Goal: Task Accomplishment & Management: Manage account settings

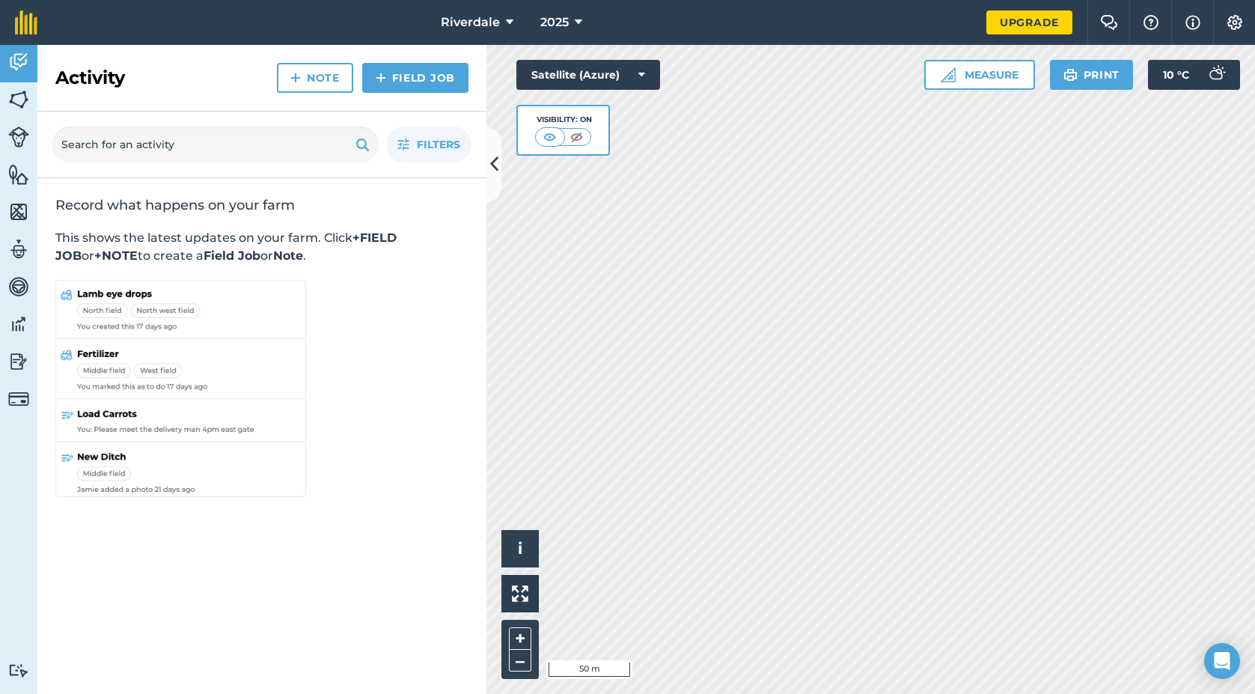
click at [17, 100] on img at bounding box center [18, 99] width 21 height 22
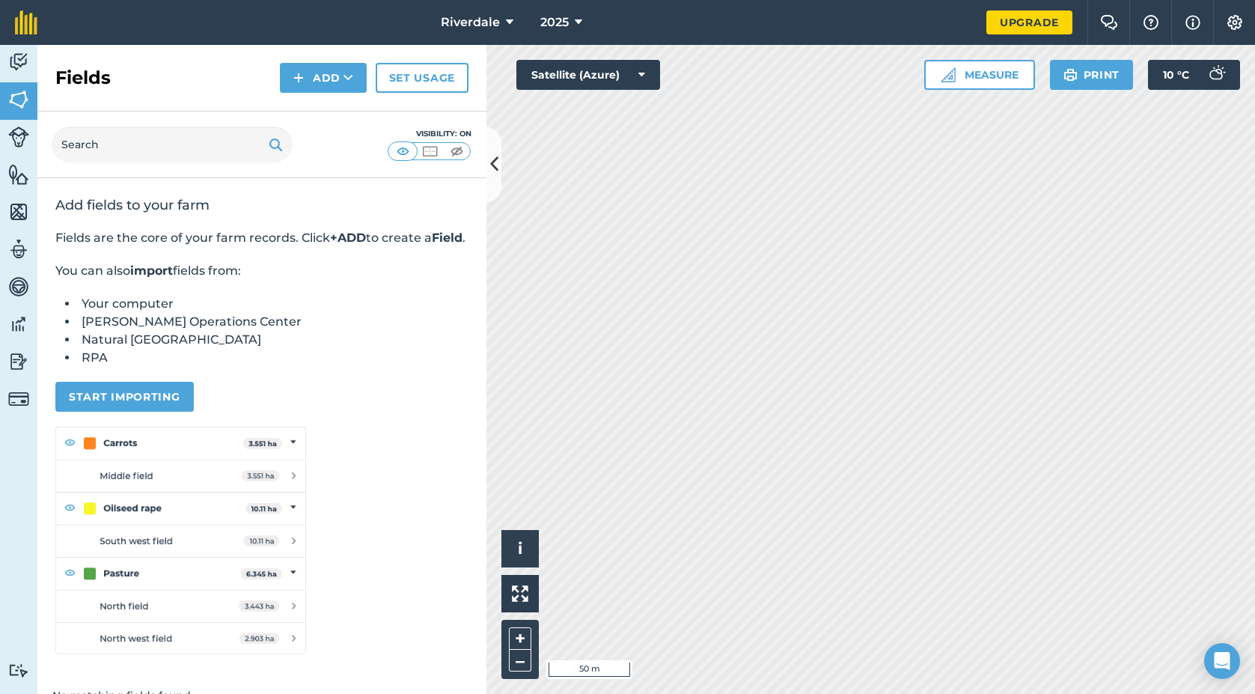
click at [25, 52] on img at bounding box center [18, 62] width 21 height 22
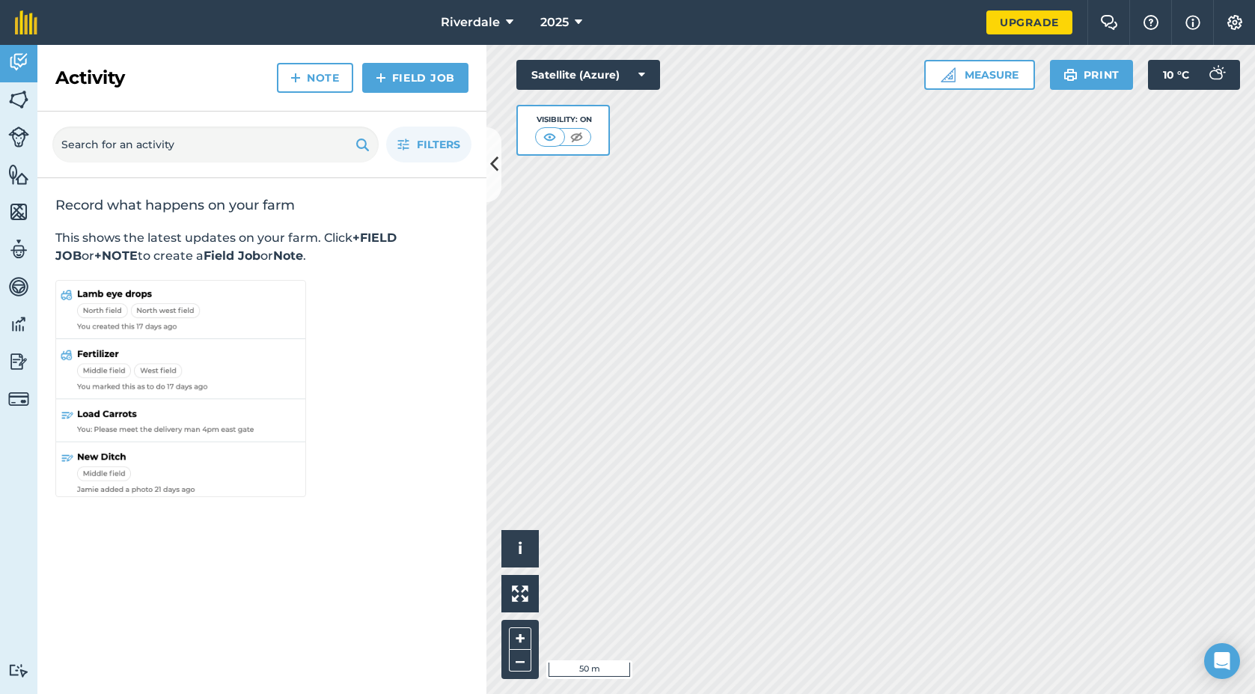
click at [486, 28] on span "Riverdale" at bounding box center [470, 22] width 59 height 18
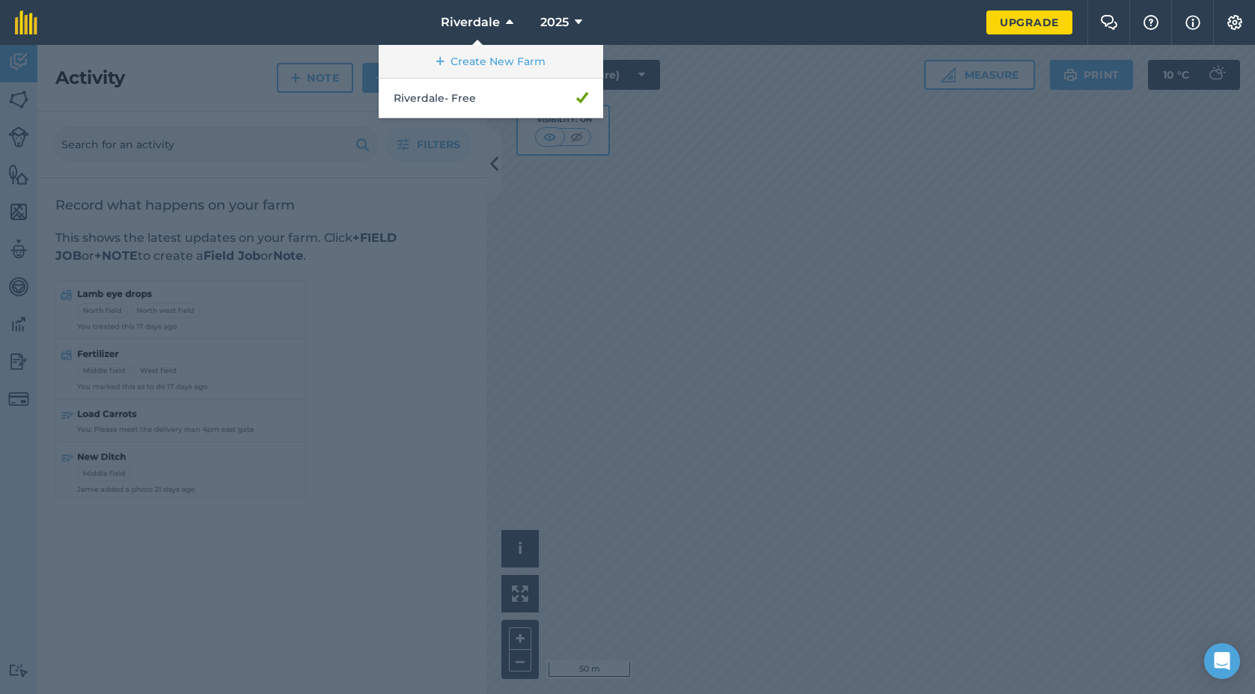
click at [464, 53] on link "Create New Farm" at bounding box center [491, 62] width 224 height 34
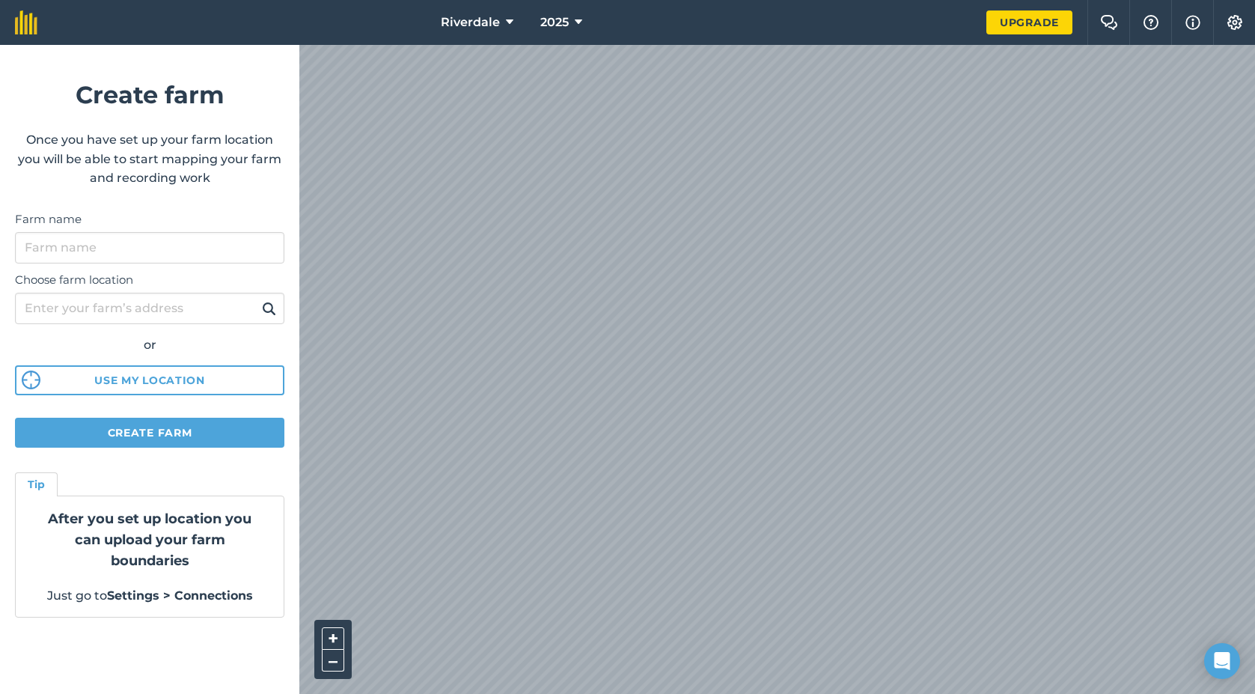
click at [1230, 22] on img at bounding box center [1235, 22] width 18 height 15
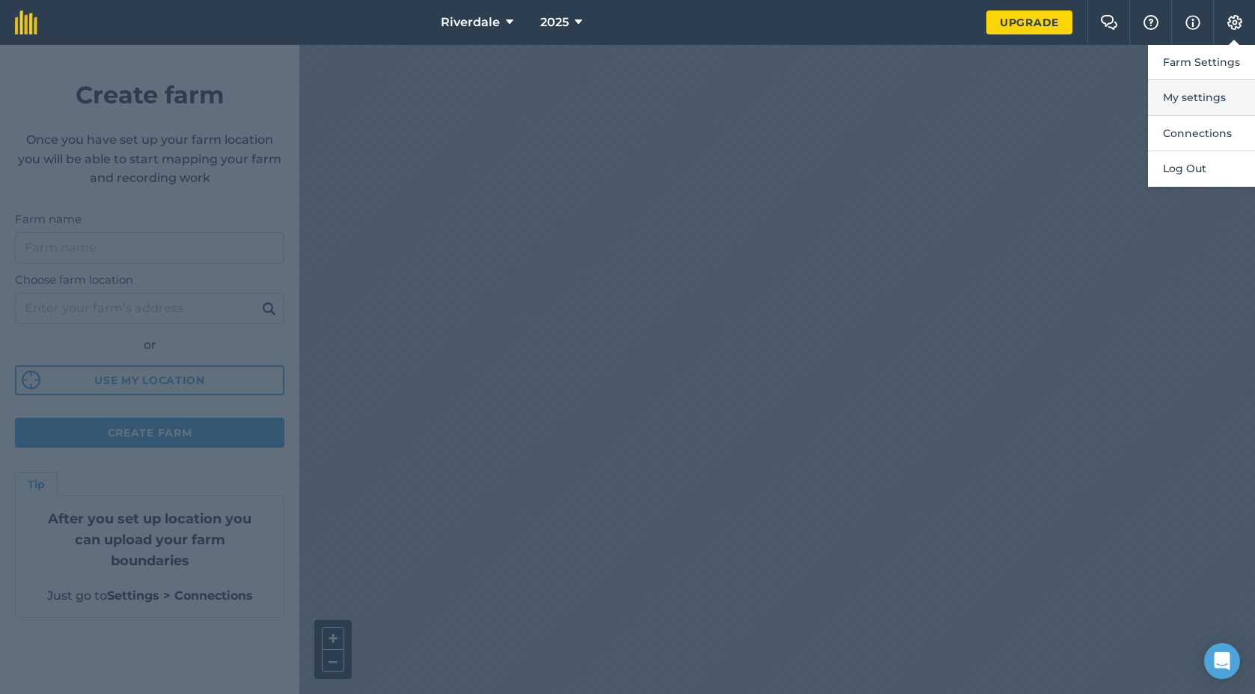
click at [1183, 91] on button "My settings" at bounding box center [1201, 97] width 107 height 35
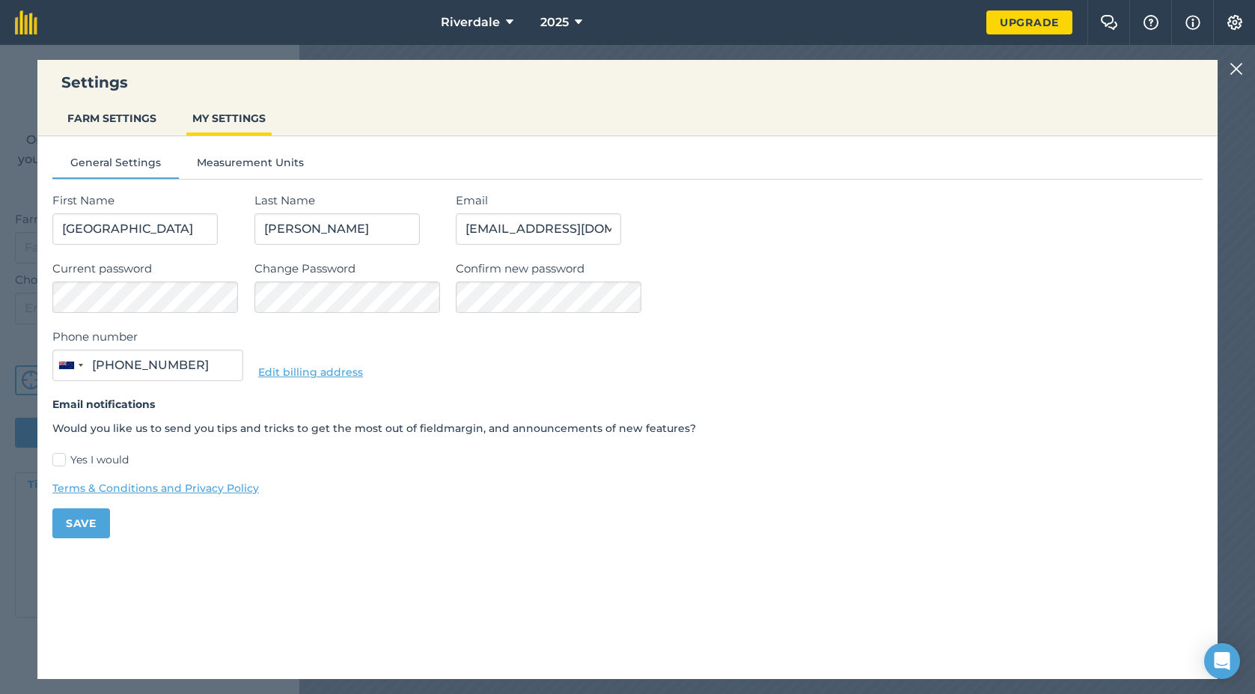
type input "0274 455 607"
click at [127, 112] on button "FARM SETTINGS" at bounding box center [111, 118] width 101 height 28
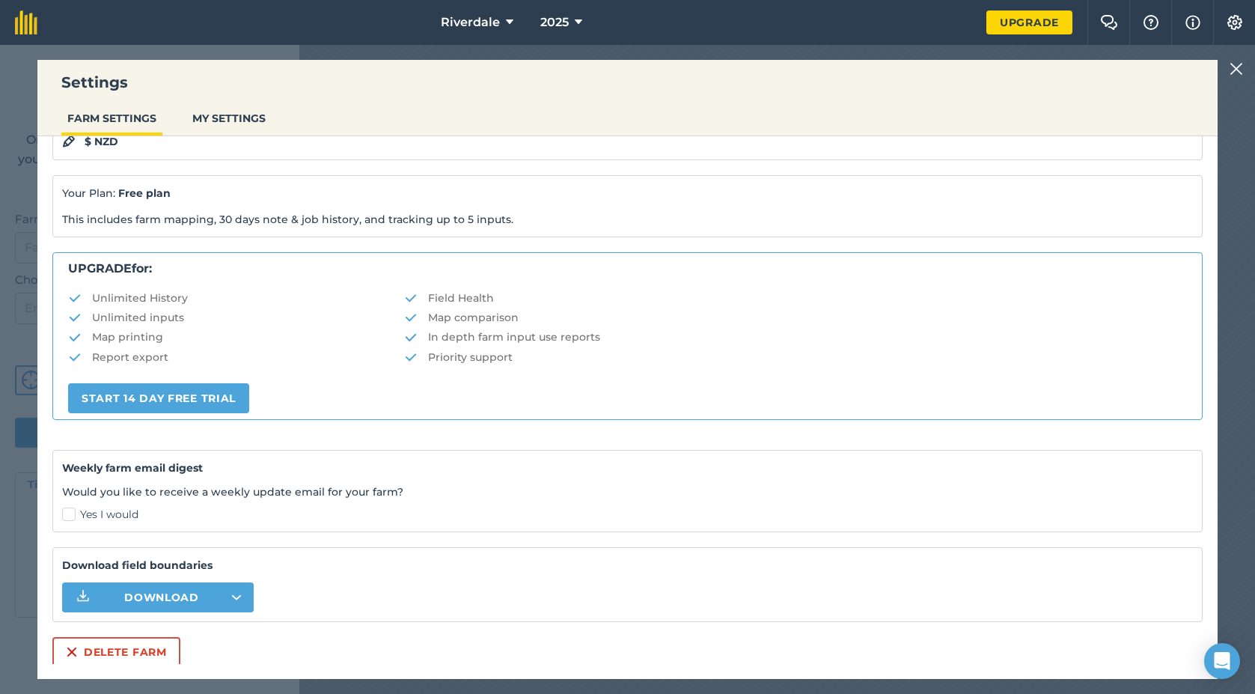
scroll to position [172, 0]
click at [142, 646] on button "Delete farm" at bounding box center [116, 653] width 128 height 30
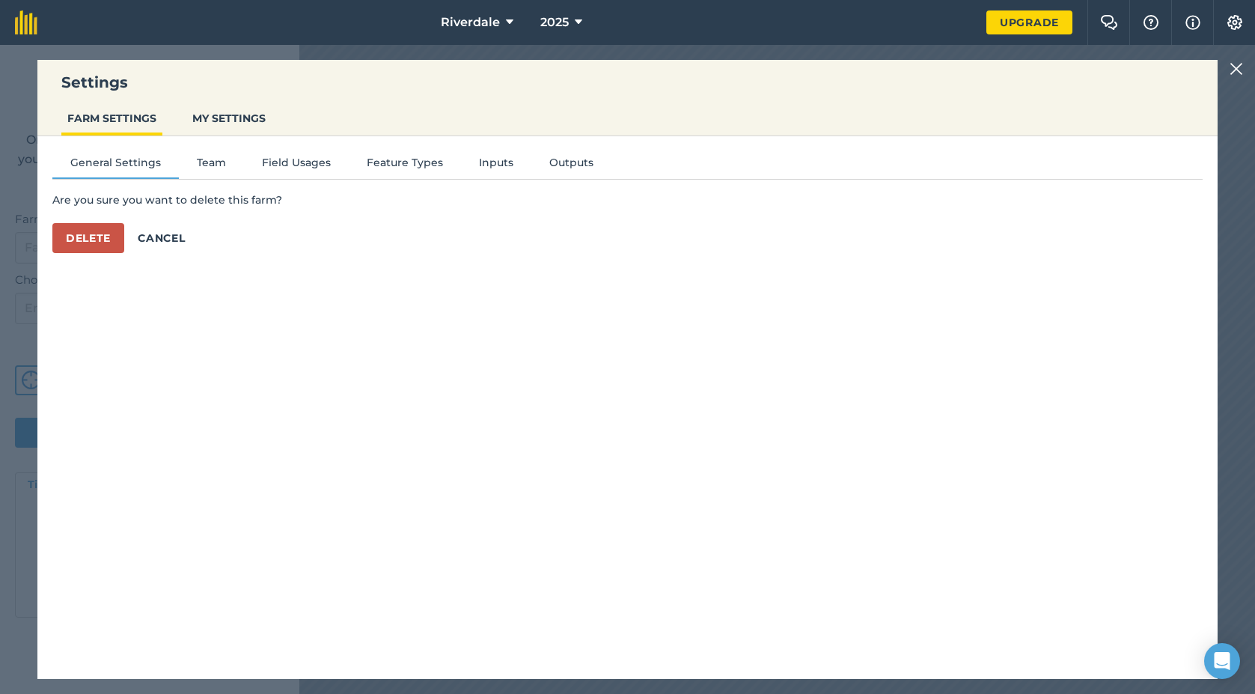
click at [82, 230] on button "Delete" at bounding box center [88, 238] width 72 height 30
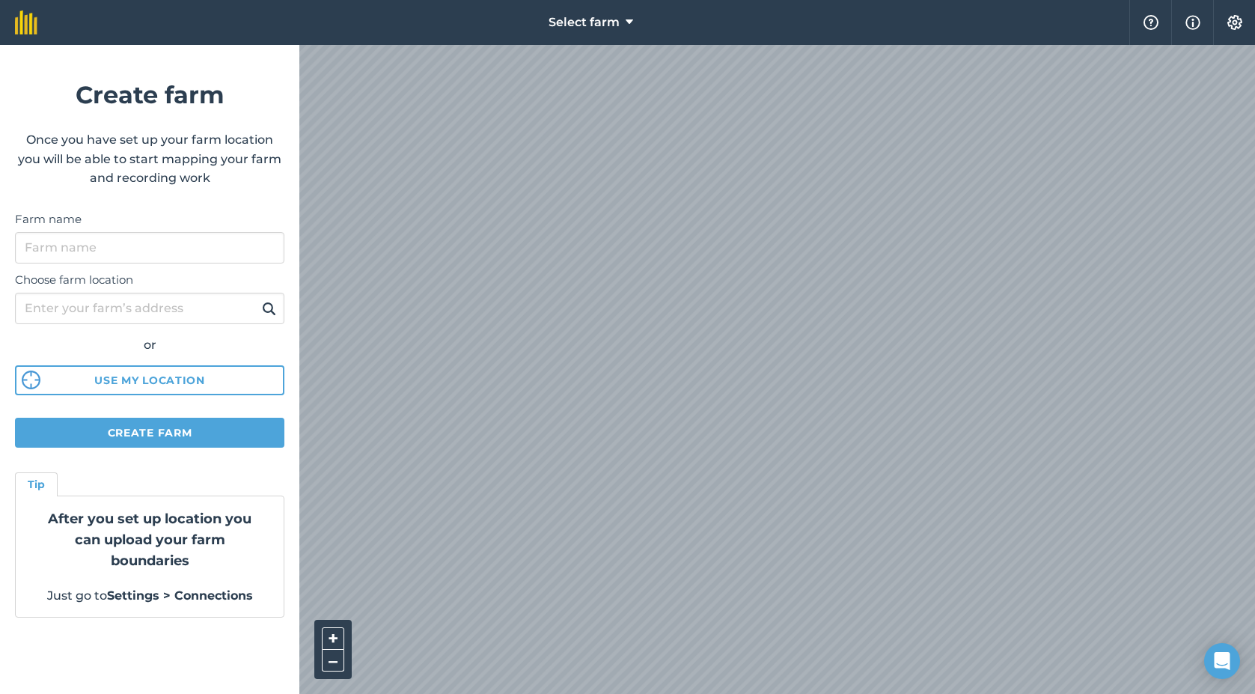
click at [1232, 25] on img at bounding box center [1235, 22] width 18 height 15
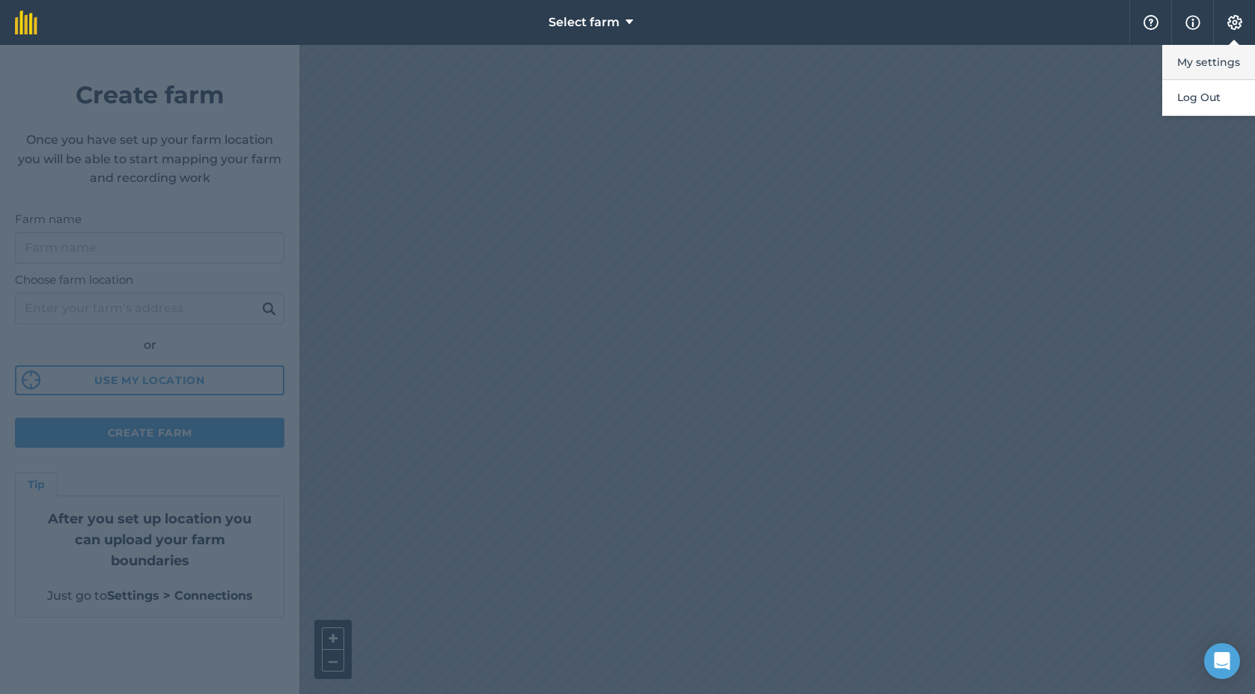
click at [1205, 55] on button "My settings" at bounding box center [1208, 62] width 93 height 35
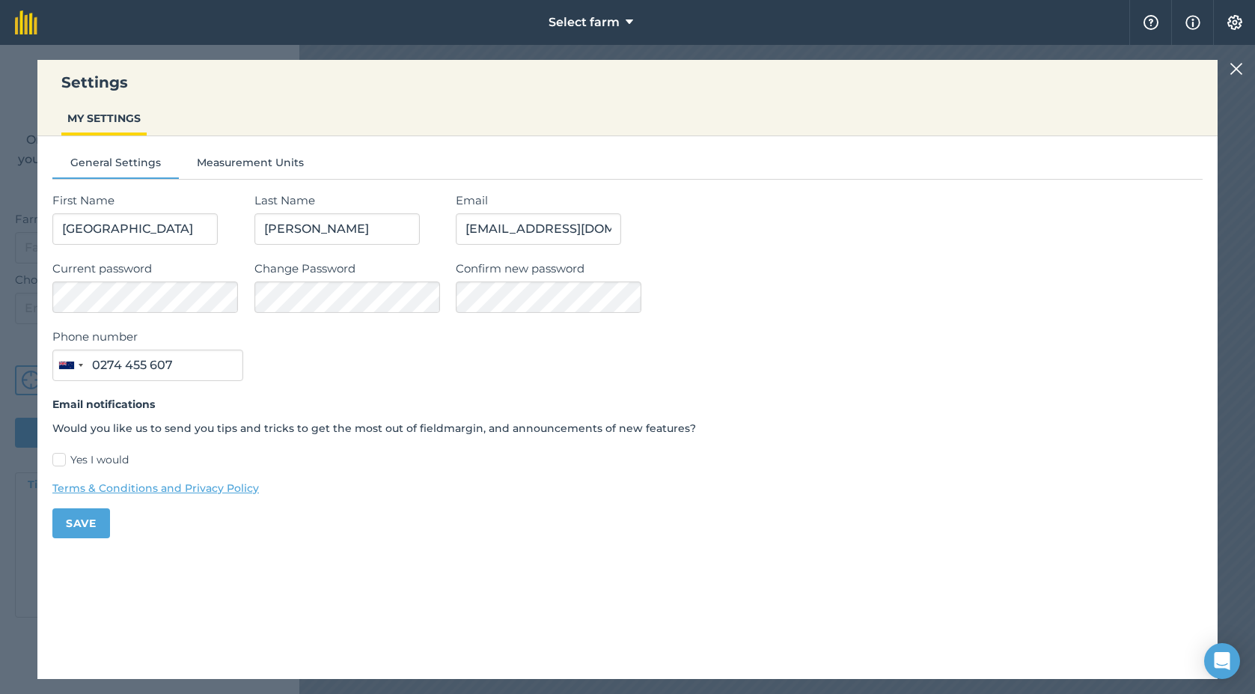
click at [1238, 66] on img at bounding box center [1235, 69] width 13 height 18
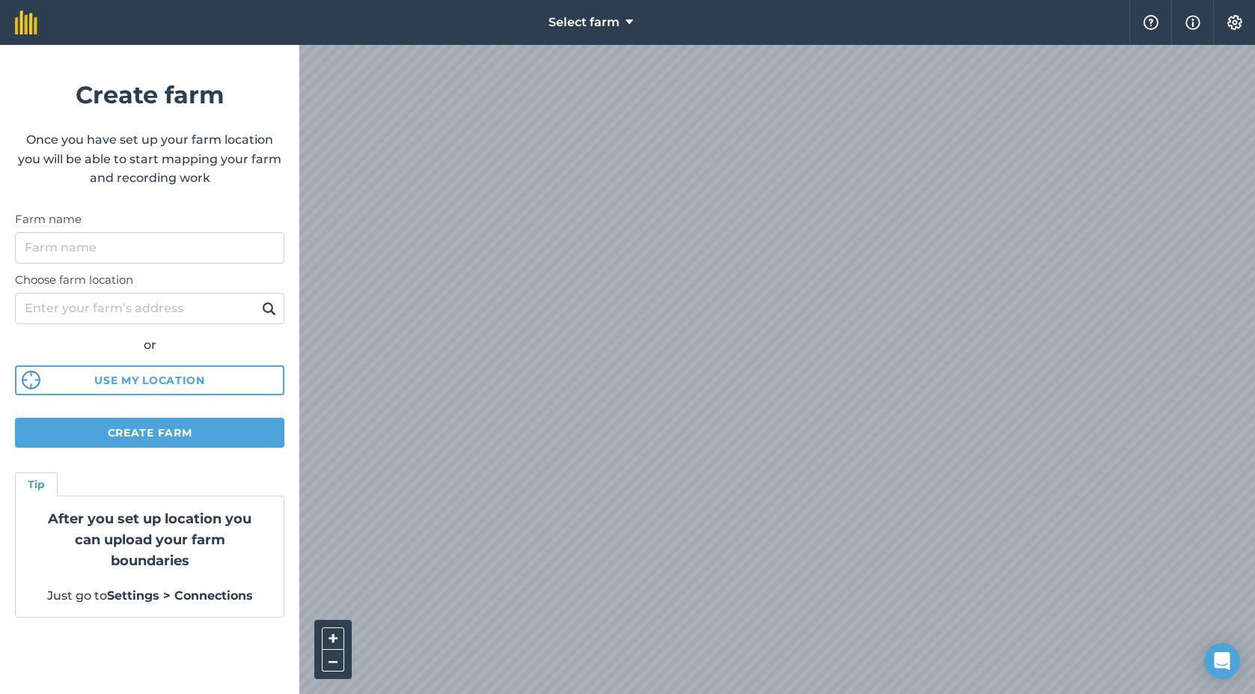
click at [1200, 22] on img at bounding box center [1192, 22] width 15 height 18
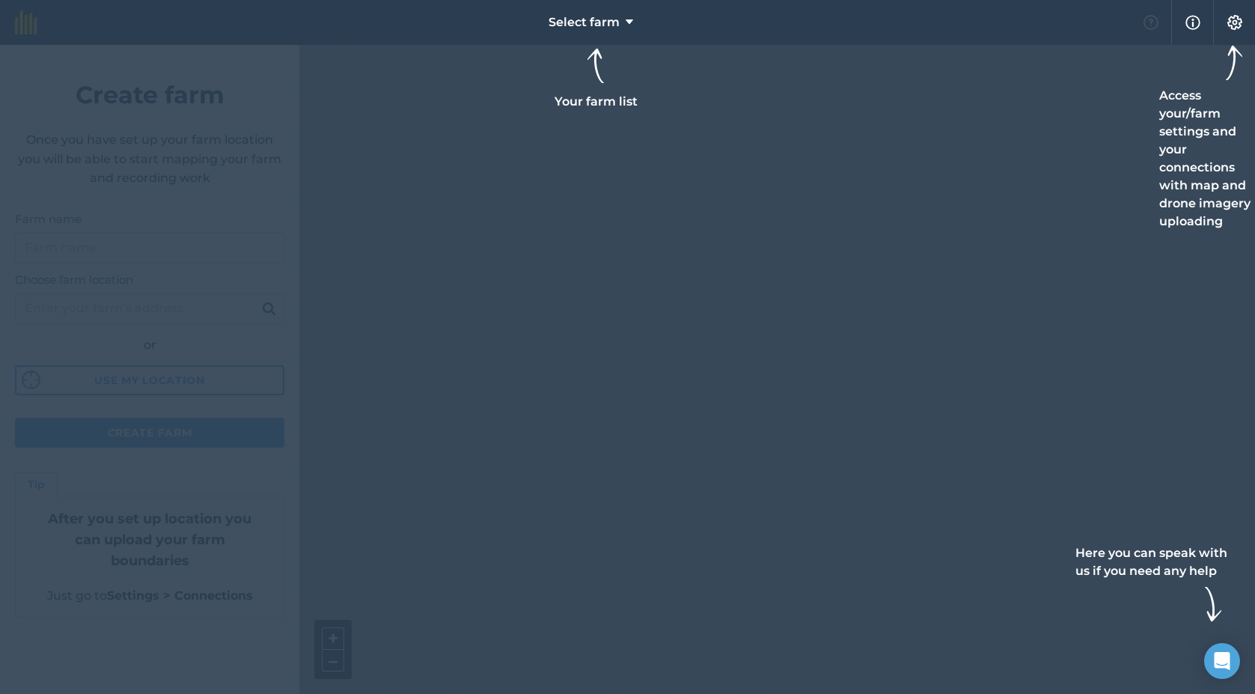
click at [1106, 75] on div at bounding box center [627, 347] width 1255 height 694
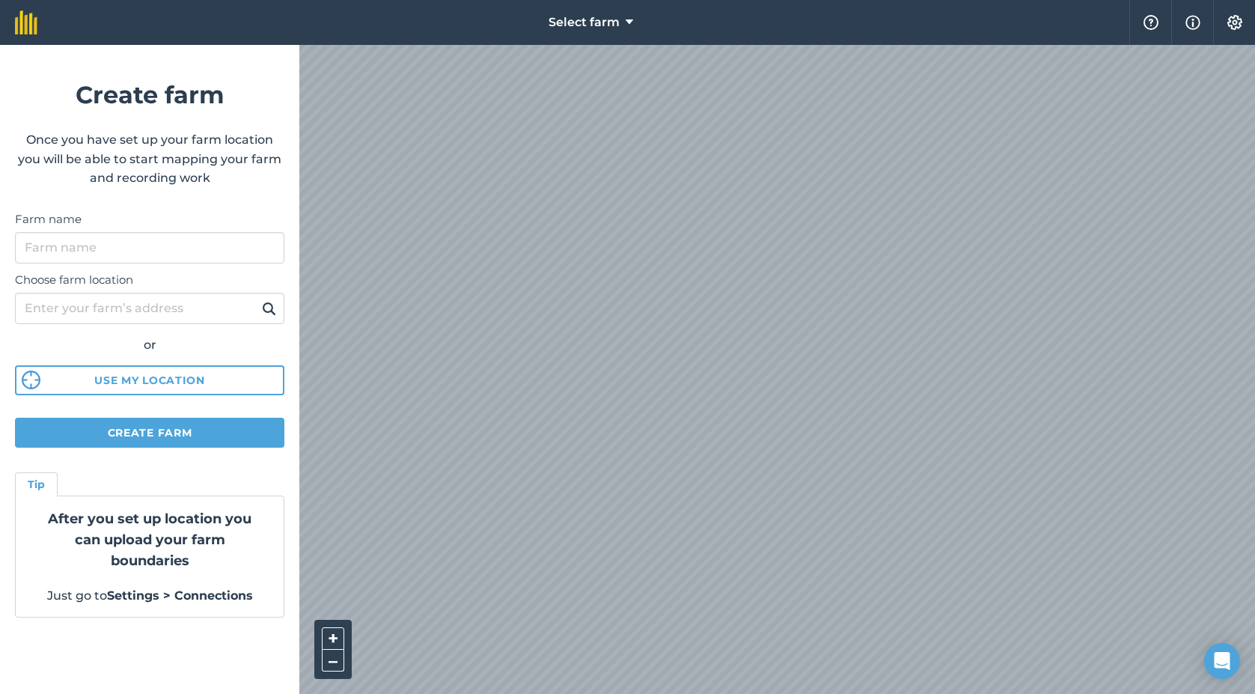
click at [1161, 21] on button "Help" at bounding box center [1150, 22] width 42 height 45
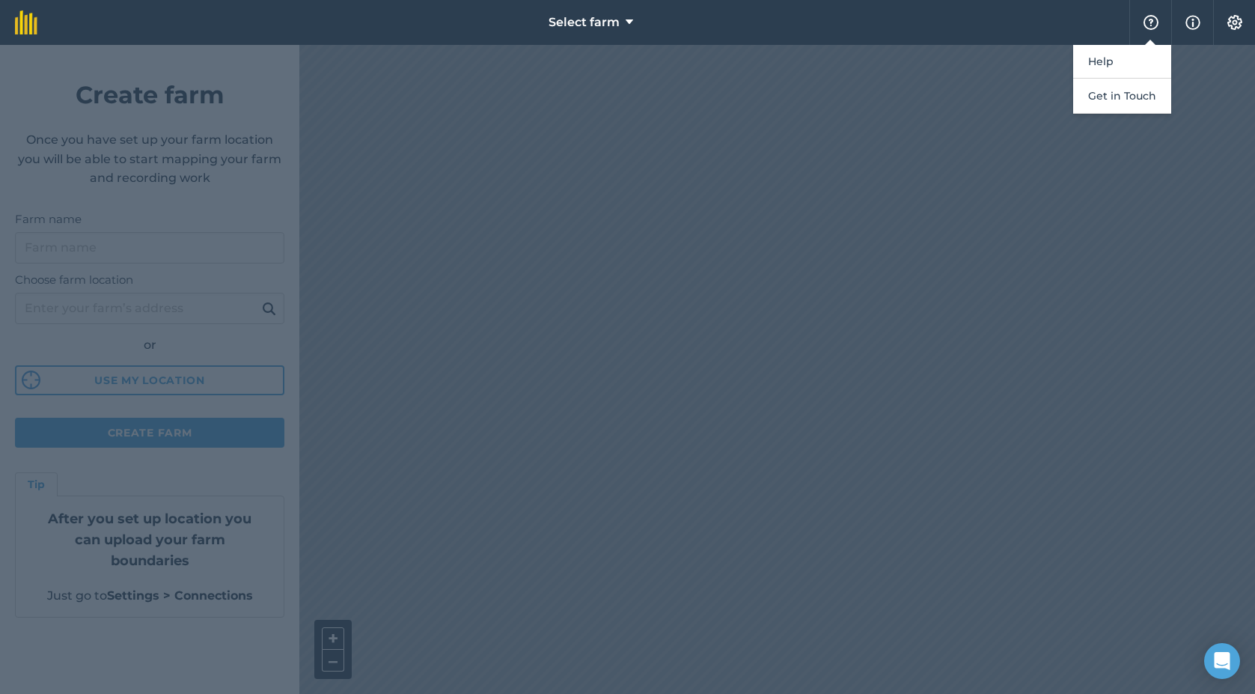
click at [706, 129] on div at bounding box center [627, 369] width 1255 height 649
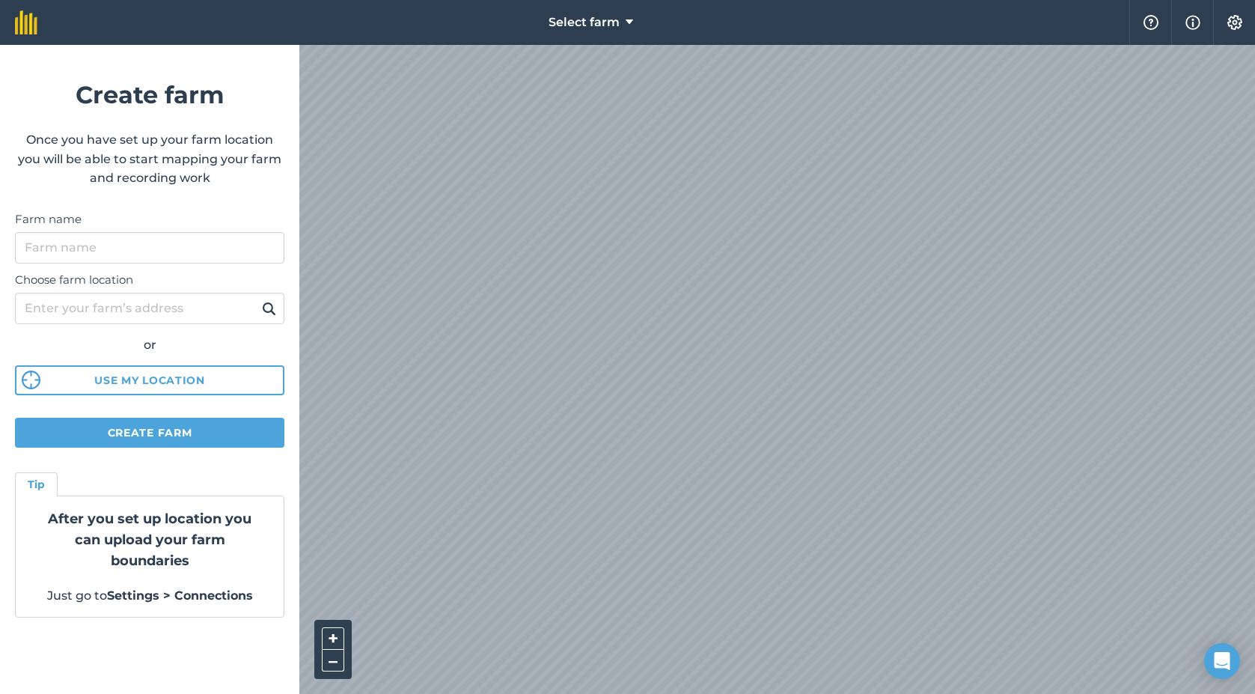
click at [1232, 22] on img at bounding box center [1235, 22] width 18 height 15
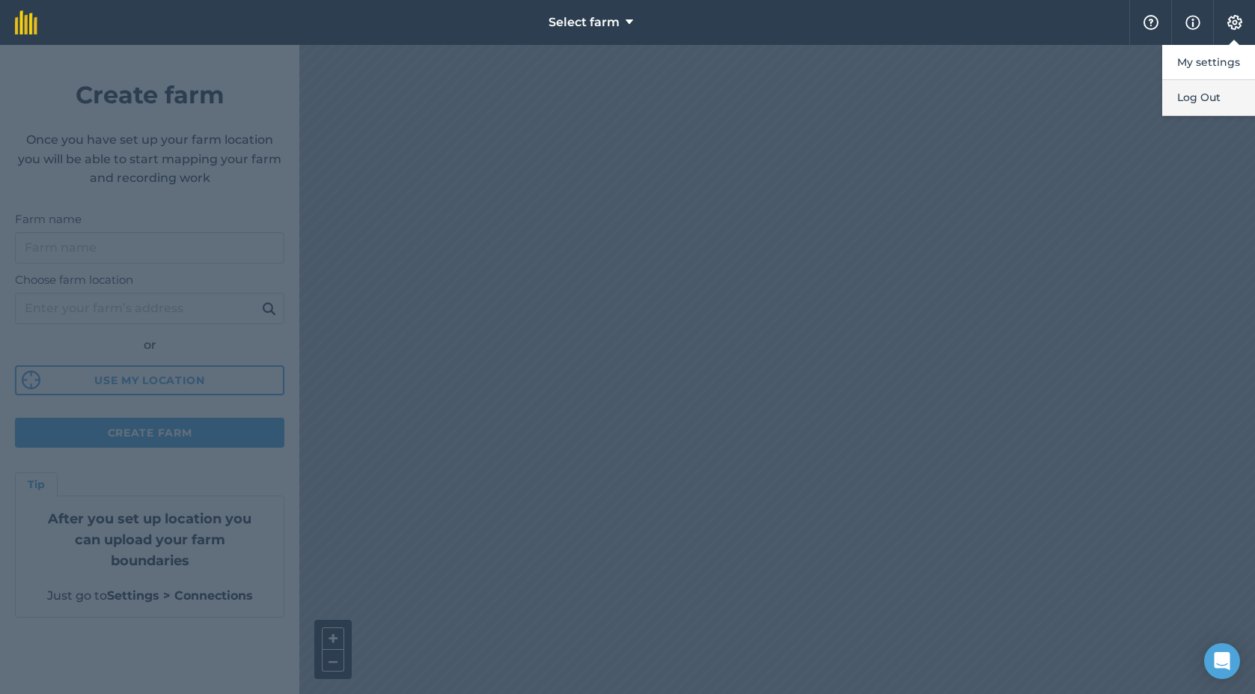
click at [1190, 94] on button "Log Out" at bounding box center [1208, 97] width 93 height 35
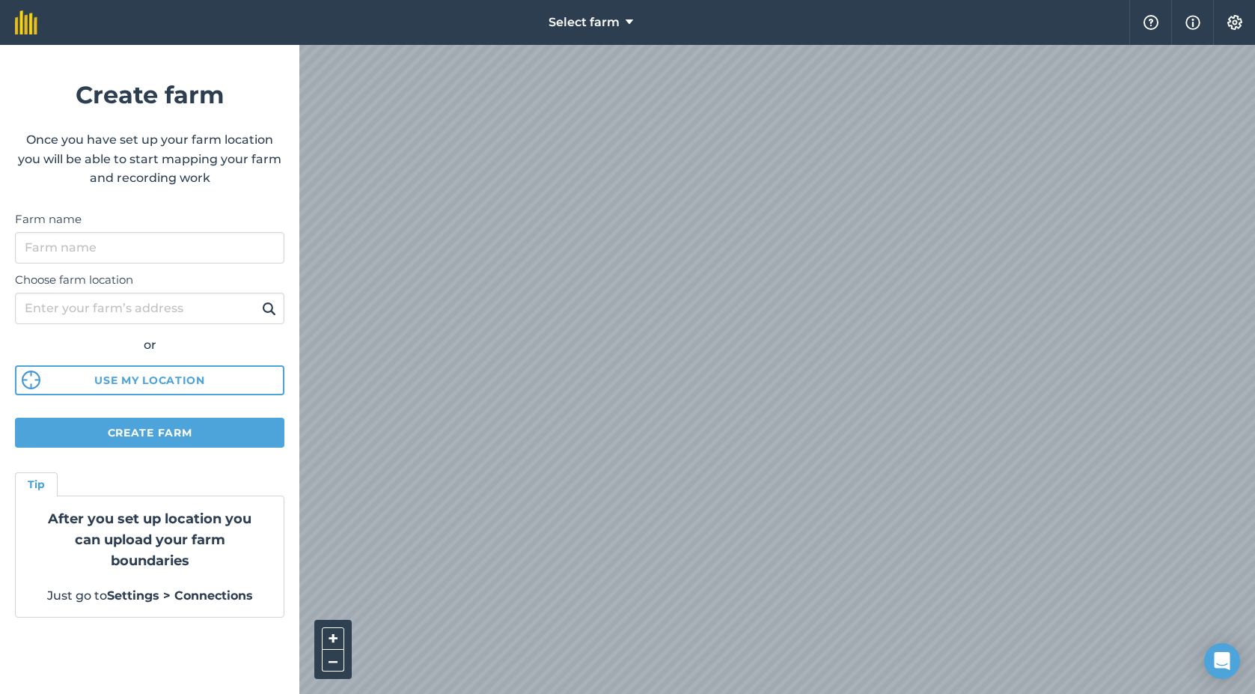
click at [1232, 24] on img at bounding box center [1235, 22] width 18 height 15
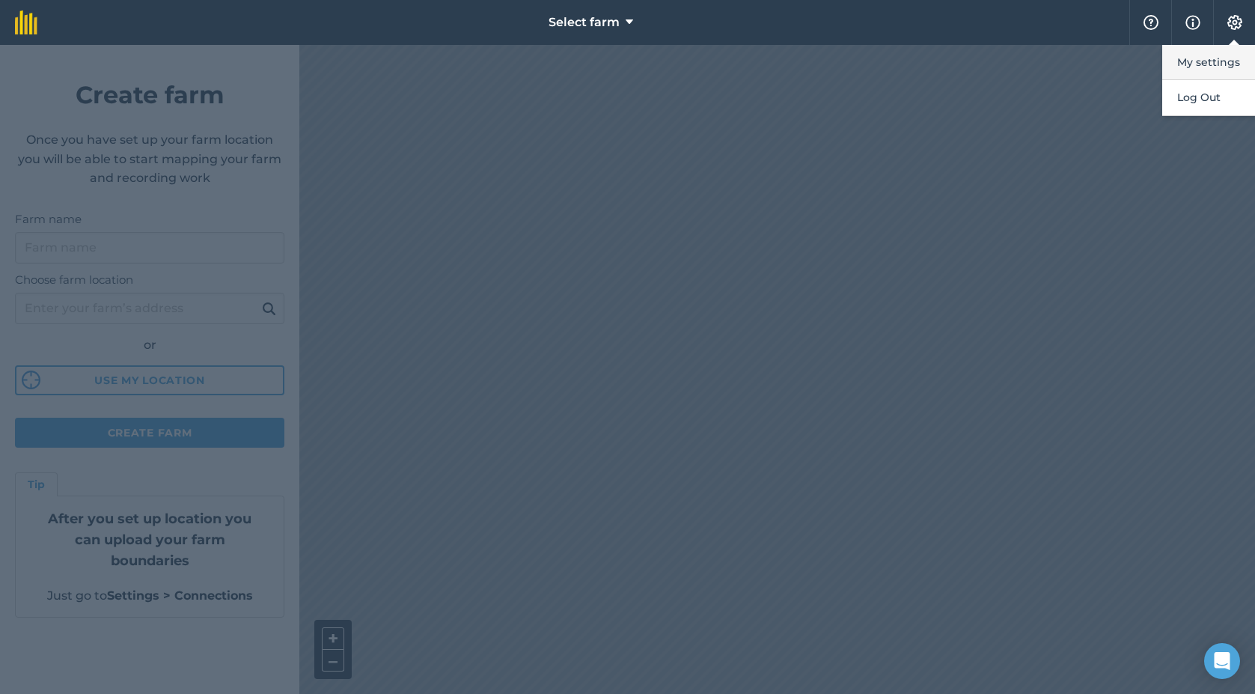
click at [1209, 62] on button "My settings" at bounding box center [1208, 62] width 93 height 35
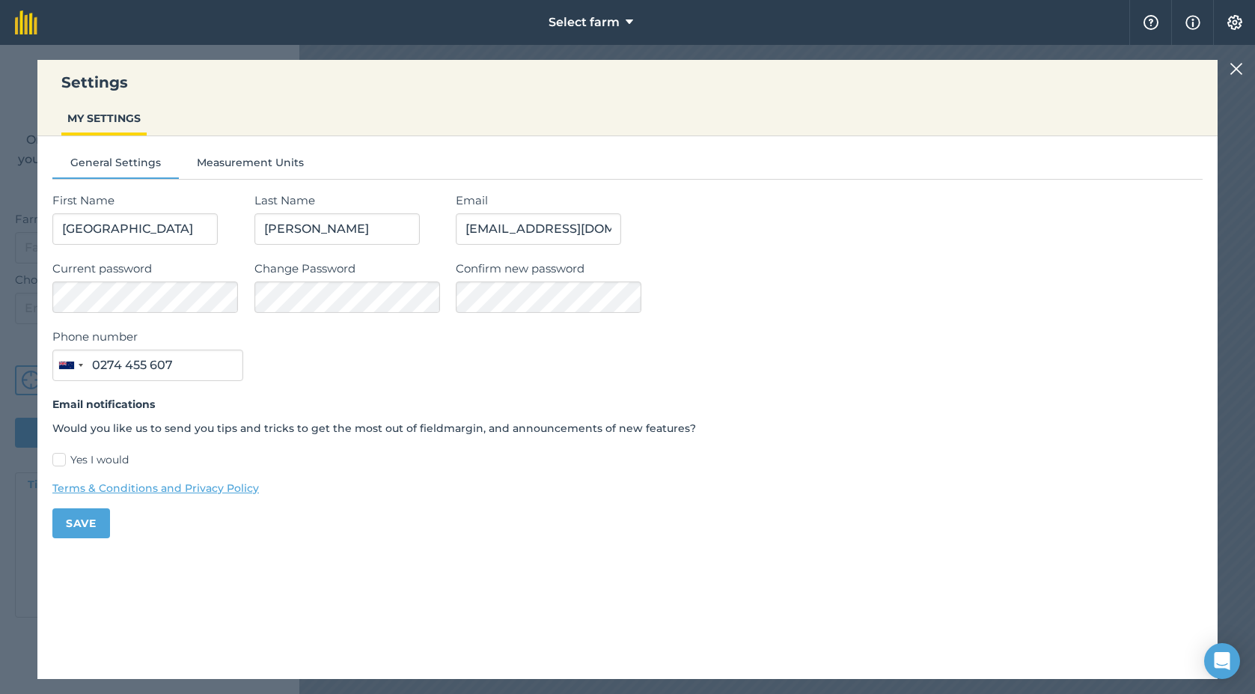
click at [260, 165] on button "Measurement Units" at bounding box center [250, 165] width 143 height 22
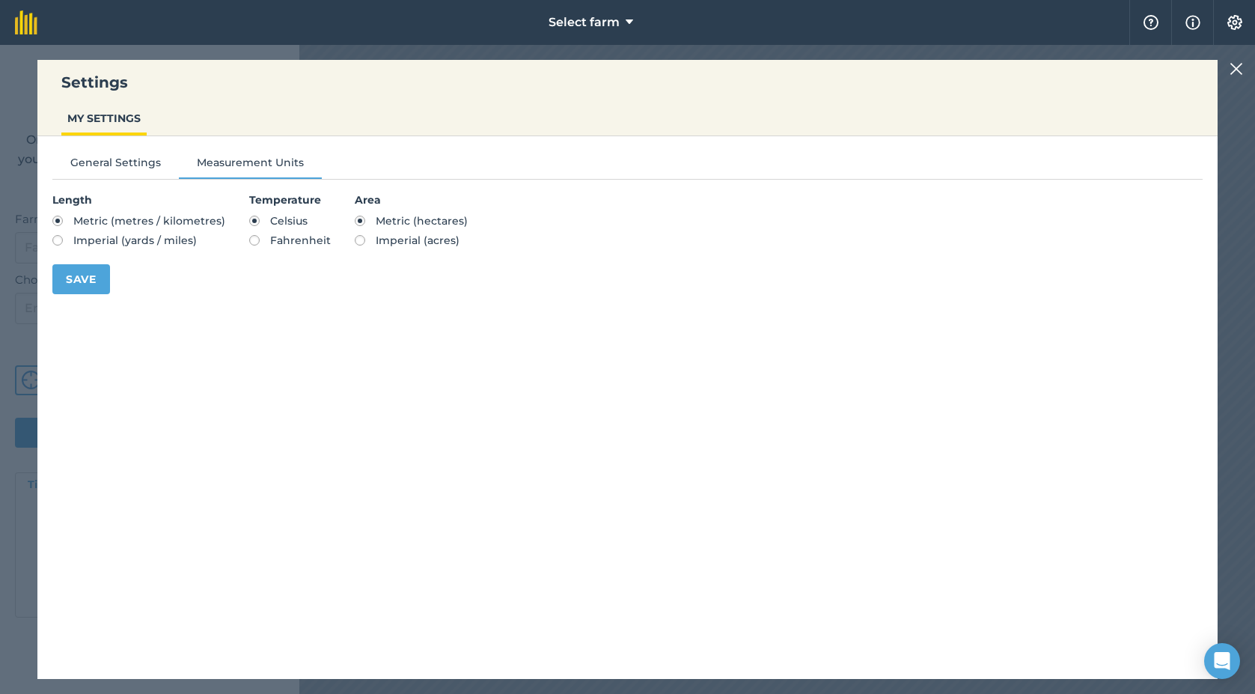
click at [125, 153] on div "General Settings Measurement Units Length Metric (metres / kilometres) Imperial…" at bounding box center [627, 218] width 1180 height 164
click at [122, 168] on button "General Settings" at bounding box center [115, 165] width 126 height 22
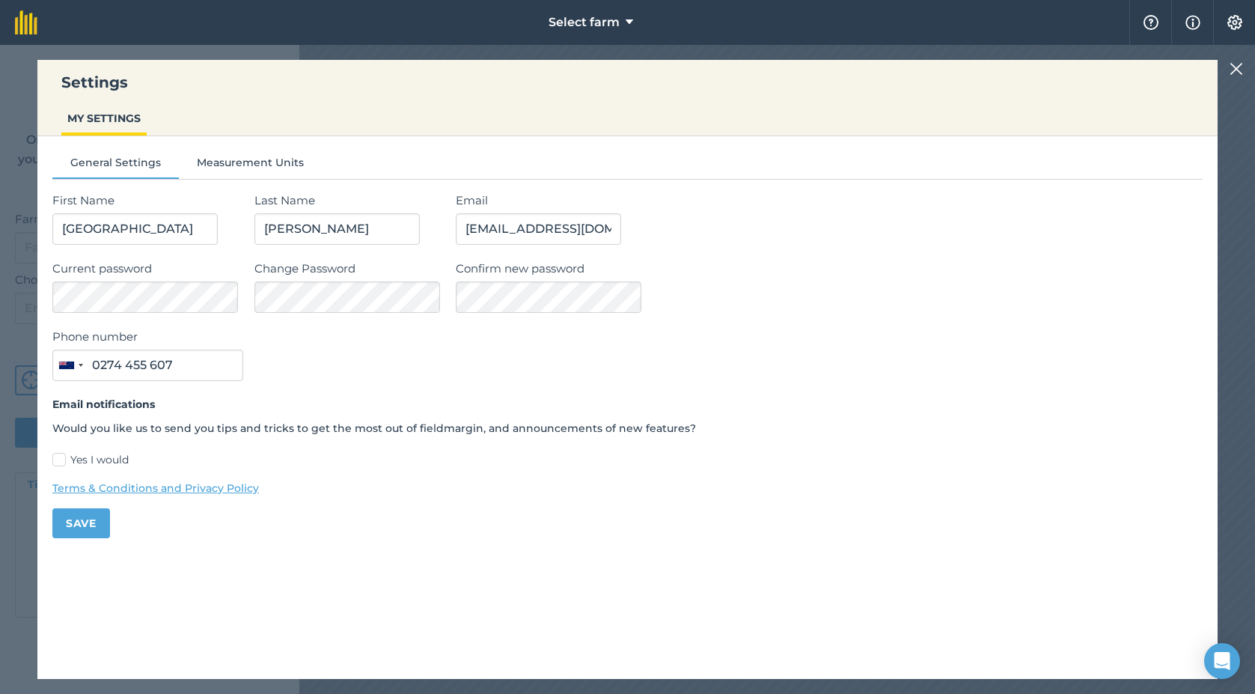
click at [1228, 69] on div "Settings MY SETTINGS General Settings Measurement Units First Name [PERSON_NAME…" at bounding box center [627, 369] width 1255 height 649
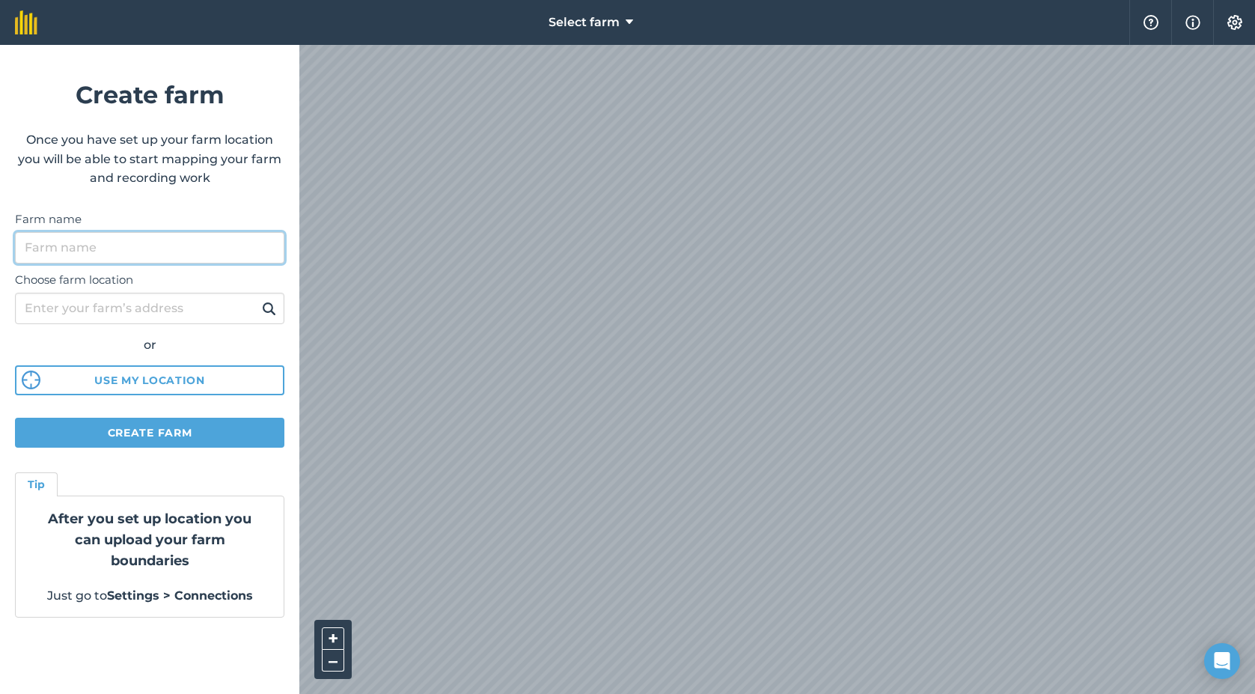
click at [106, 247] on input "Farm name" at bounding box center [149, 247] width 269 height 31
click at [586, 27] on span "Select farm" at bounding box center [584, 22] width 71 height 18
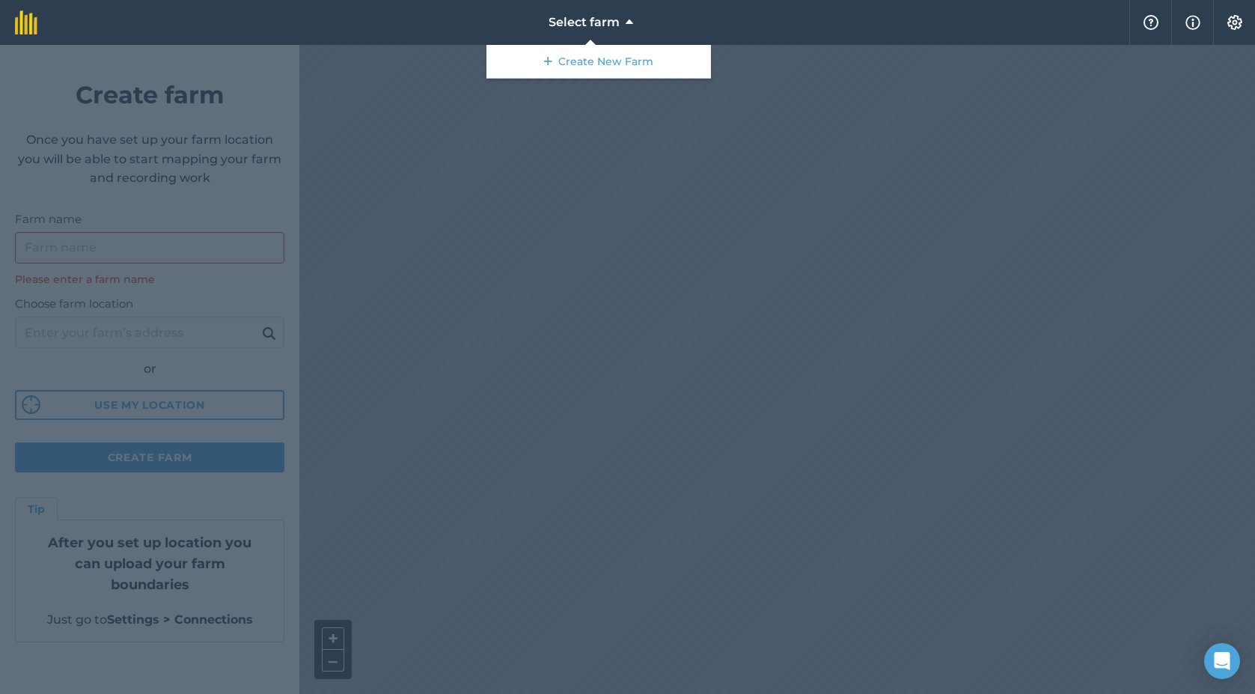
click at [470, 283] on div at bounding box center [627, 369] width 1255 height 649
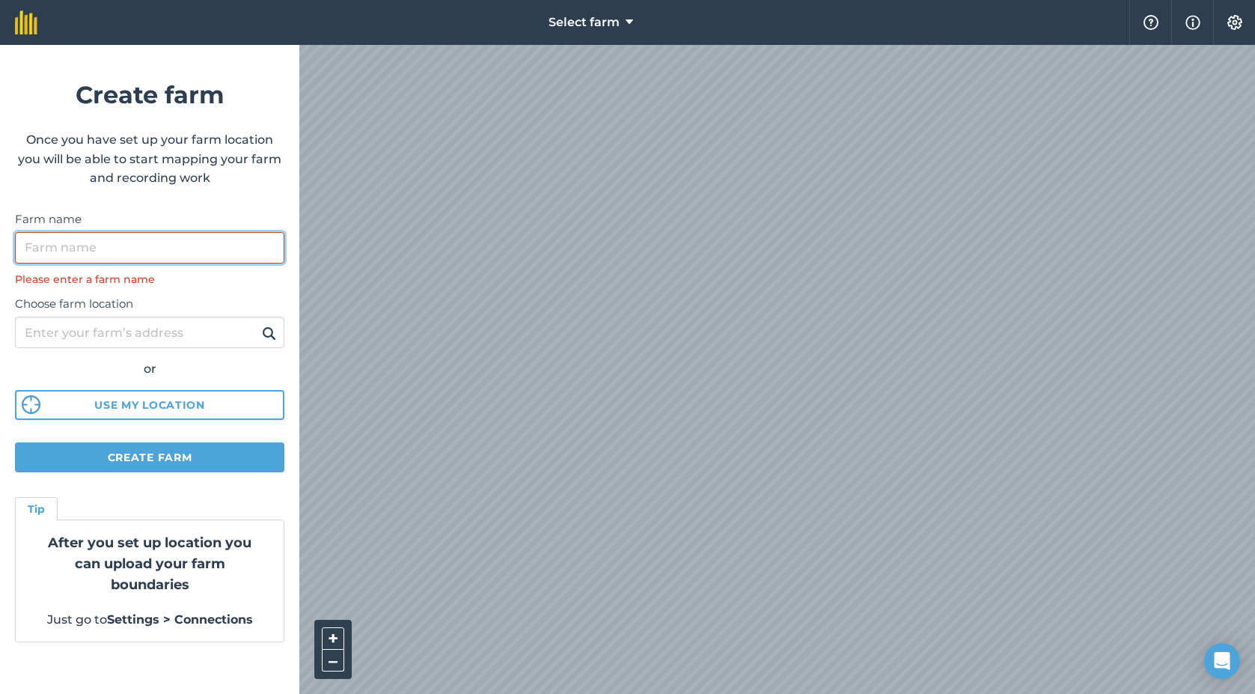
click at [91, 251] on input "Farm name" at bounding box center [149, 247] width 269 height 31
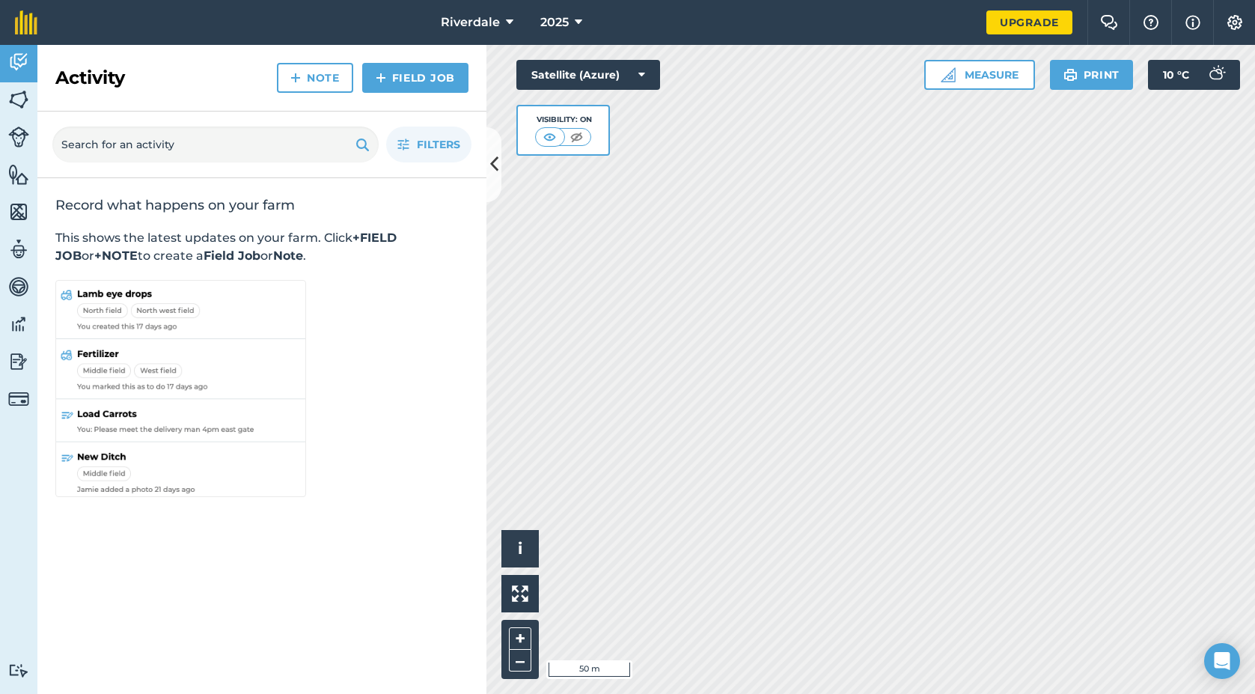
click at [24, 103] on img at bounding box center [18, 99] width 21 height 22
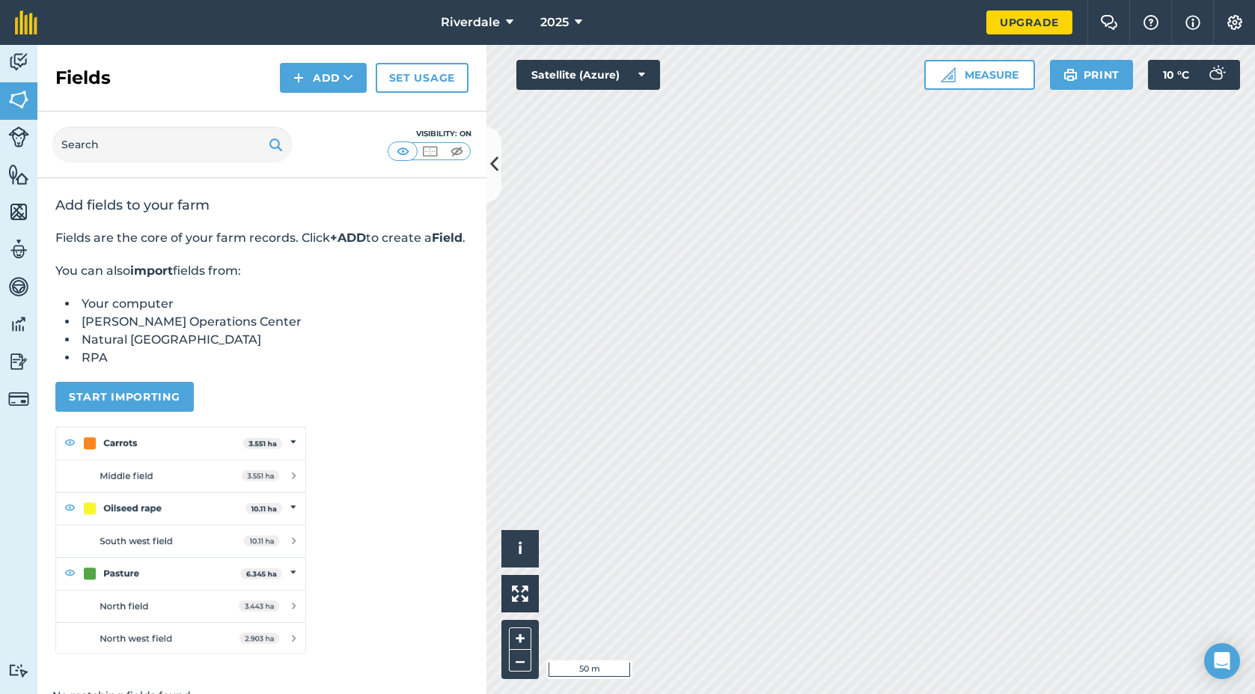
click at [16, 137] on img at bounding box center [18, 136] width 21 height 21
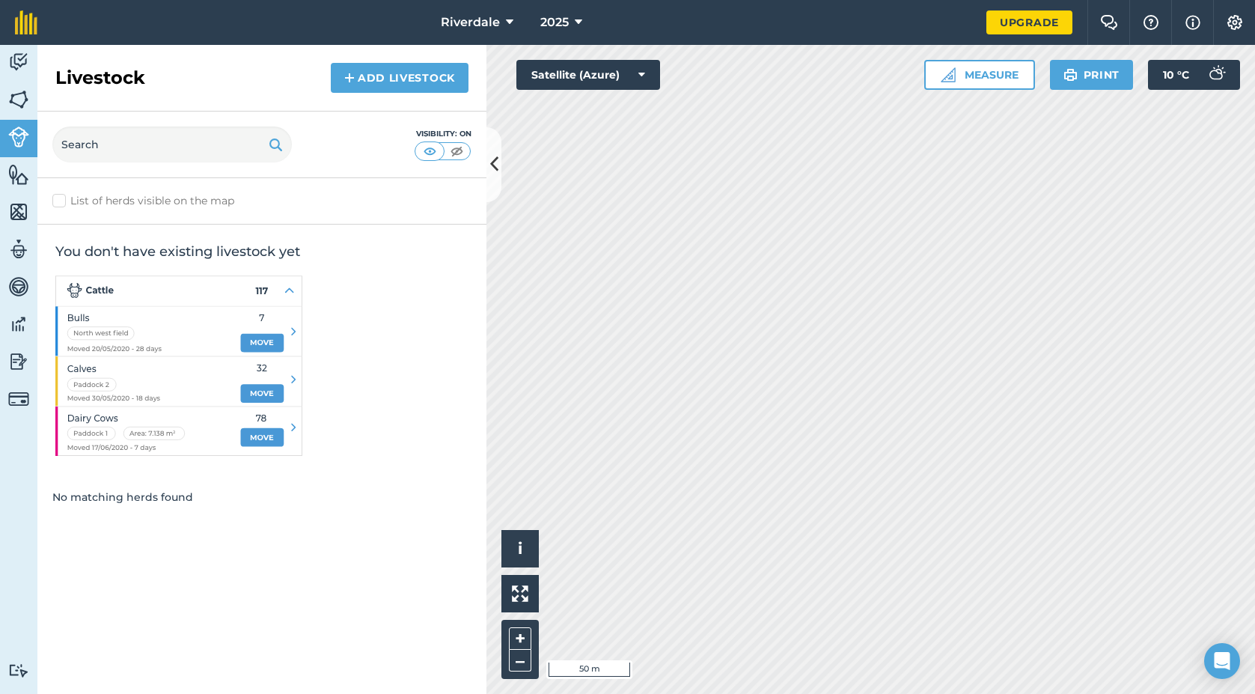
click at [1238, 20] on img at bounding box center [1235, 22] width 18 height 15
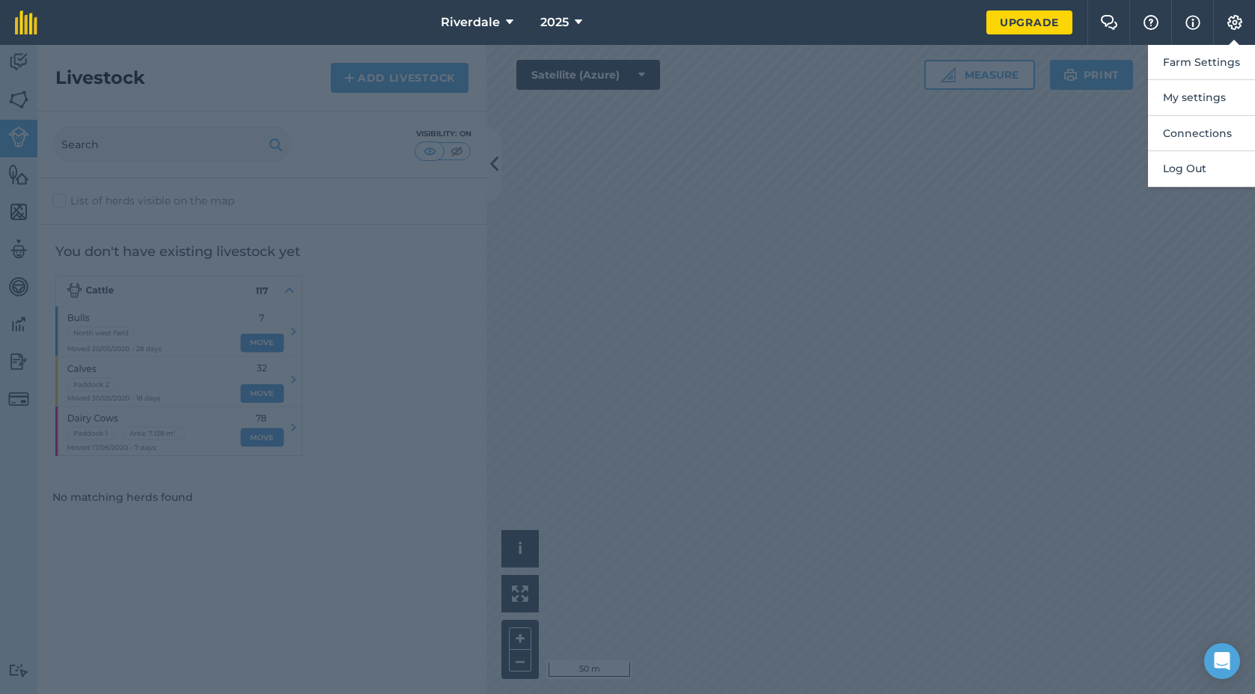
click at [1195, 23] on img at bounding box center [1192, 22] width 15 height 18
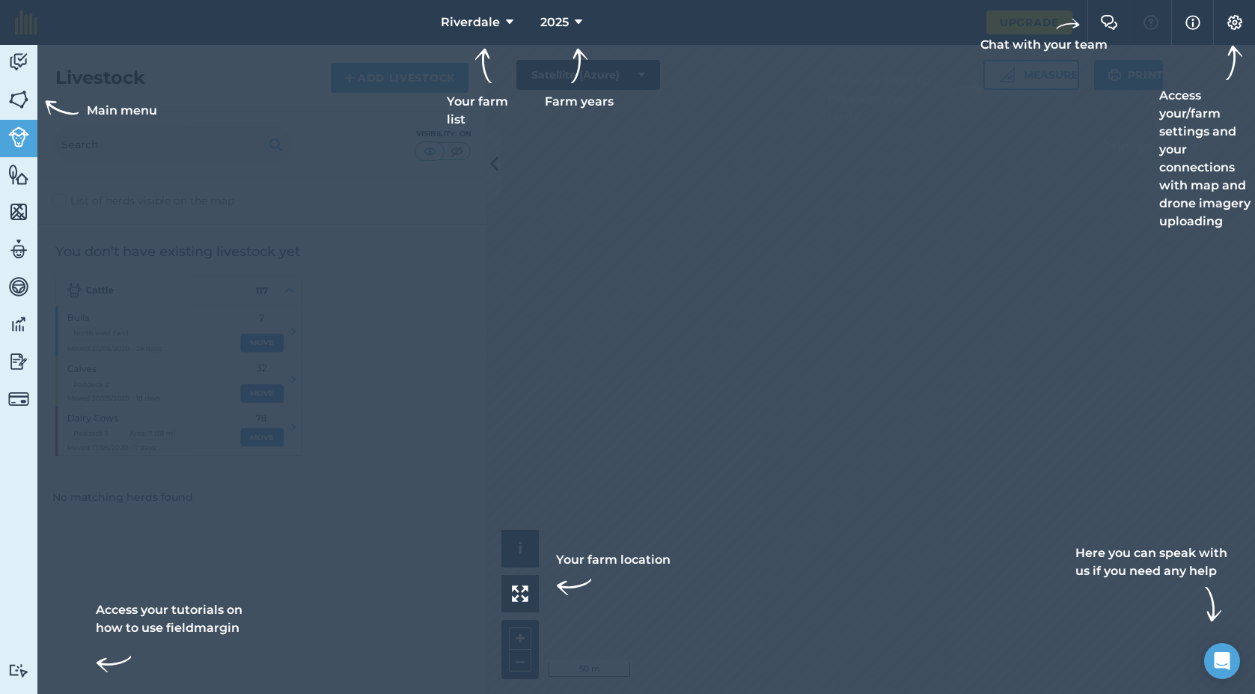
click at [1184, 18] on button "Info" at bounding box center [1192, 22] width 42 height 45
click at [1122, 162] on div at bounding box center [627, 347] width 1255 height 694
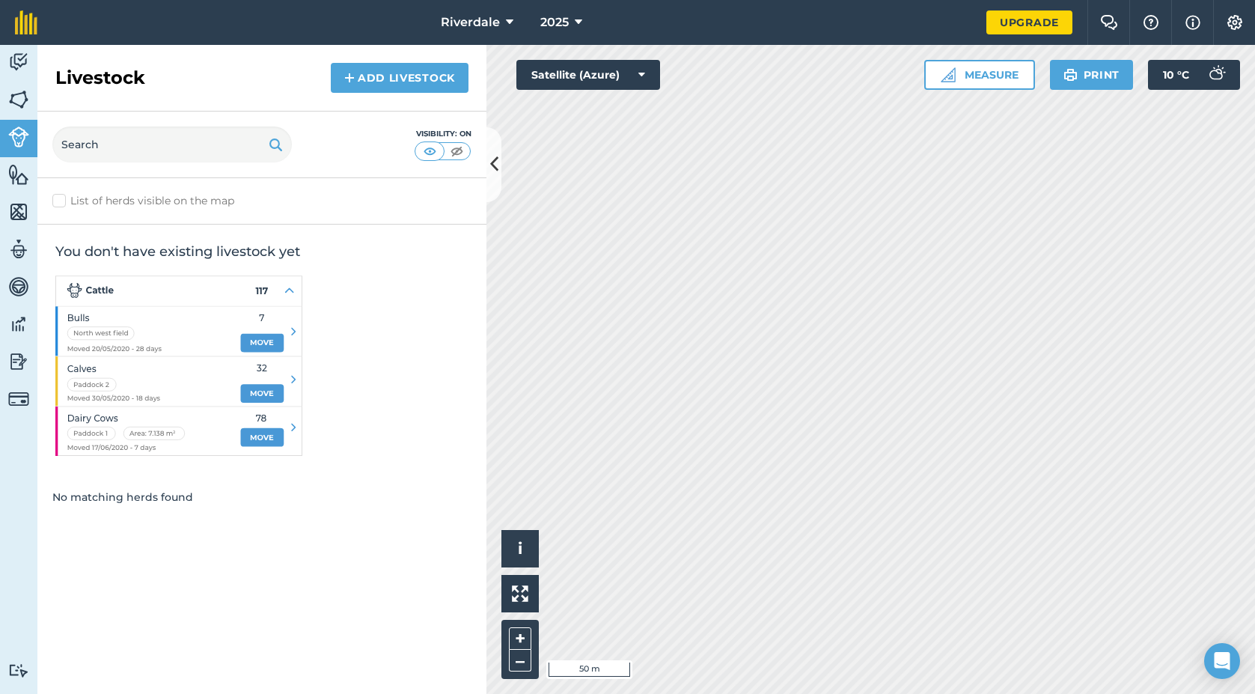
click at [14, 400] on img at bounding box center [18, 398] width 21 height 21
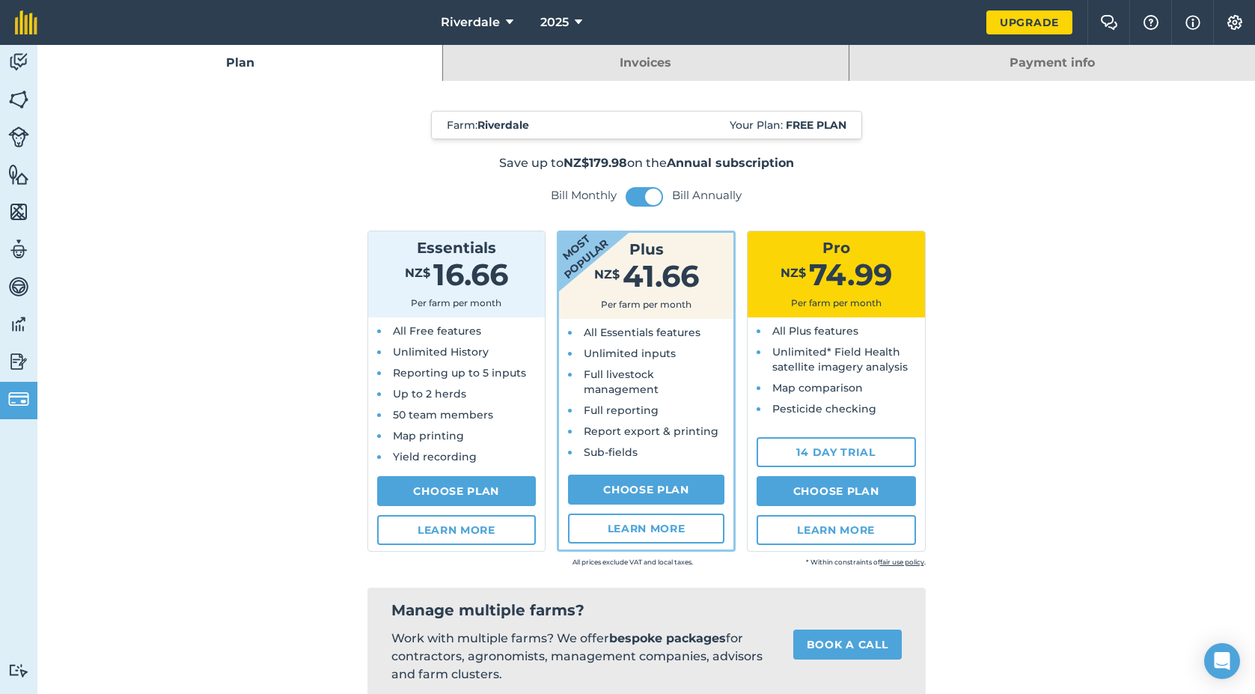
click at [22, 364] on img at bounding box center [18, 361] width 21 height 22
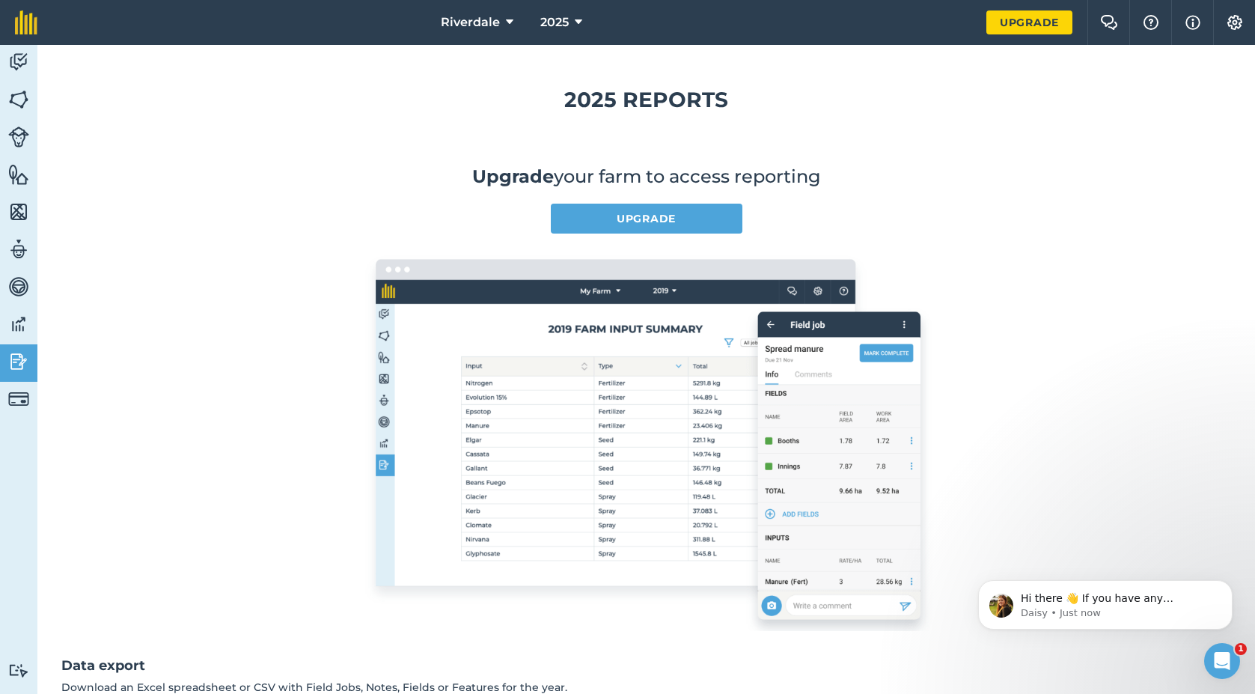
click at [20, 326] on img at bounding box center [18, 324] width 21 height 22
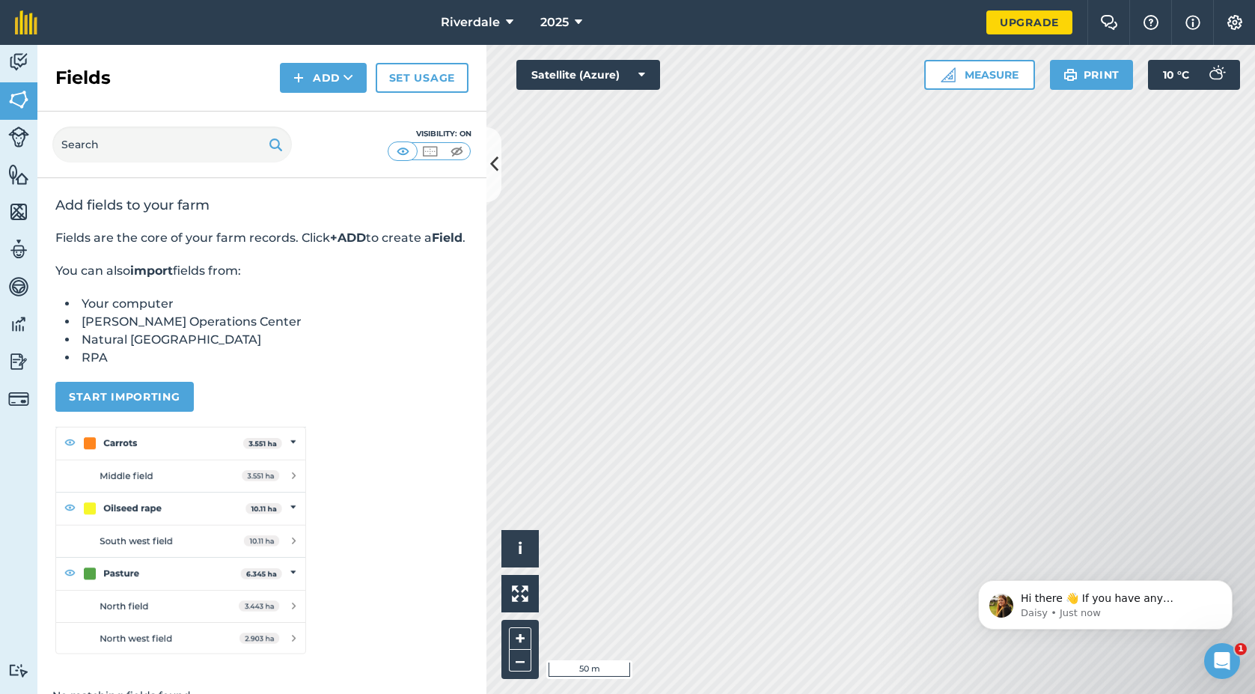
click at [16, 288] on img at bounding box center [18, 286] width 21 height 22
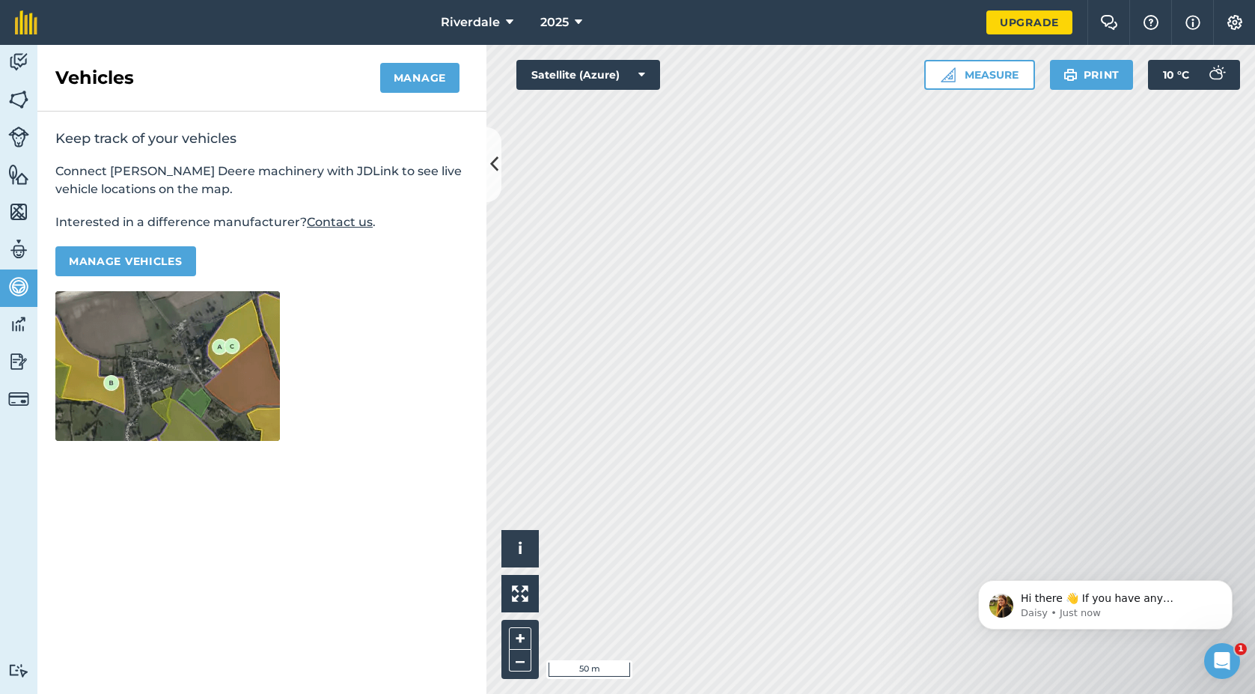
click at [15, 243] on img at bounding box center [18, 249] width 21 height 22
select select "MEMBER"
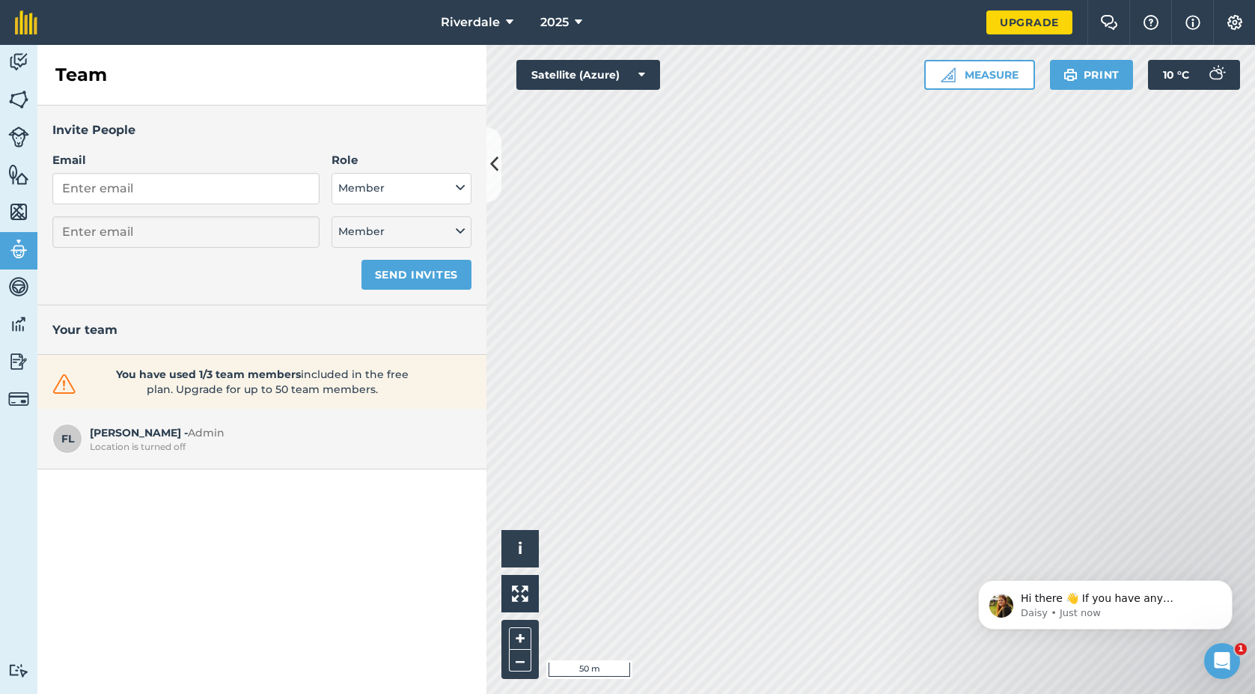
click at [14, 207] on img at bounding box center [18, 212] width 21 height 22
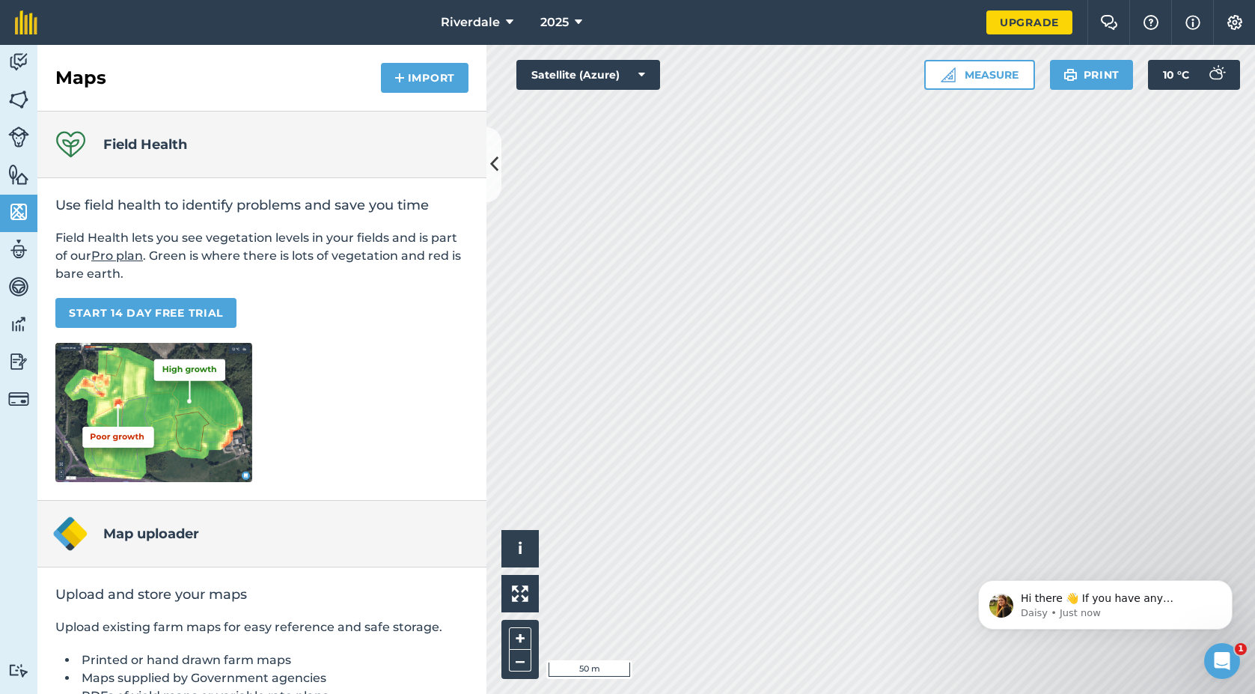
click at [22, 176] on img at bounding box center [18, 174] width 21 height 22
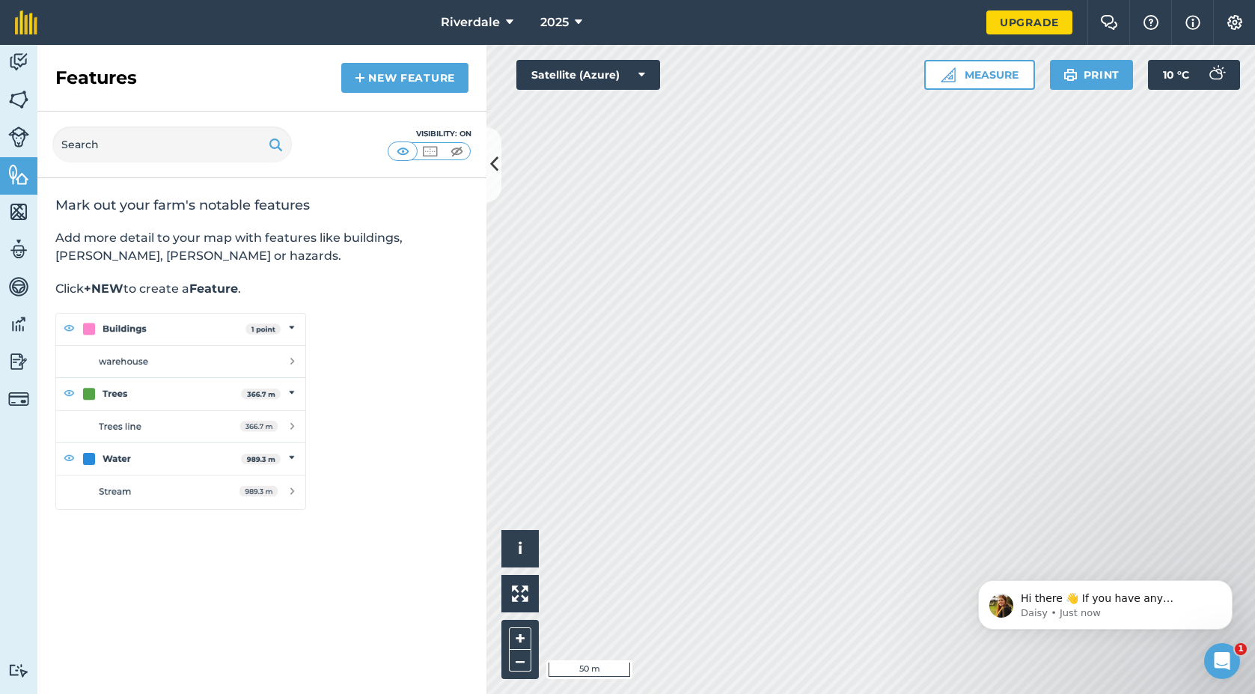
click at [23, 132] on img at bounding box center [18, 136] width 21 height 21
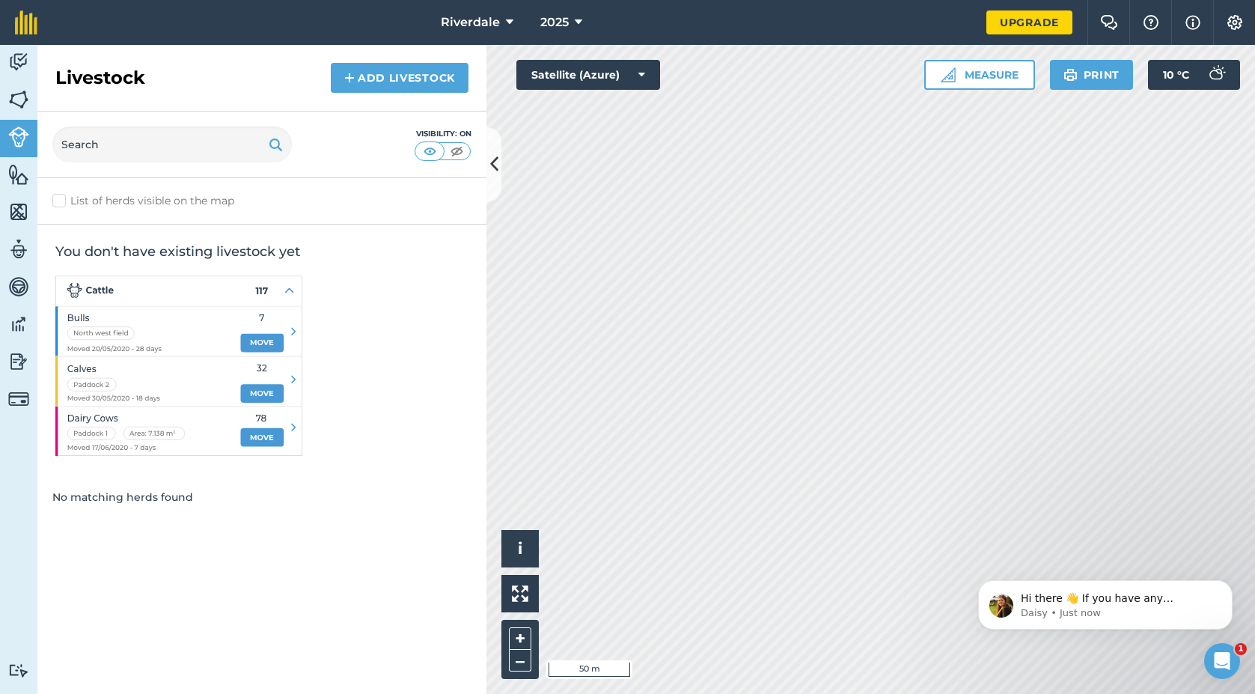
click at [23, 98] on img at bounding box center [18, 99] width 21 height 22
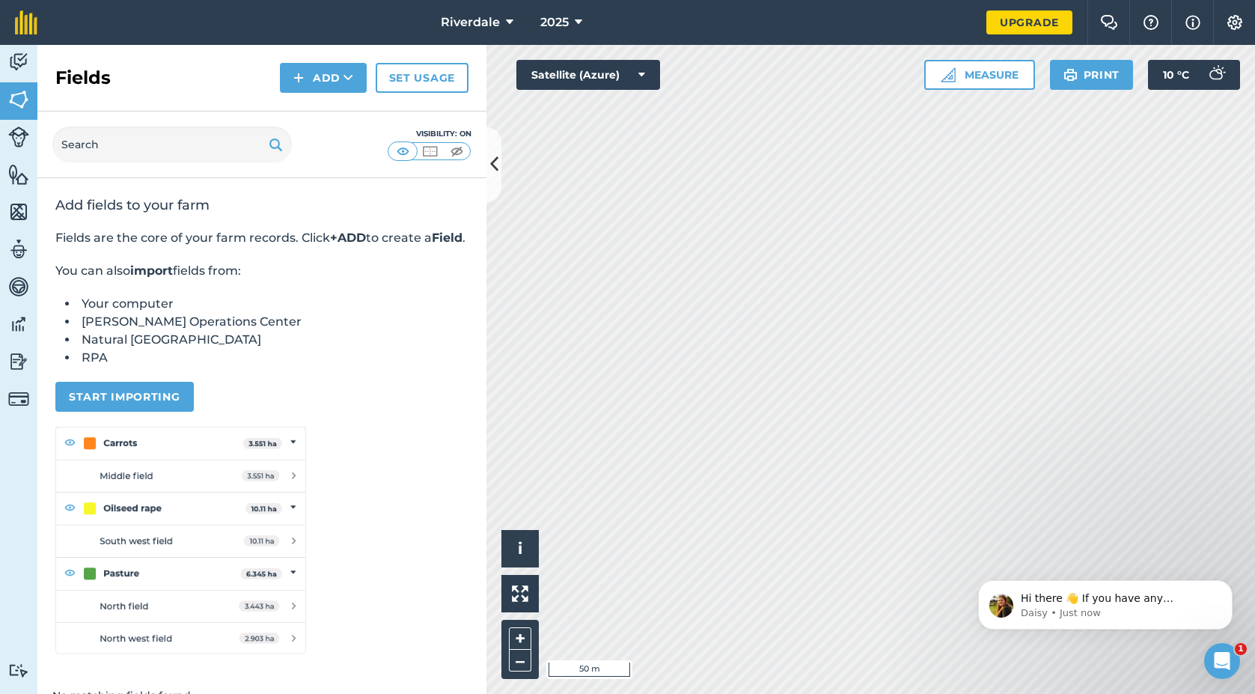
click at [20, 61] on img at bounding box center [18, 62] width 21 height 22
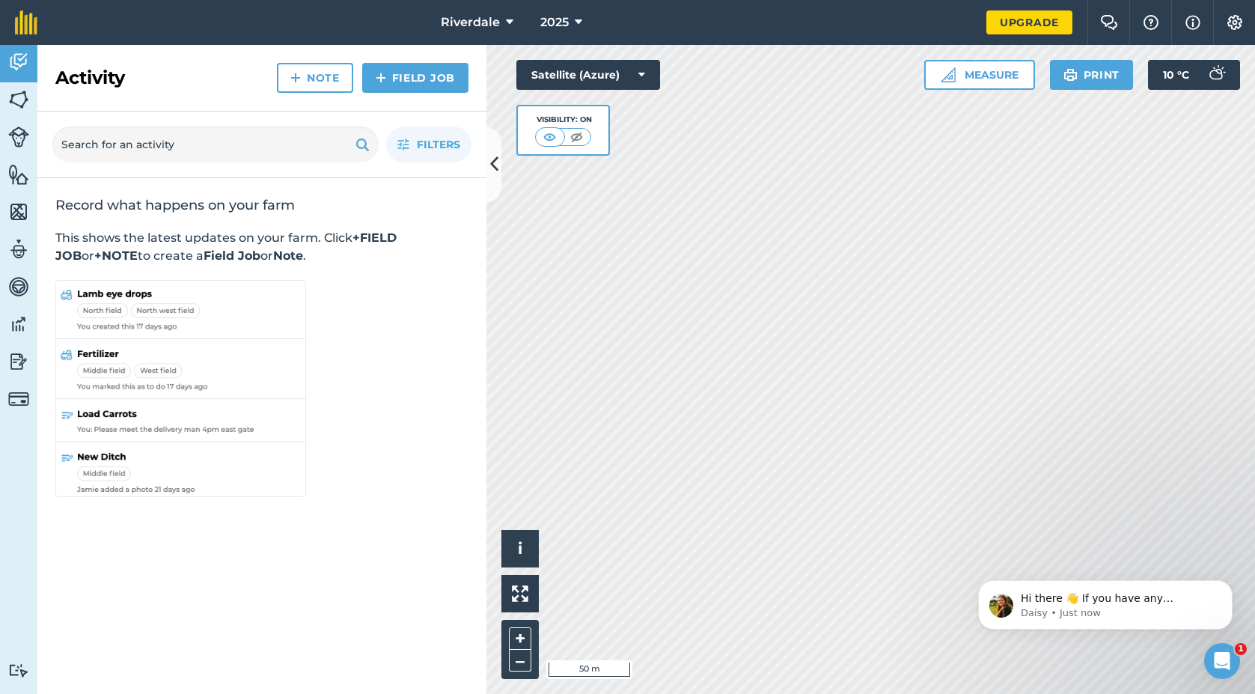
click at [465, 23] on span "Riverdale" at bounding box center [470, 22] width 59 height 18
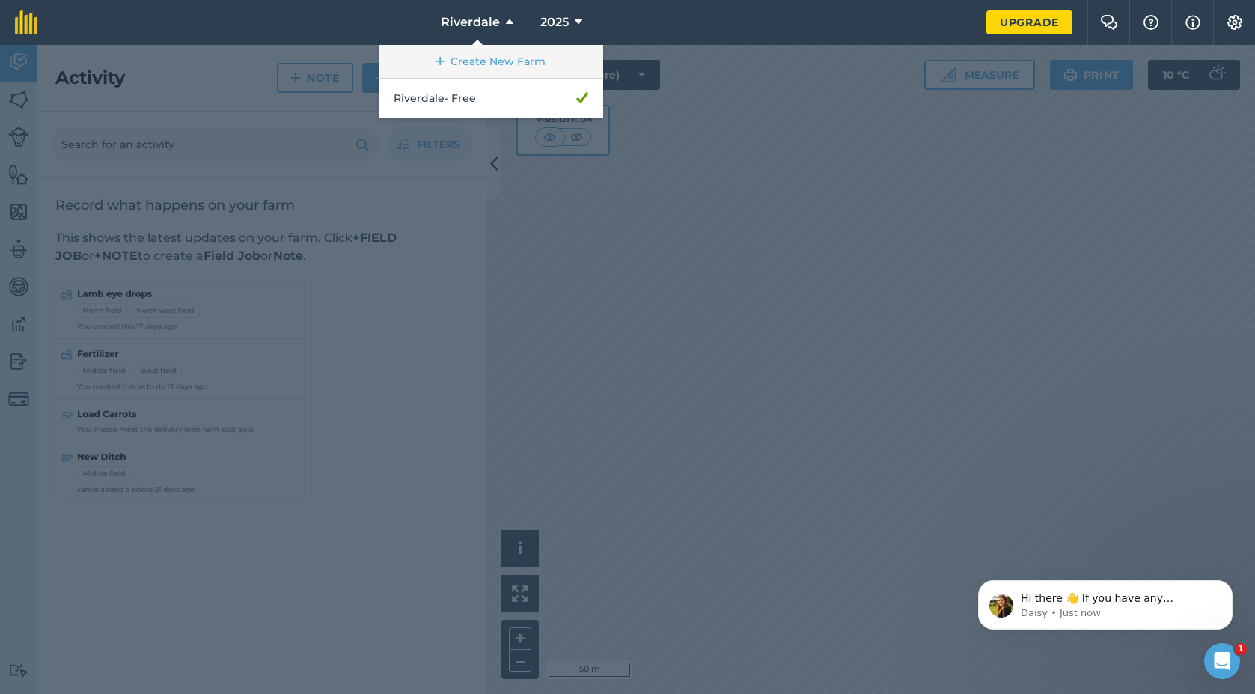
click at [462, 61] on link "Create New Farm" at bounding box center [491, 62] width 224 height 34
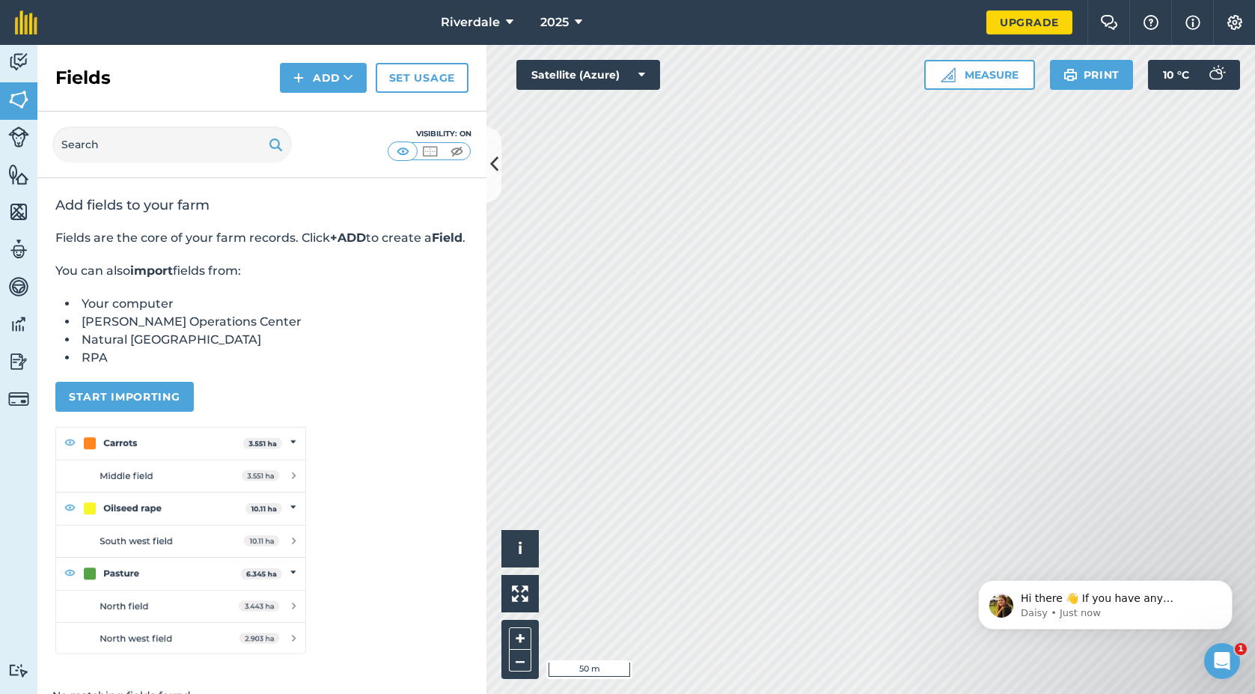
click at [556, 30] on span "2025" at bounding box center [554, 22] width 28 height 18
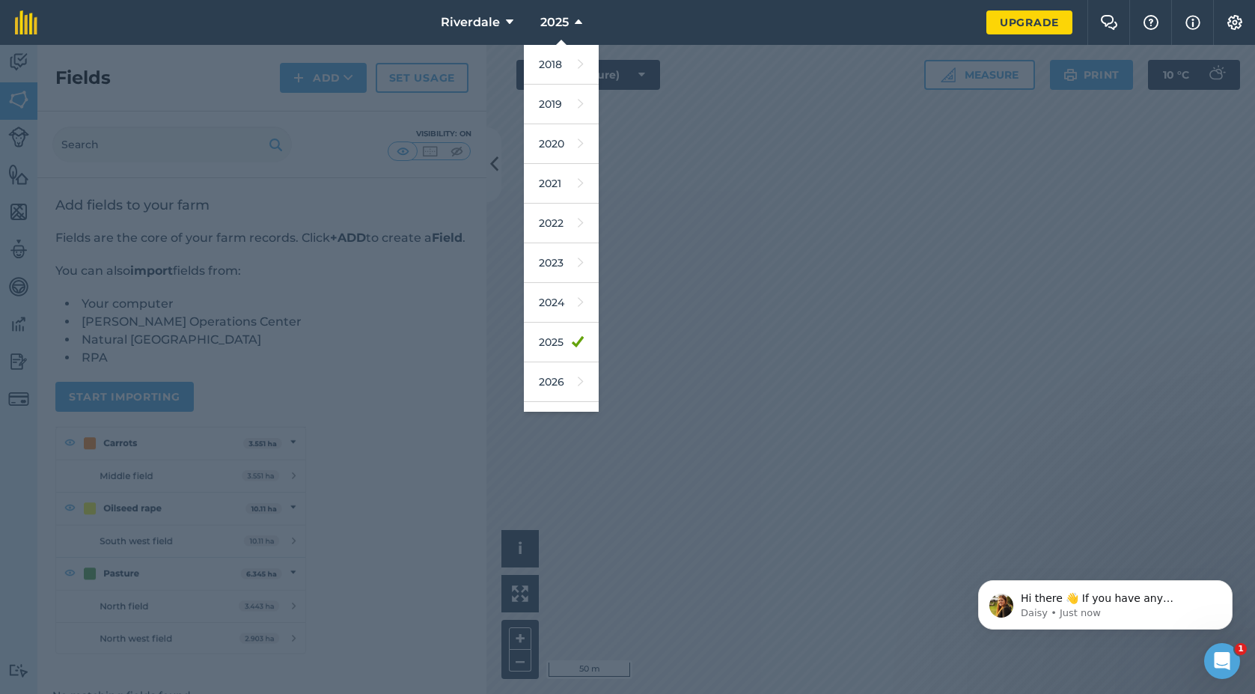
click at [556, 30] on span "2025" at bounding box center [554, 22] width 28 height 18
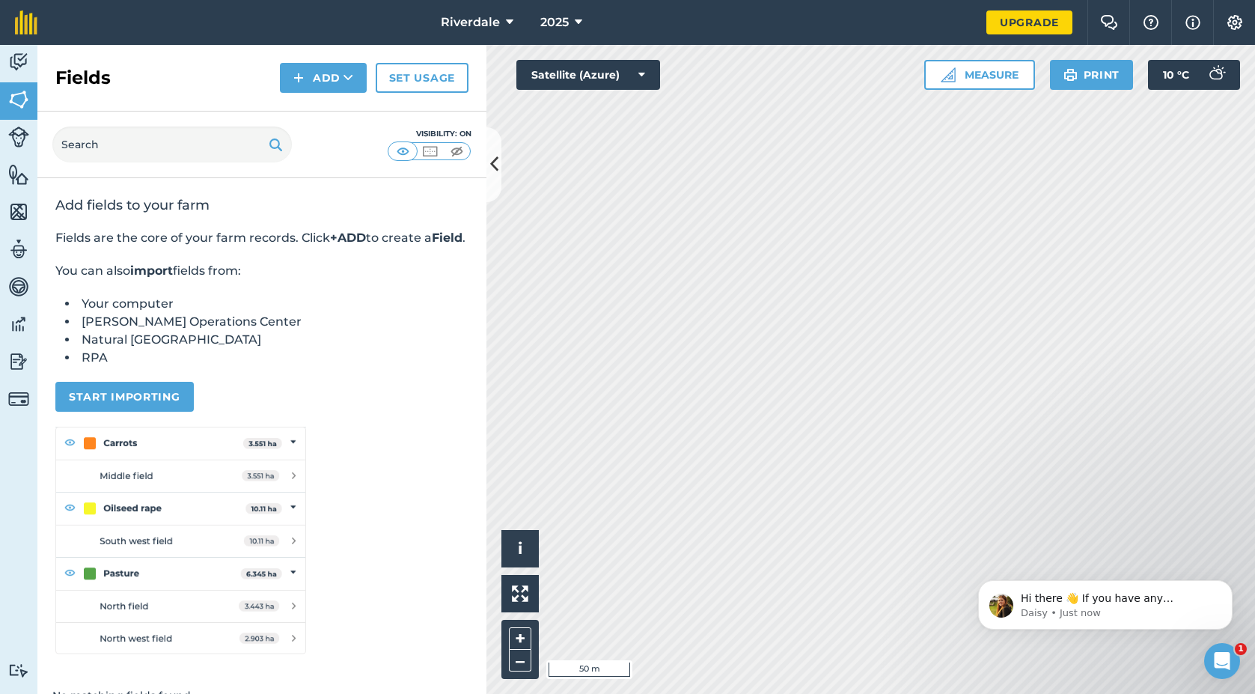
click at [511, 24] on icon at bounding box center [509, 22] width 7 height 18
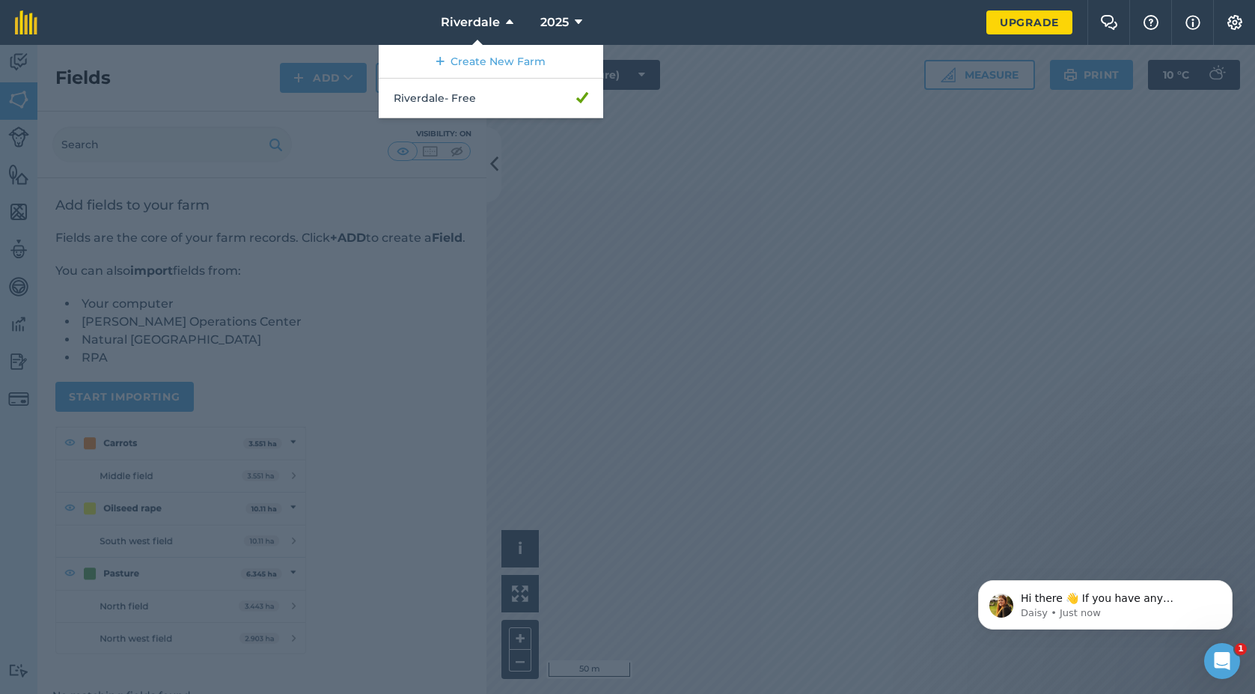
click at [400, 19] on nav "Riverdale Create New Farm Riverdale - Free 2025" at bounding box center [519, 22] width 934 height 45
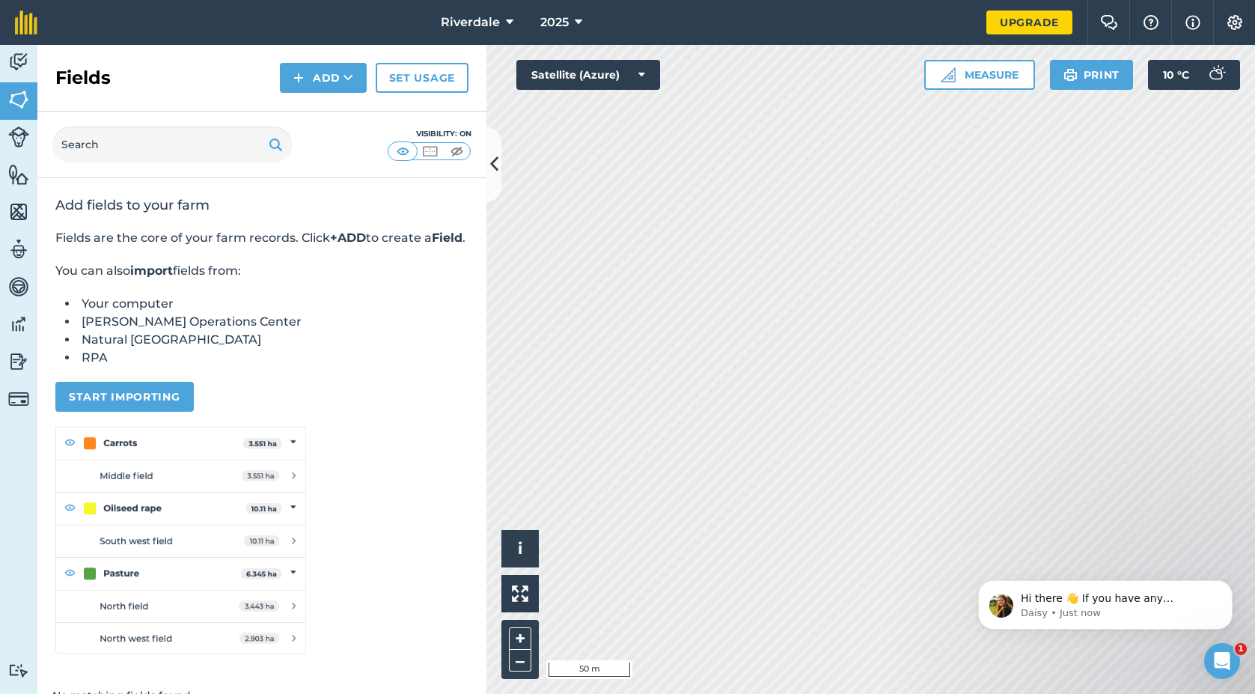
click at [1115, 19] on img at bounding box center [1109, 22] width 18 height 15
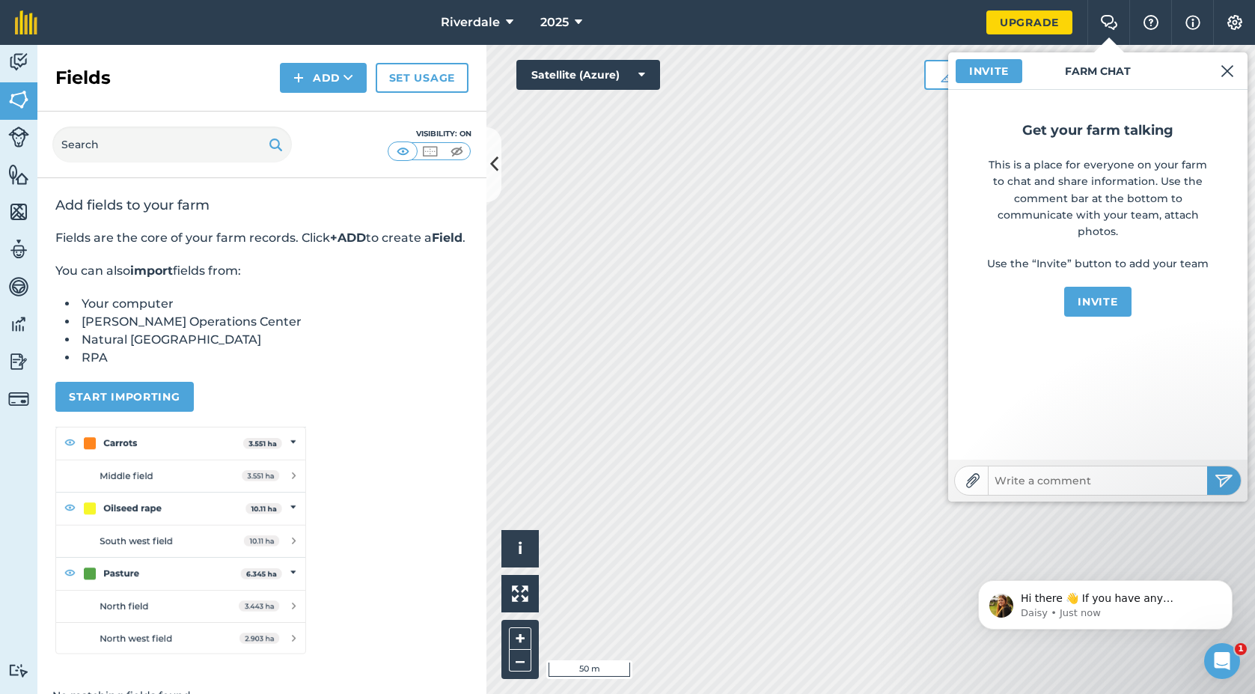
click at [1143, 22] on img at bounding box center [1151, 22] width 18 height 15
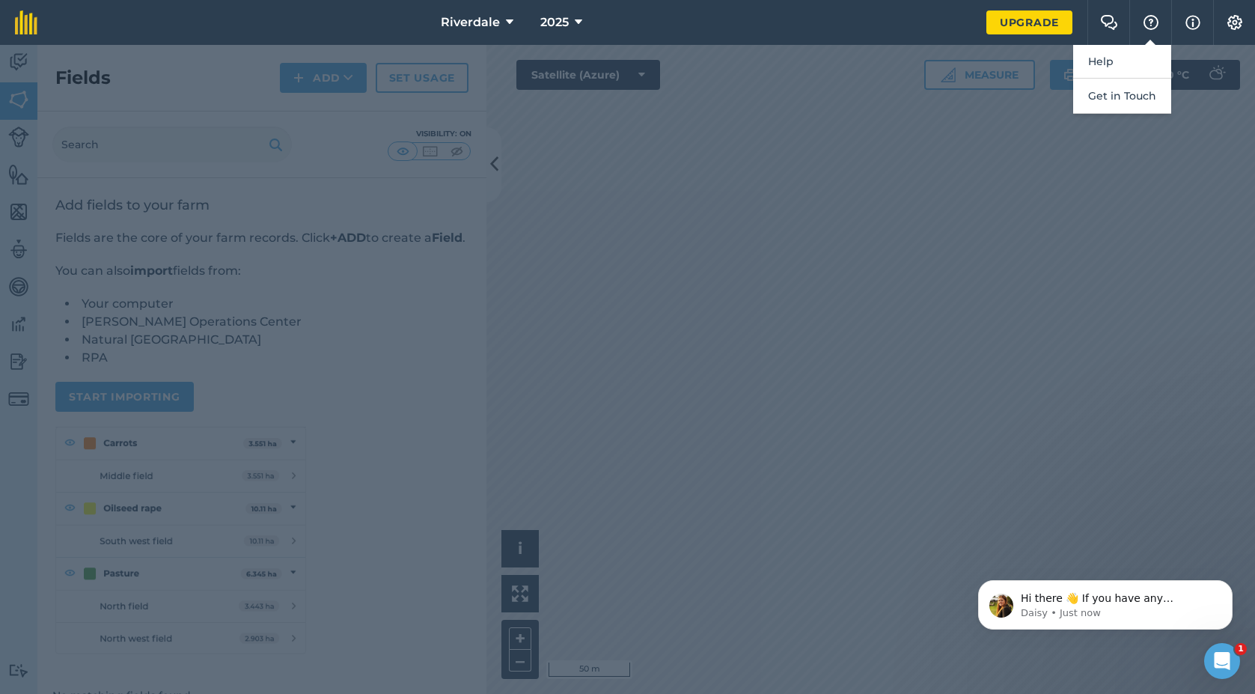
click at [1183, 21] on button "Info" at bounding box center [1192, 22] width 42 height 45
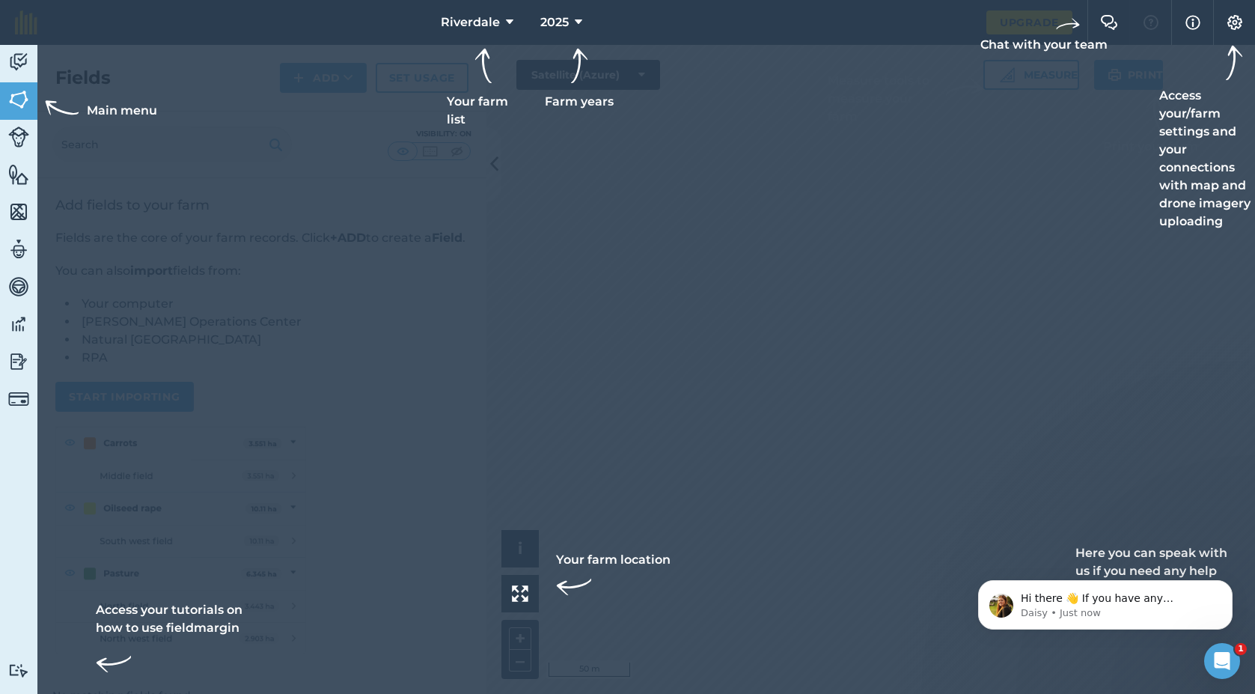
click at [1231, 18] on img at bounding box center [1235, 22] width 18 height 15
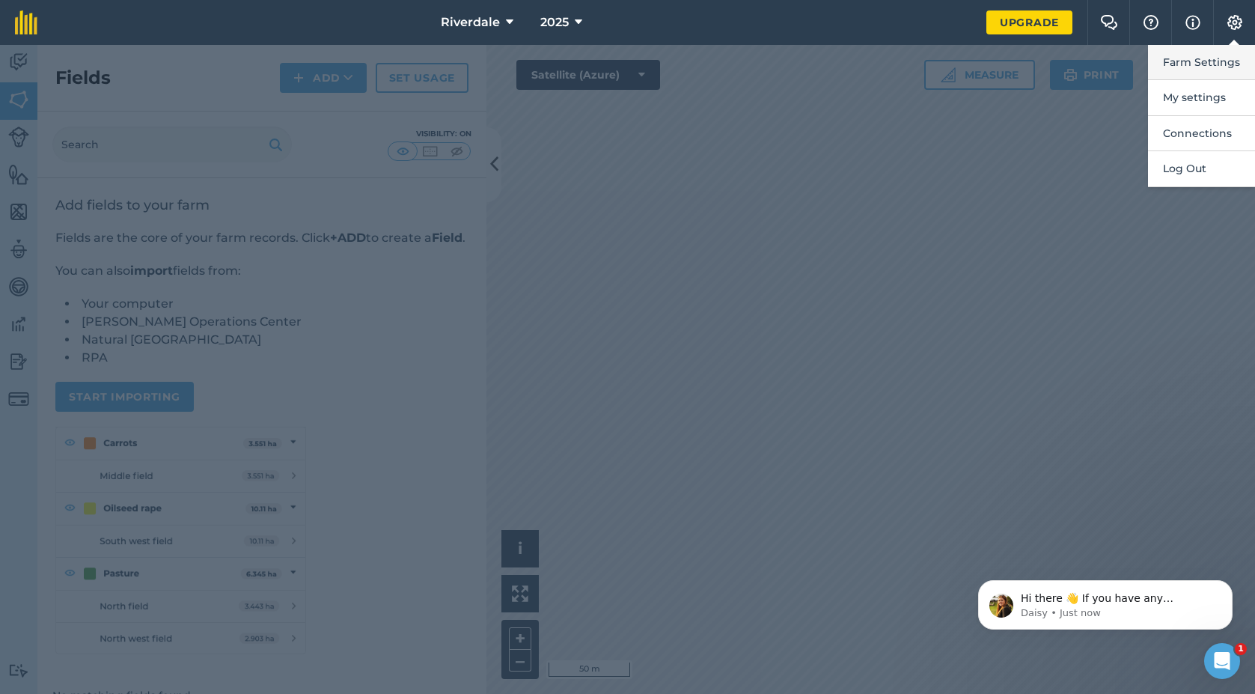
click at [1200, 55] on button "Farm Settings" at bounding box center [1201, 62] width 107 height 35
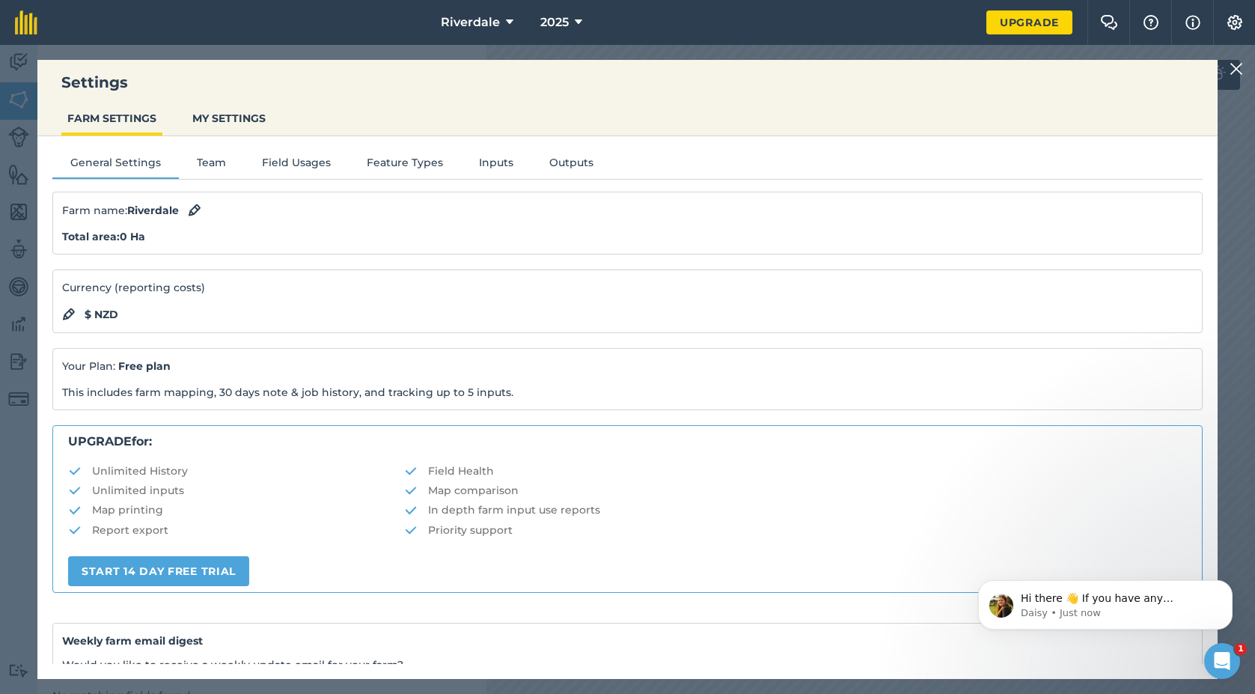
click at [193, 211] on img at bounding box center [194, 210] width 13 height 18
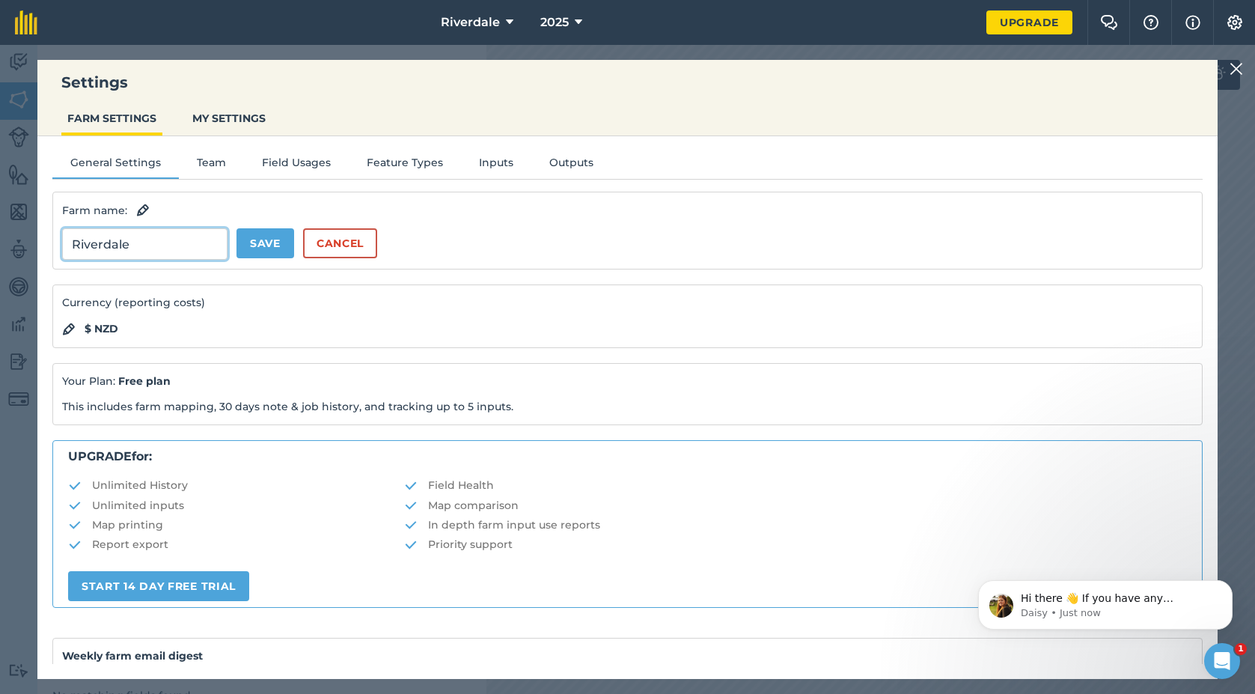
click at [166, 248] on input "Riverdale" at bounding box center [144, 243] width 165 height 31
type input "Riverdale ??"
click at [285, 242] on button "Save" at bounding box center [265, 243] width 58 height 30
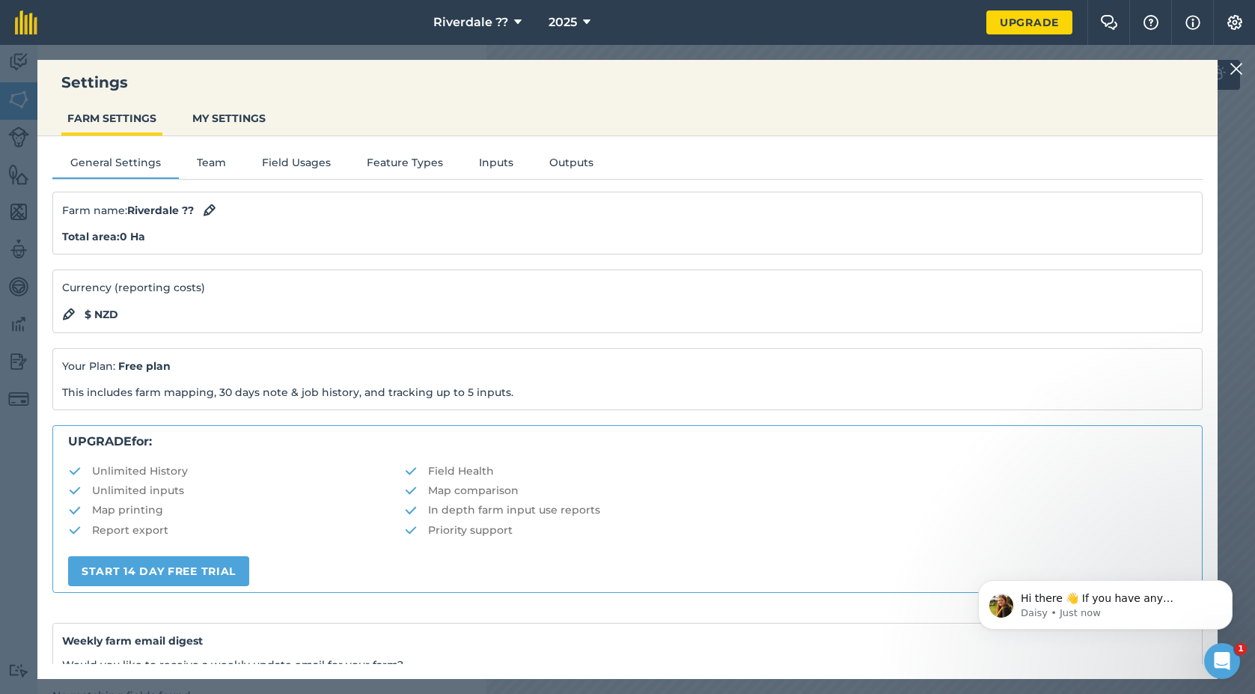
click at [206, 156] on button "Team" at bounding box center [211, 165] width 65 height 22
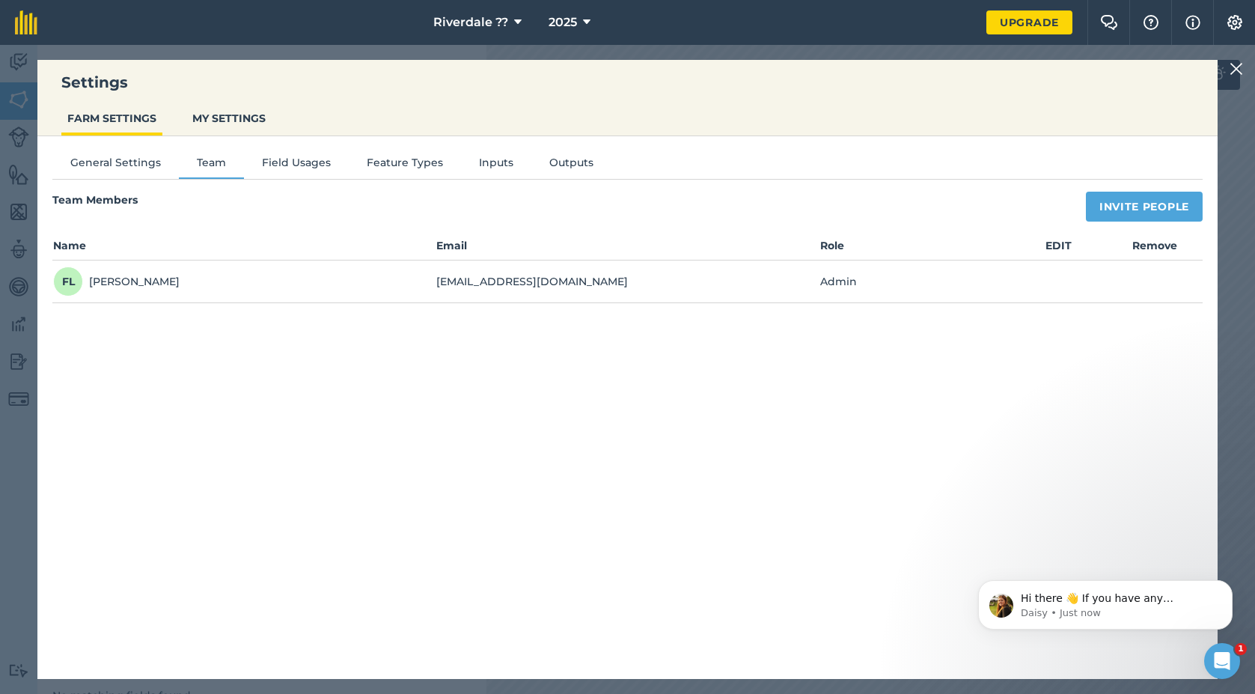
click at [309, 159] on button "Field Usages" at bounding box center [296, 165] width 105 height 22
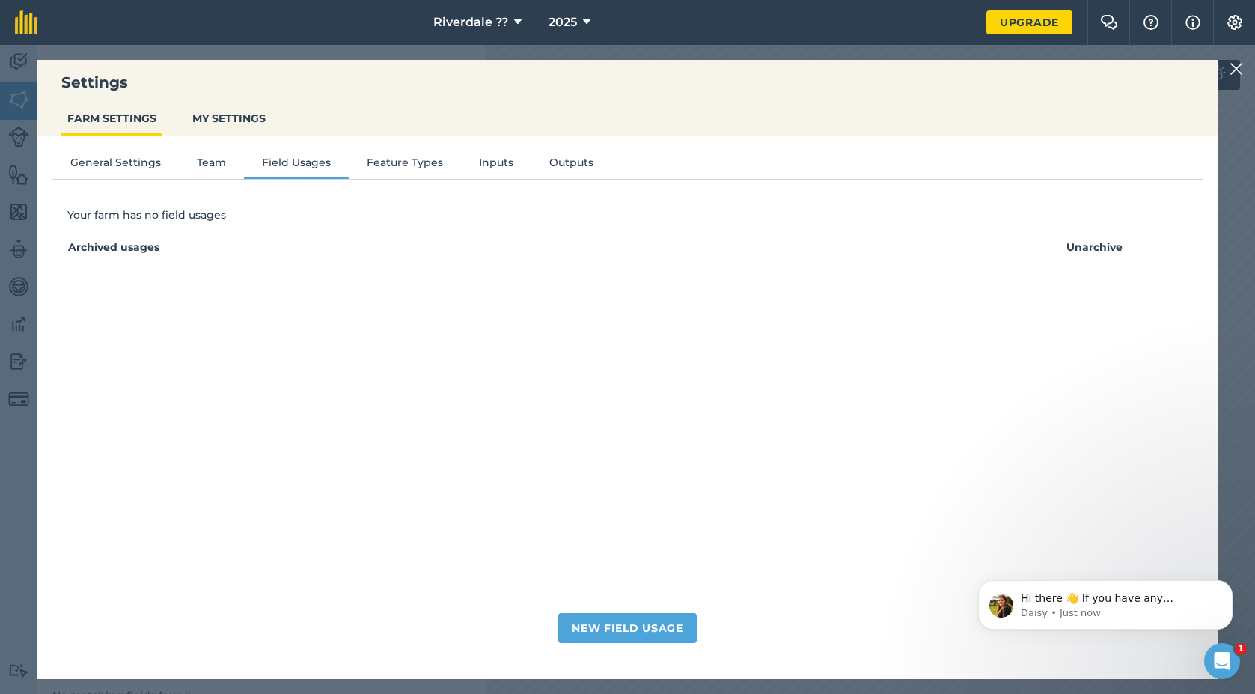
click at [397, 167] on button "Feature Types" at bounding box center [405, 165] width 112 height 22
click at [491, 168] on button "Inputs" at bounding box center [496, 165] width 70 height 22
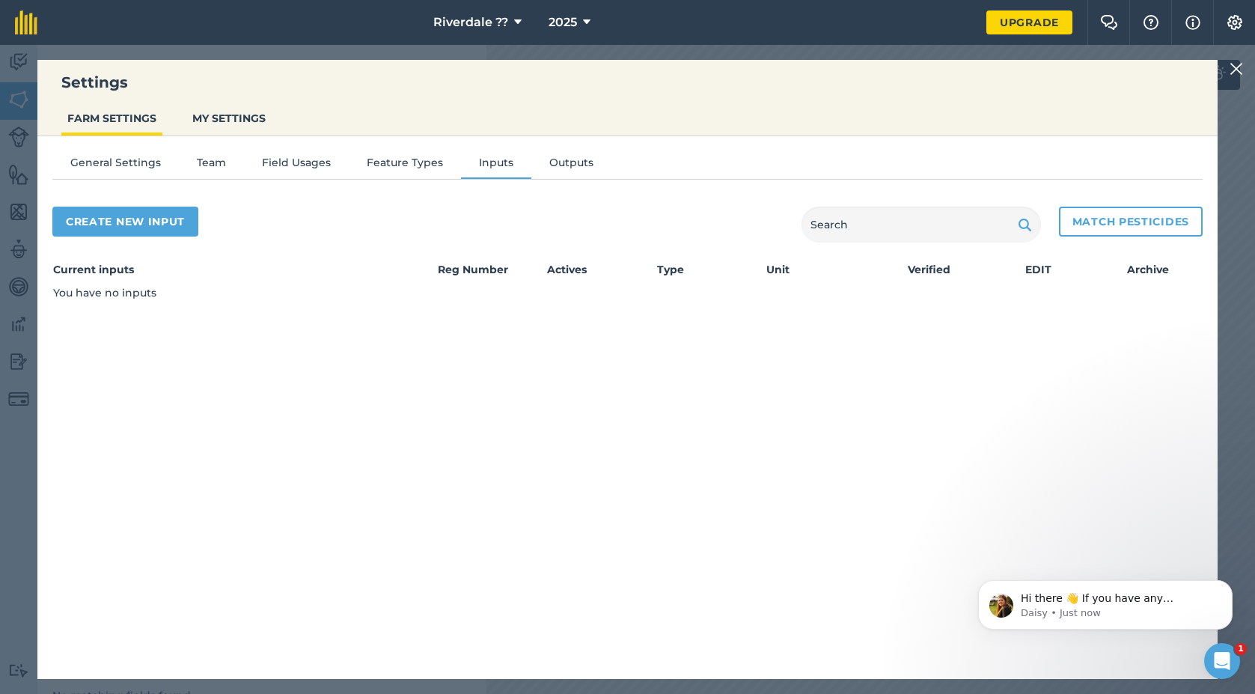
click at [565, 171] on button "Outputs" at bounding box center [571, 165] width 80 height 22
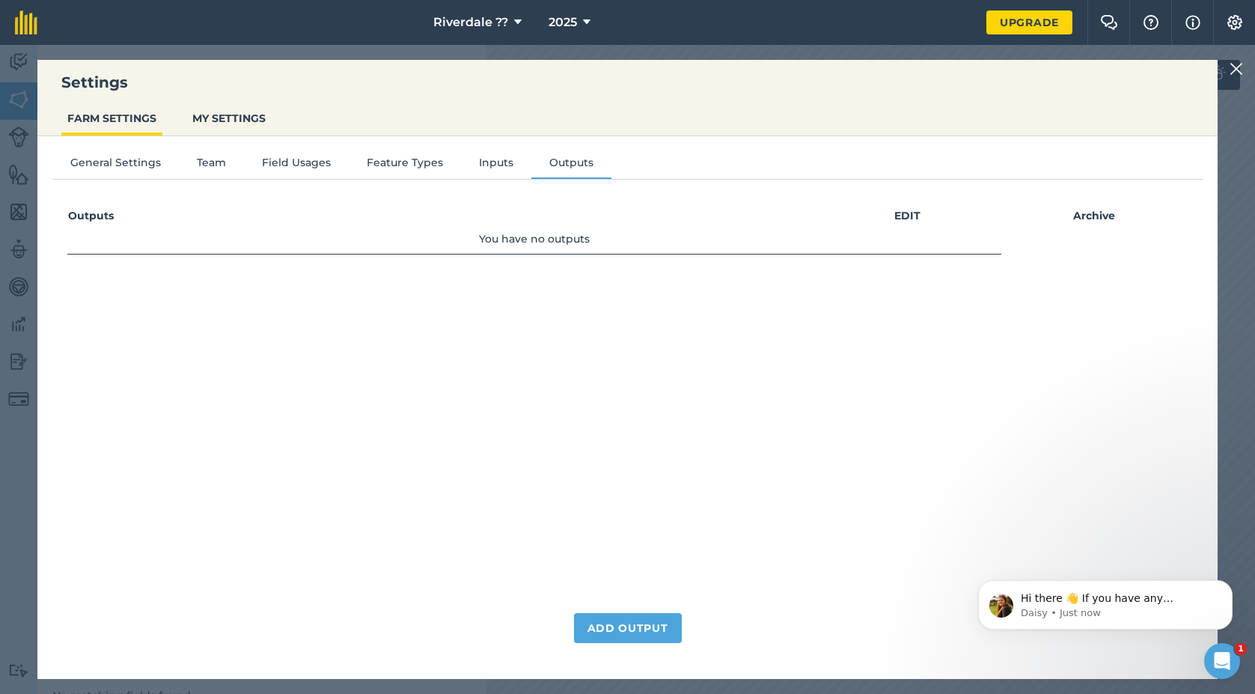
click at [231, 105] on button "MY SETTINGS" at bounding box center [228, 118] width 85 height 28
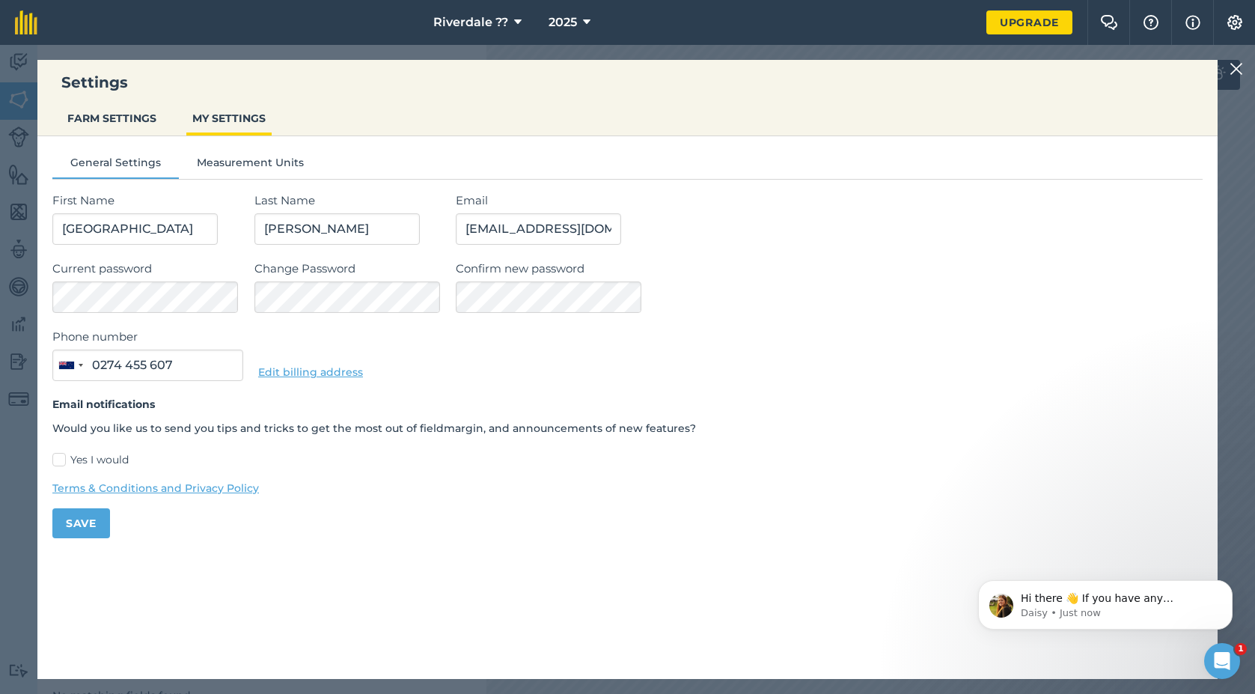
click at [132, 114] on button "FARM SETTINGS" at bounding box center [111, 118] width 101 height 28
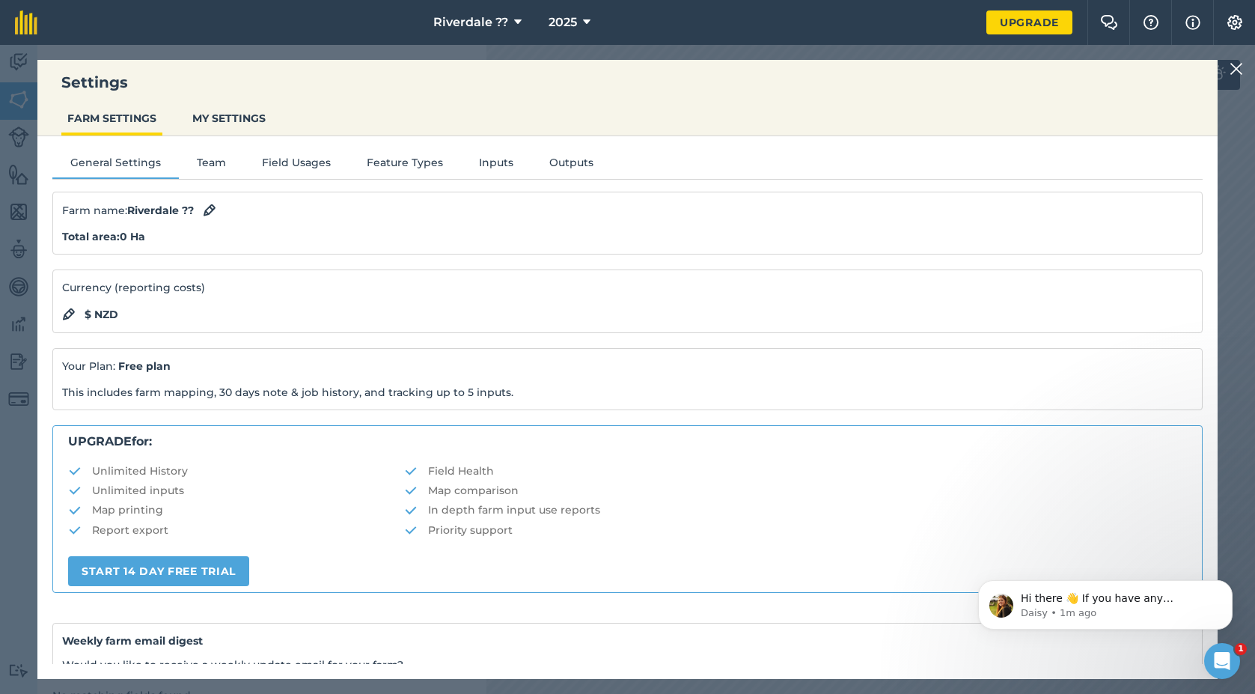
click at [208, 161] on button "Team" at bounding box center [211, 165] width 65 height 22
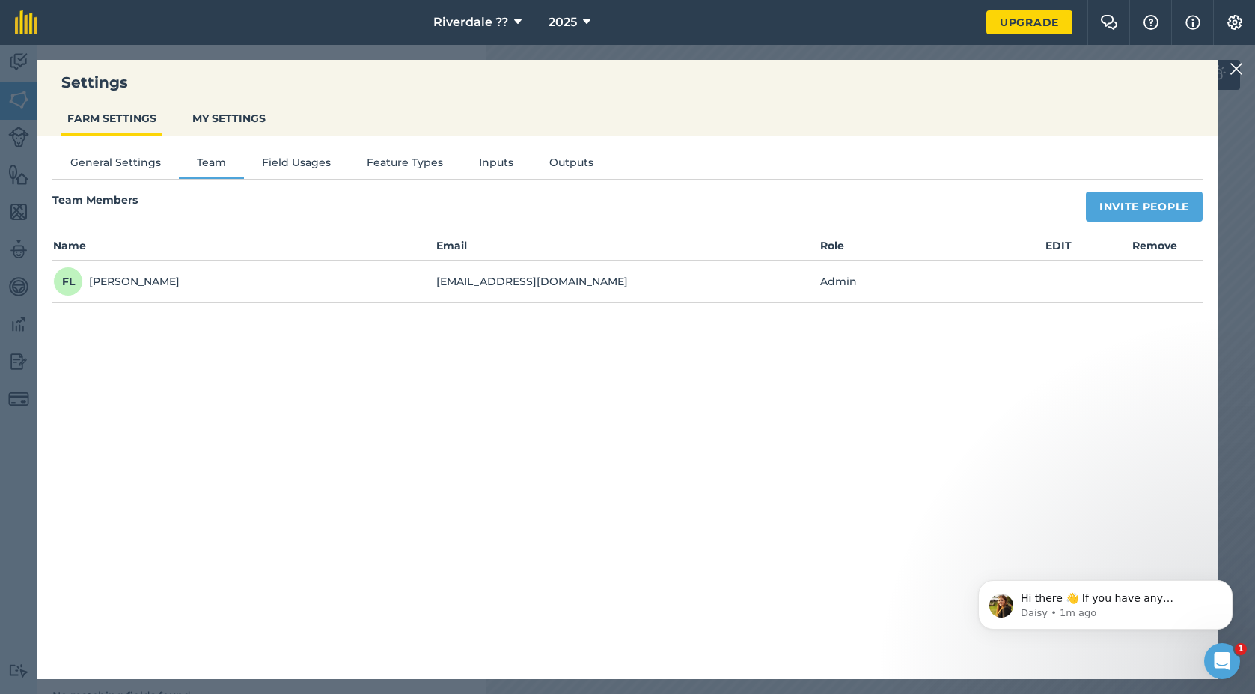
click at [294, 164] on button "Field Usages" at bounding box center [296, 165] width 105 height 22
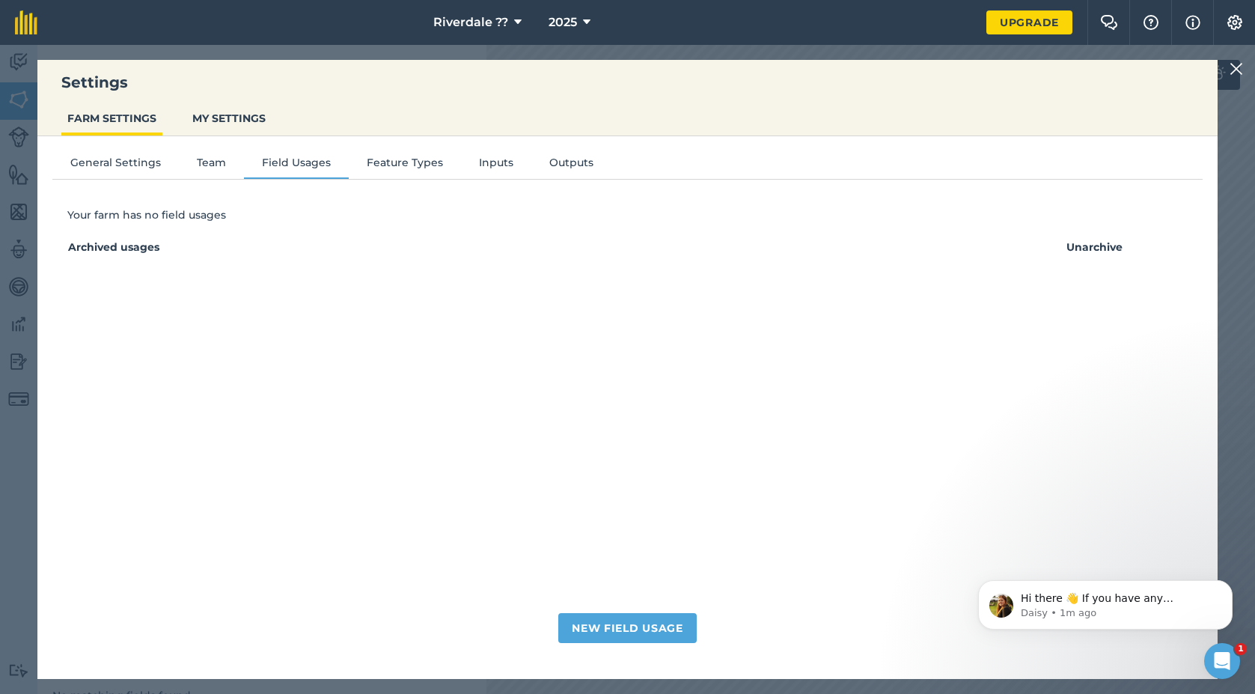
click at [388, 162] on button "Feature Types" at bounding box center [405, 165] width 112 height 22
click at [489, 164] on button "Inputs" at bounding box center [496, 165] width 70 height 22
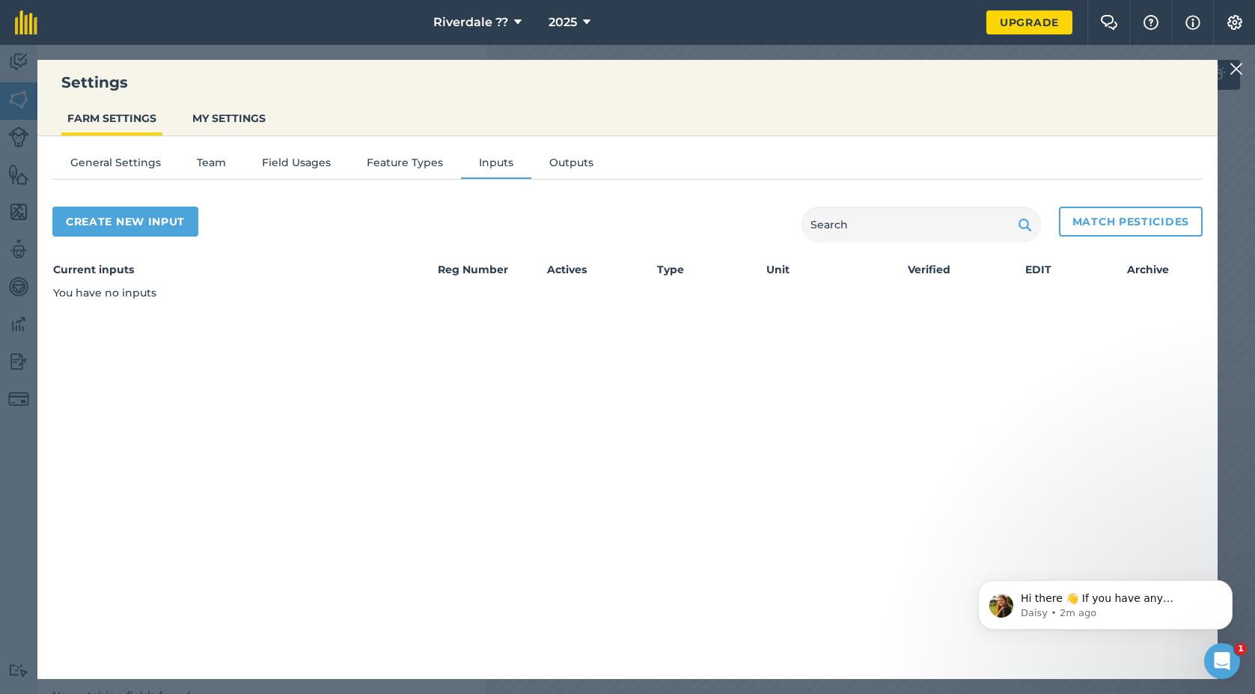
click at [568, 166] on button "Outputs" at bounding box center [571, 165] width 80 height 22
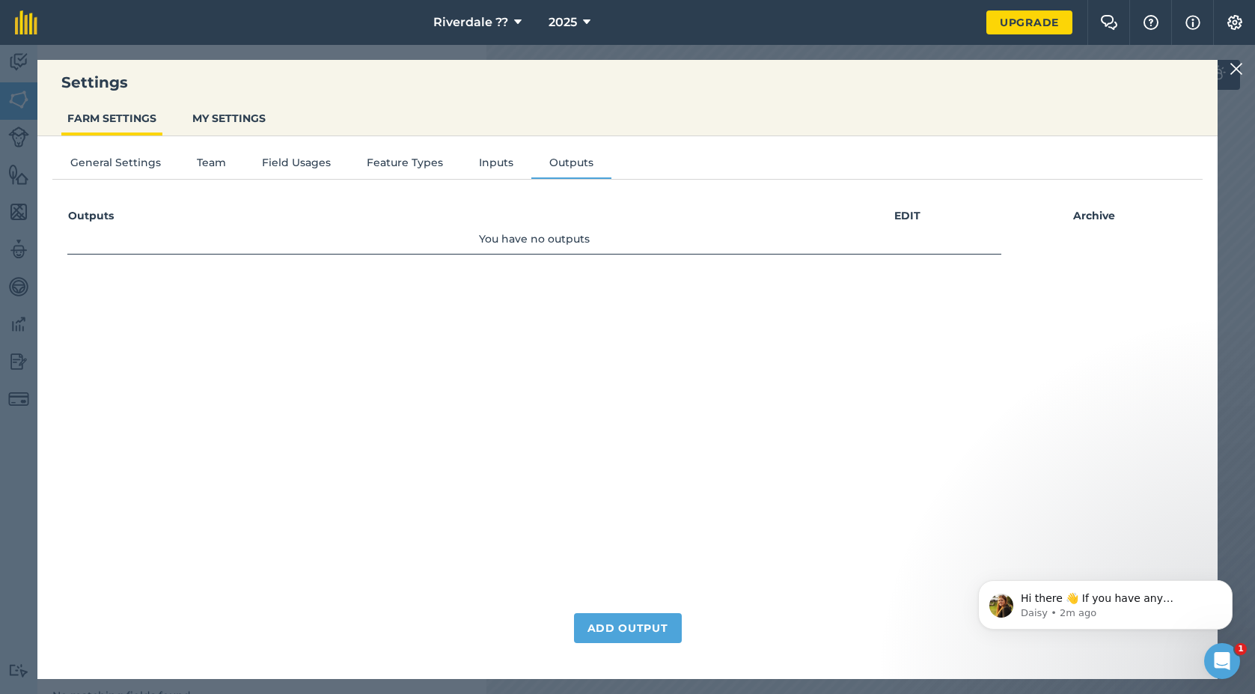
click at [1232, 67] on img at bounding box center [1235, 69] width 13 height 18
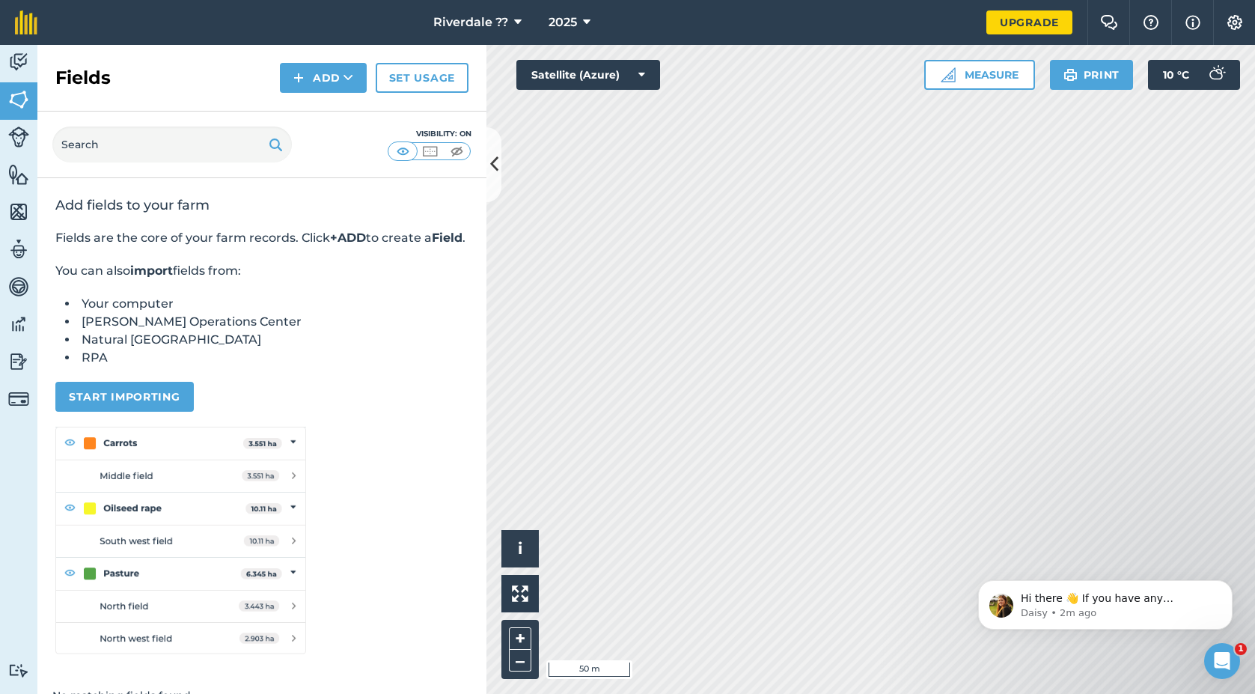
click at [20, 217] on img at bounding box center [18, 212] width 21 height 22
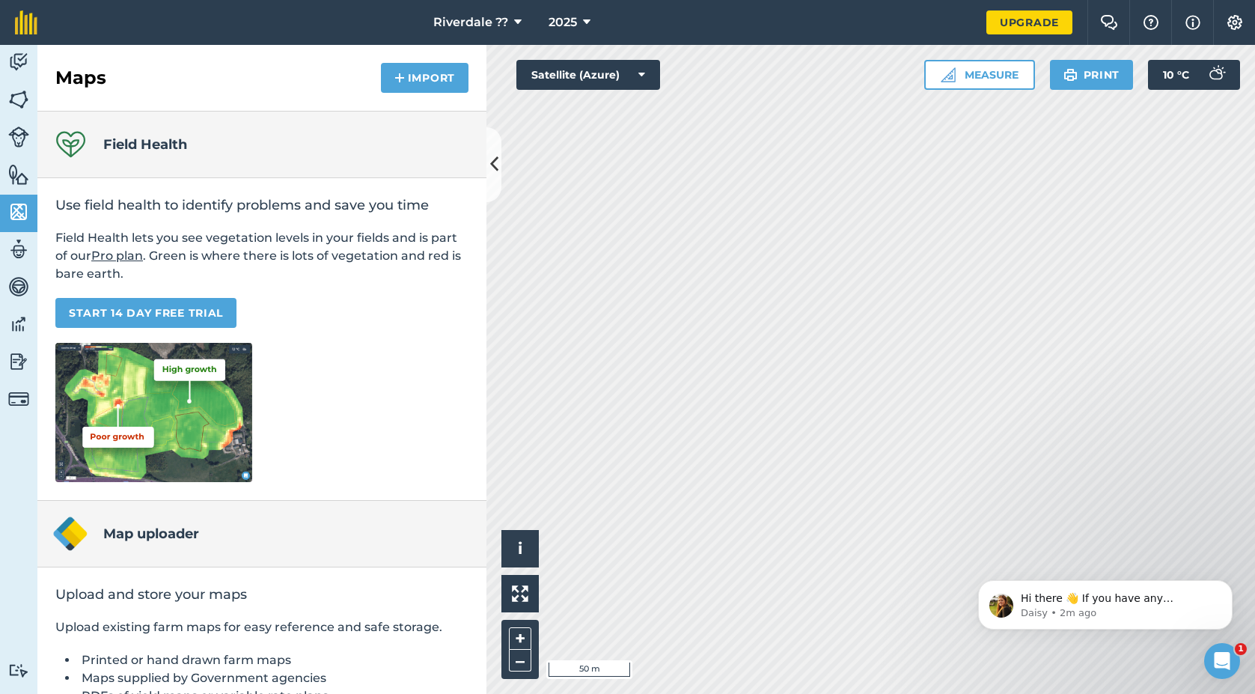
click at [21, 364] on img at bounding box center [18, 361] width 21 height 22
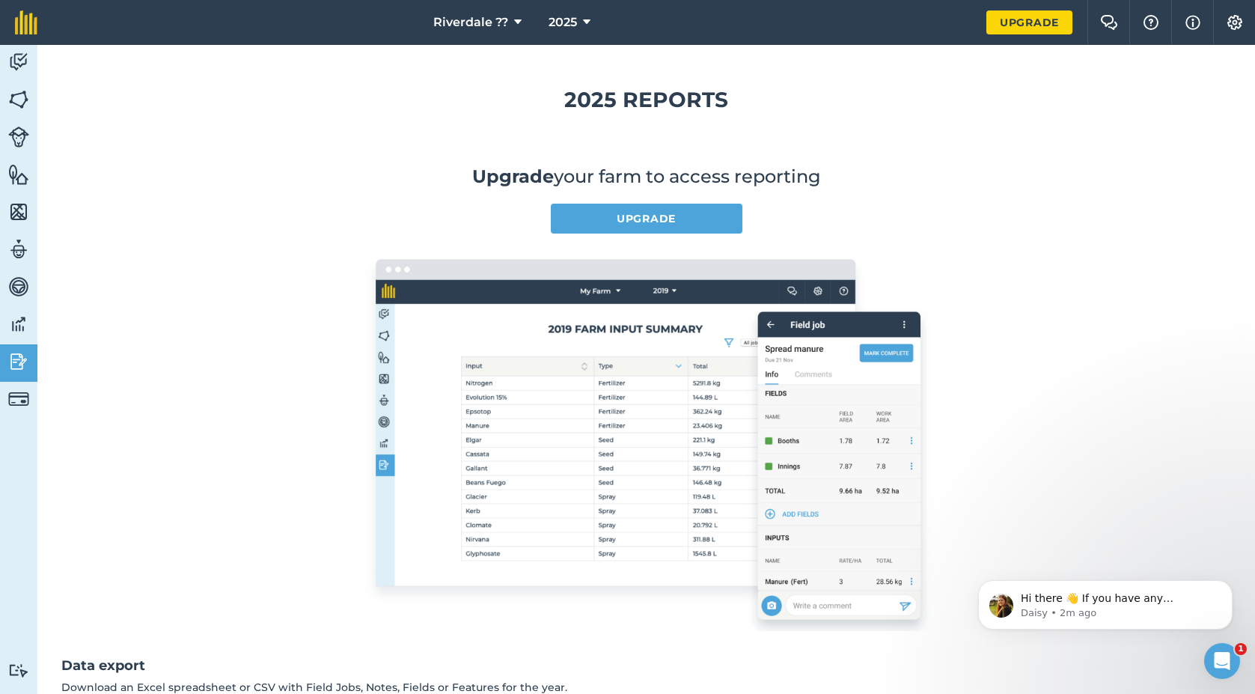
click at [11, 323] on img at bounding box center [18, 324] width 21 height 22
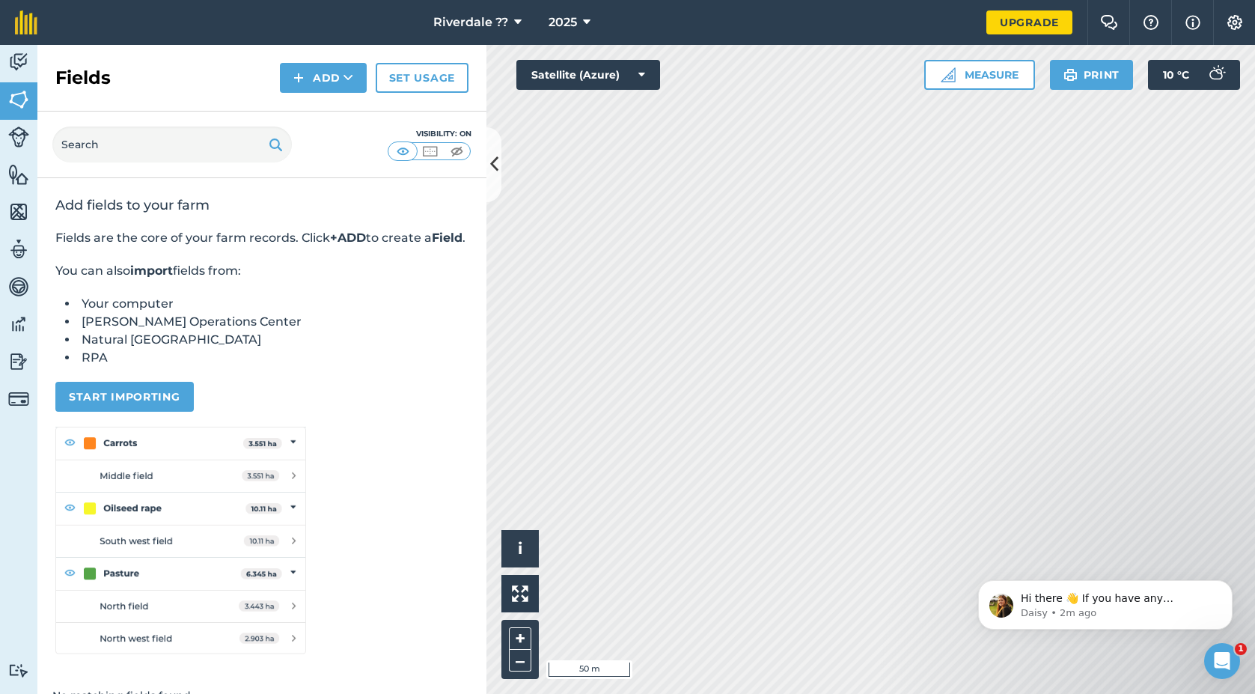
click at [22, 131] on img at bounding box center [18, 136] width 21 height 21
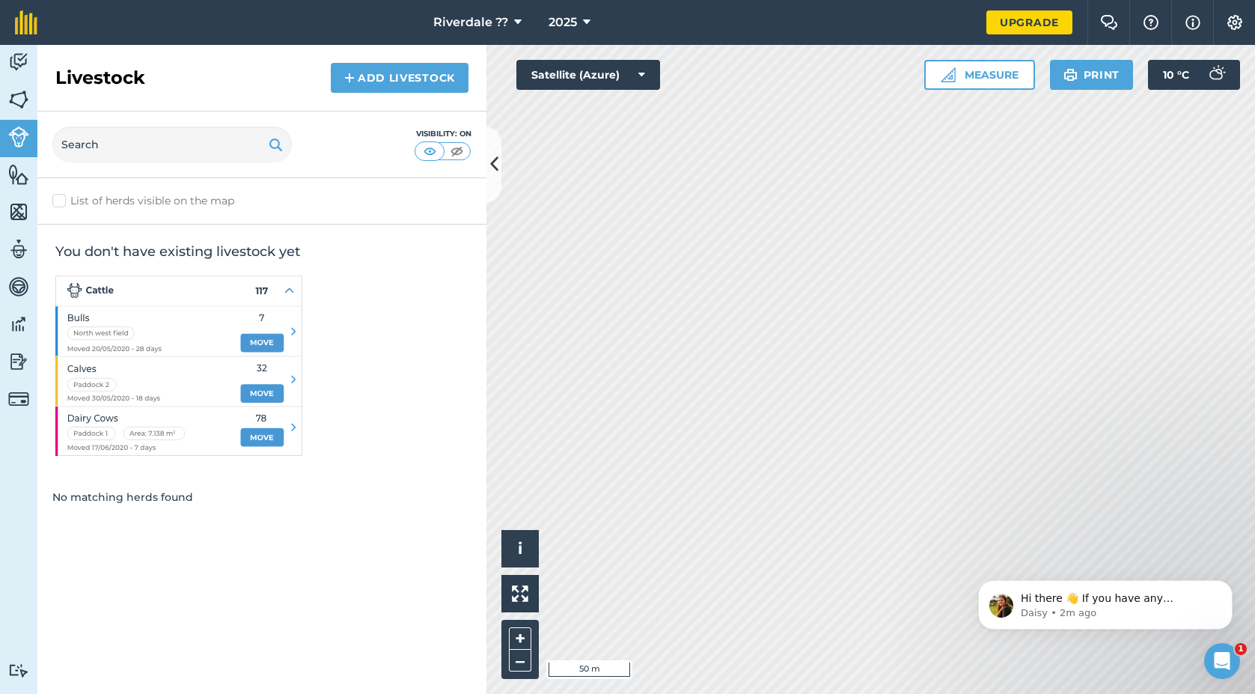
click at [19, 394] on img at bounding box center [18, 398] width 21 height 21
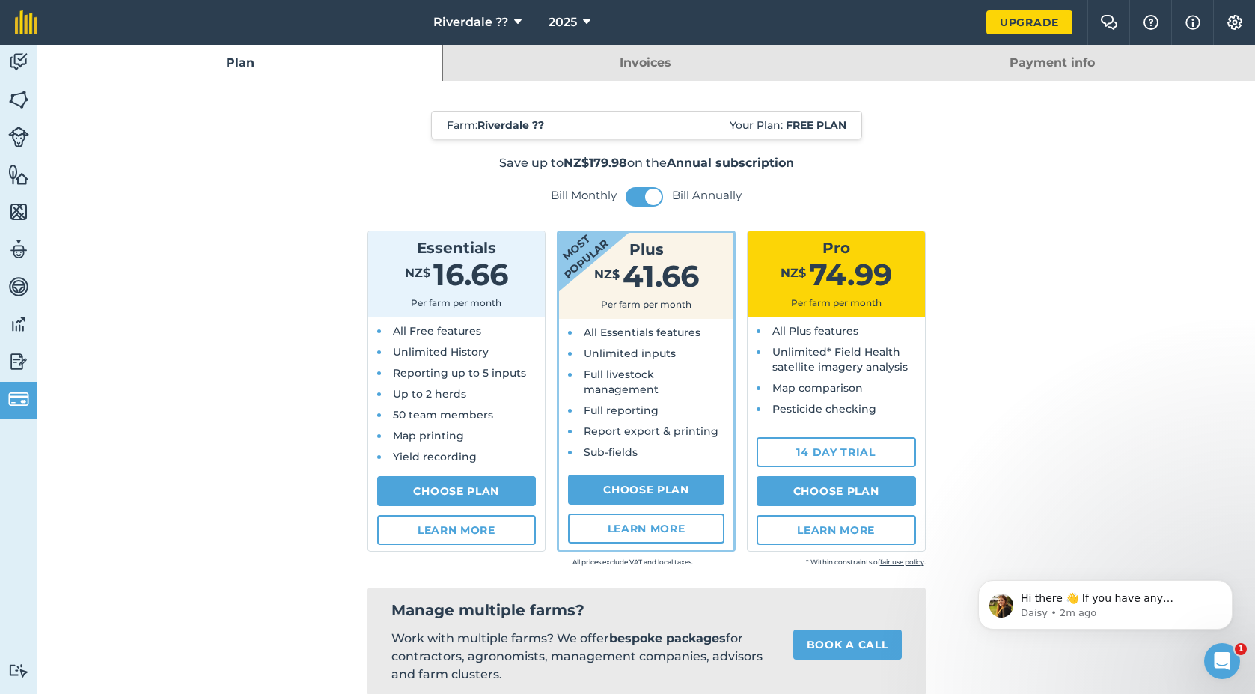
click at [22, 361] on img at bounding box center [18, 361] width 21 height 22
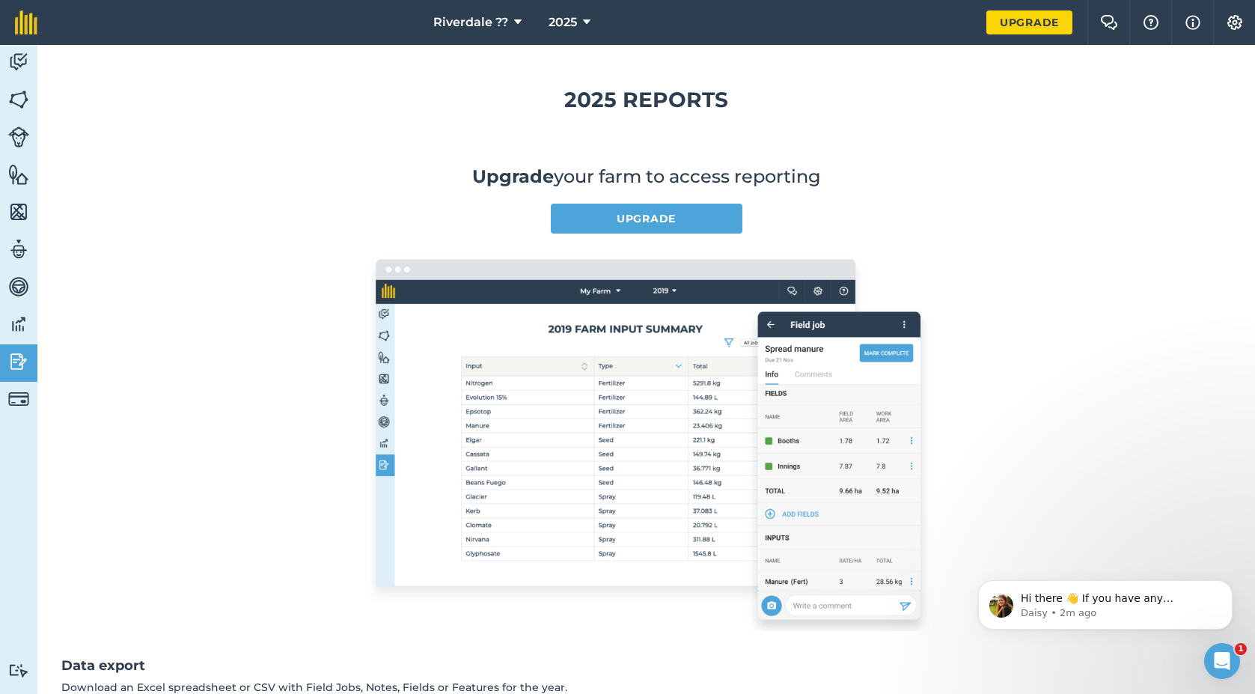
click at [22, 321] on img at bounding box center [18, 324] width 21 height 22
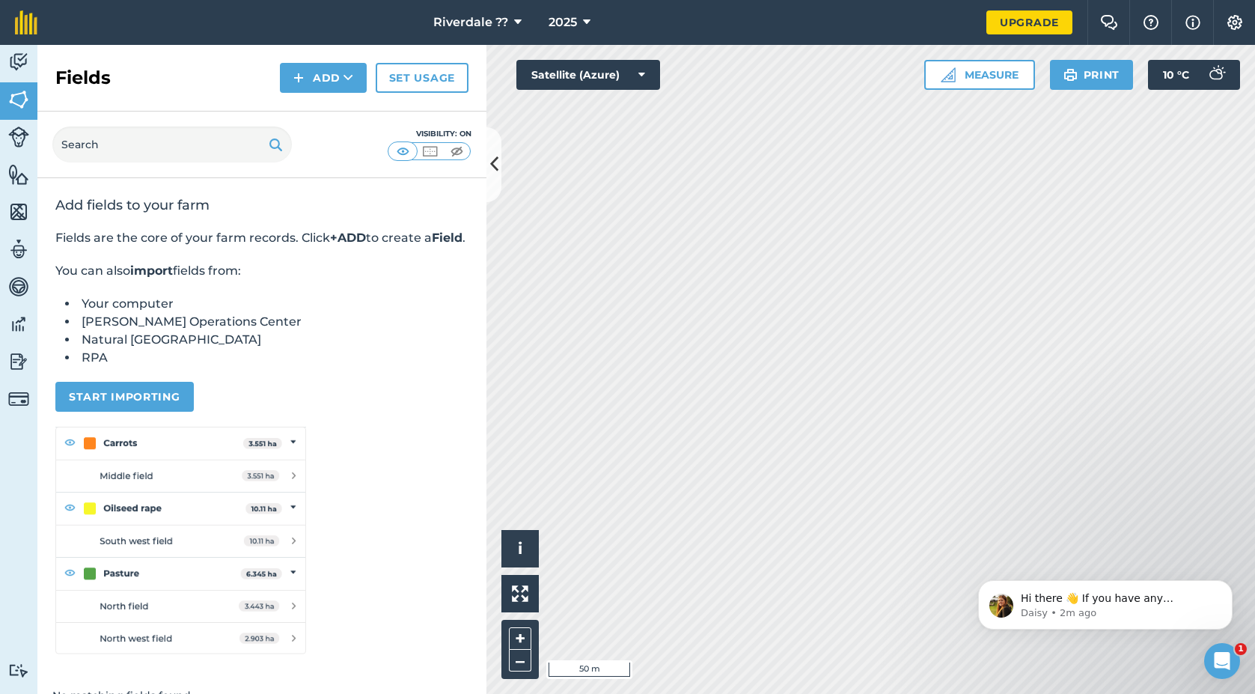
click at [16, 287] on img at bounding box center [18, 286] width 21 height 22
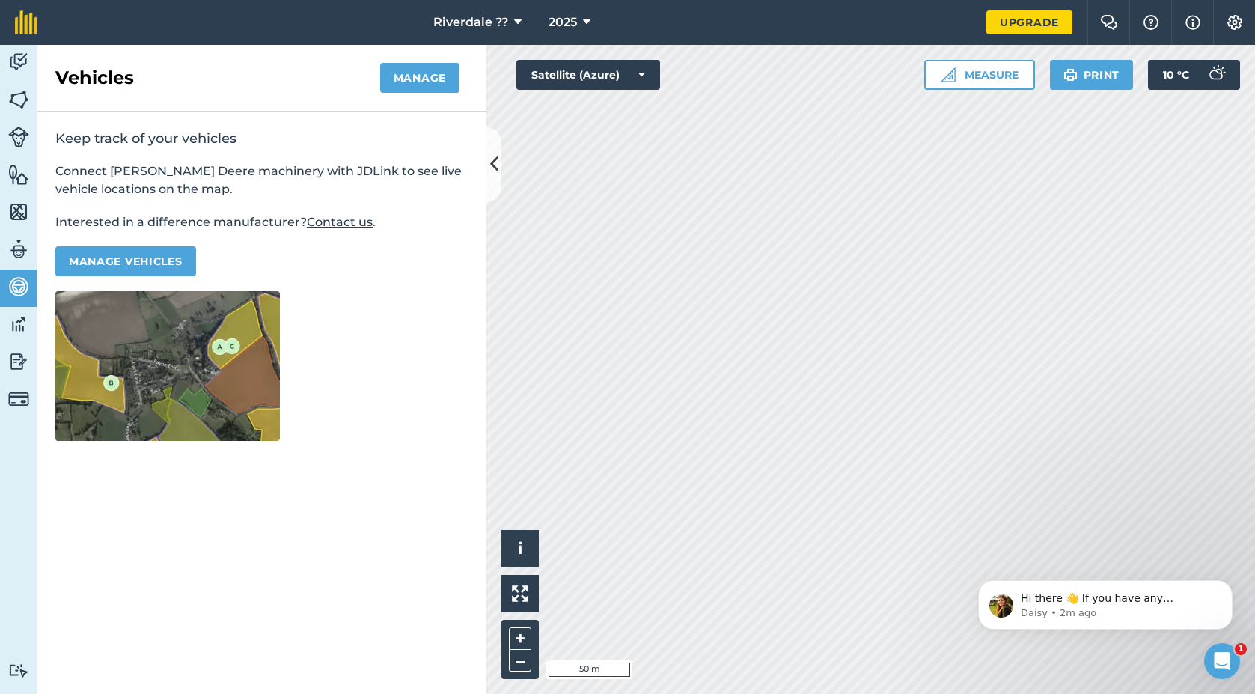
click at [19, 243] on img at bounding box center [18, 249] width 21 height 22
select select "MEMBER"
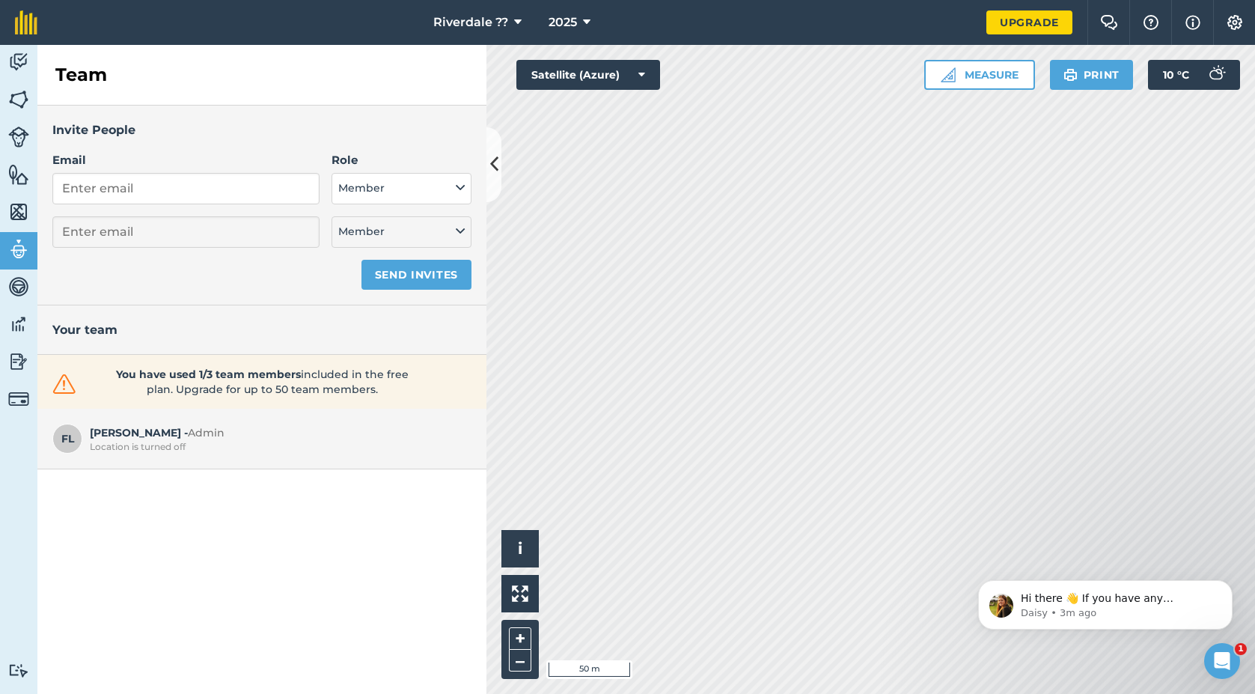
click at [1237, 27] on img at bounding box center [1235, 22] width 18 height 15
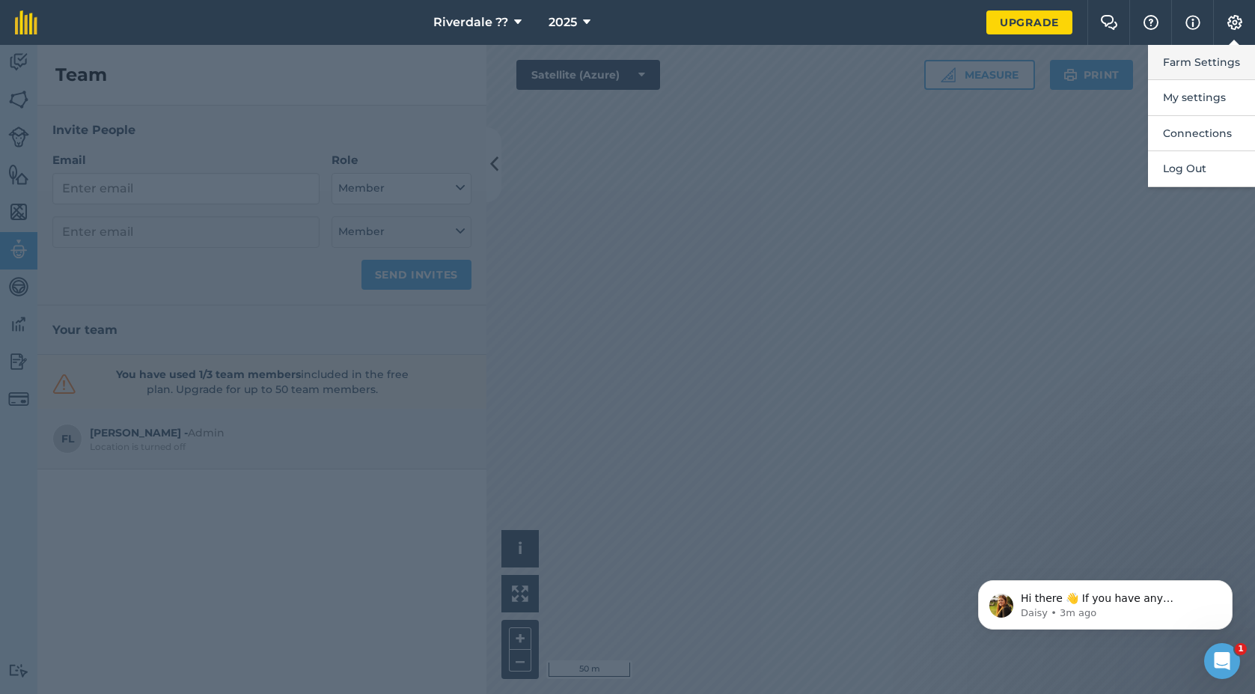
click at [1204, 56] on button "Farm Settings" at bounding box center [1201, 62] width 107 height 35
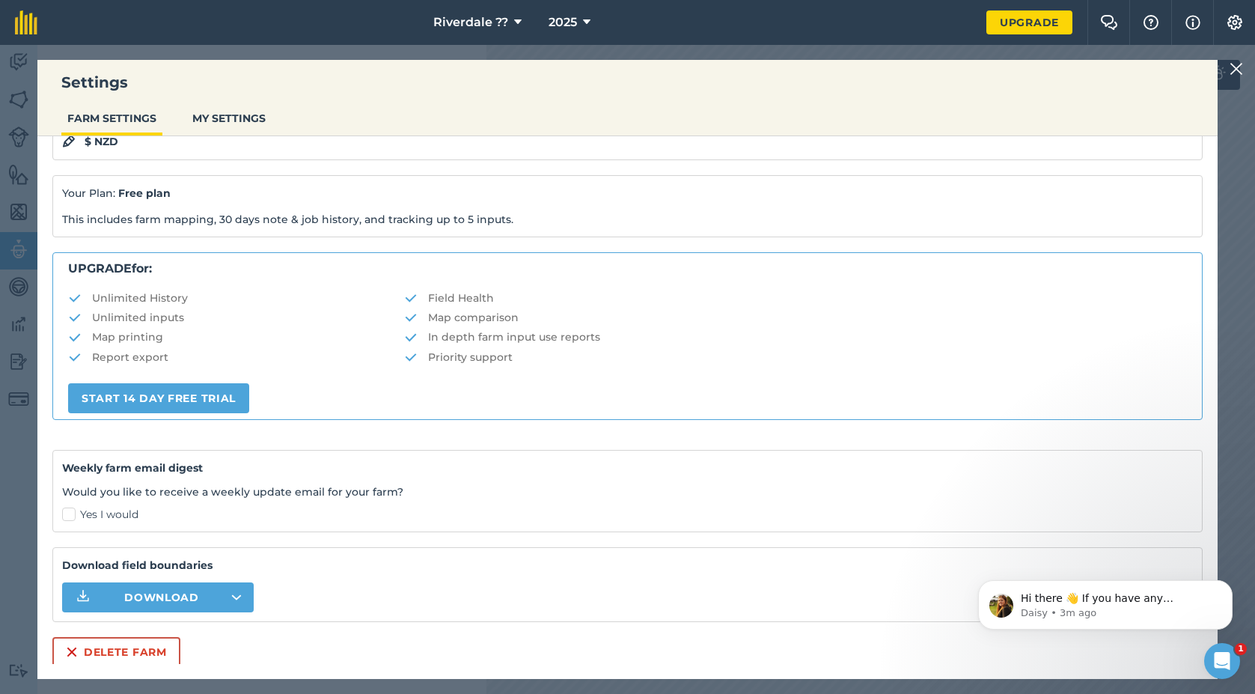
scroll to position [172, 0]
click at [137, 653] on button "Delete farm" at bounding box center [116, 653] width 128 height 30
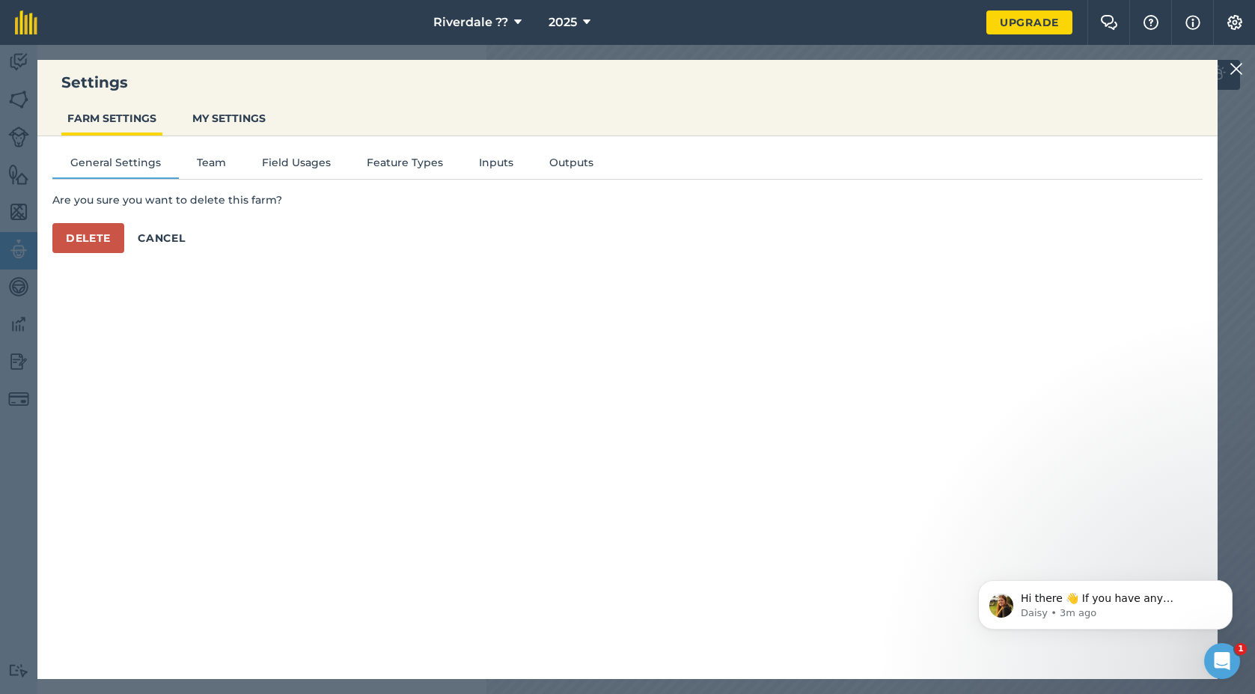
scroll to position [0, 0]
click at [104, 240] on button "Delete" at bounding box center [88, 238] width 72 height 30
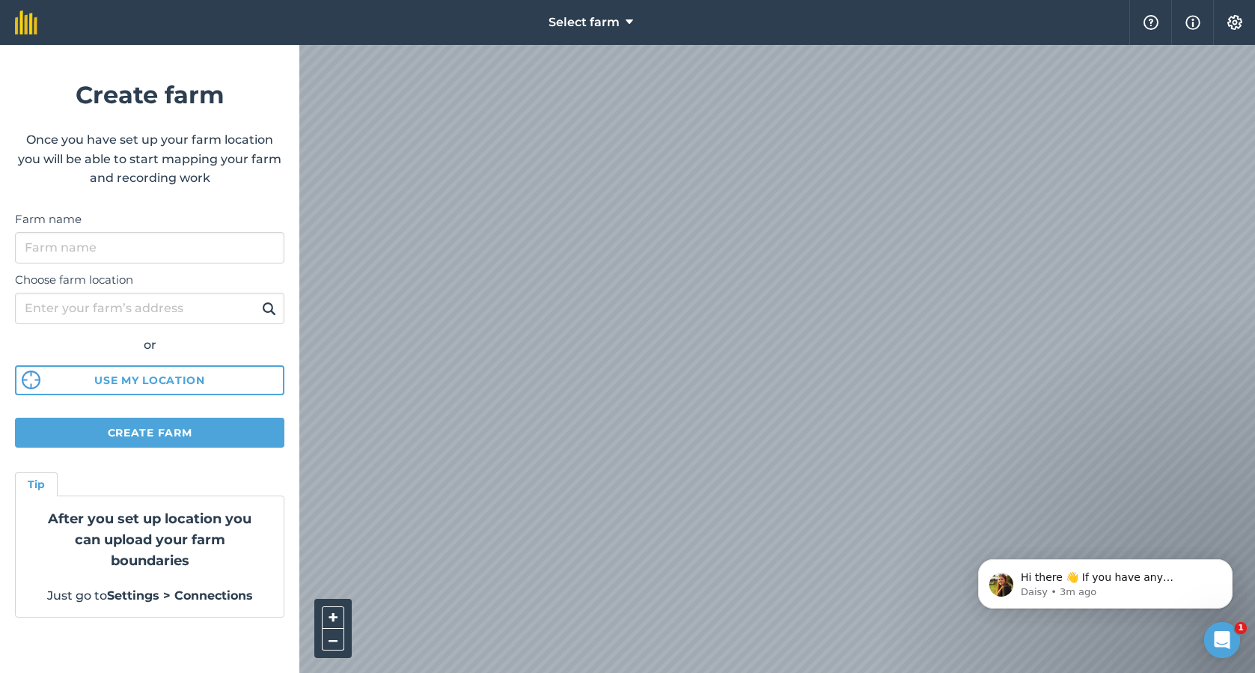
click at [1193, 22] on img at bounding box center [1192, 22] width 15 height 18
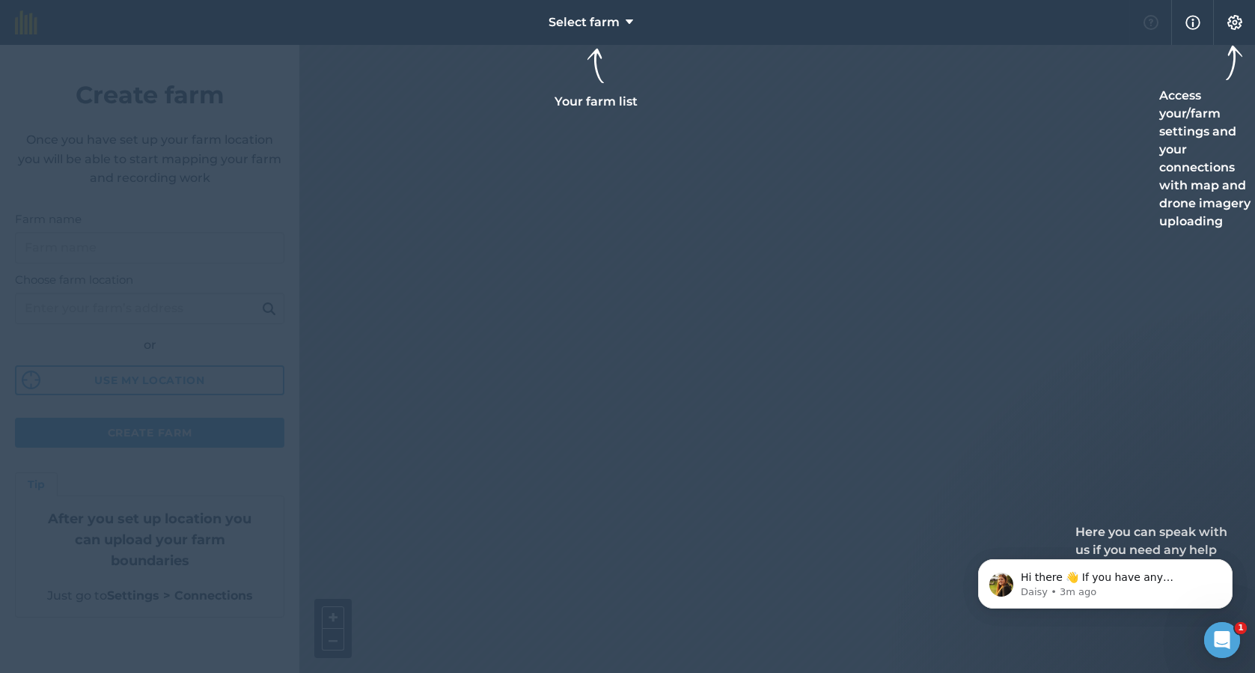
click at [1240, 20] on img at bounding box center [1235, 22] width 18 height 15
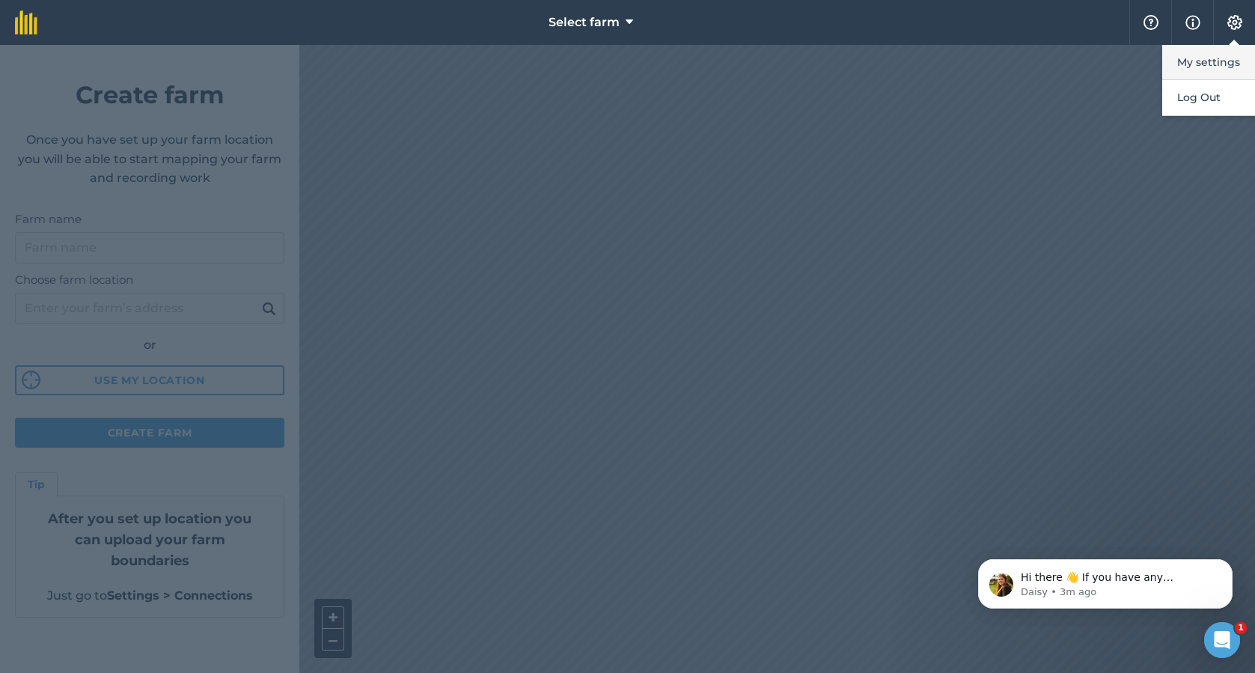
click at [1211, 62] on button "My settings" at bounding box center [1208, 62] width 93 height 35
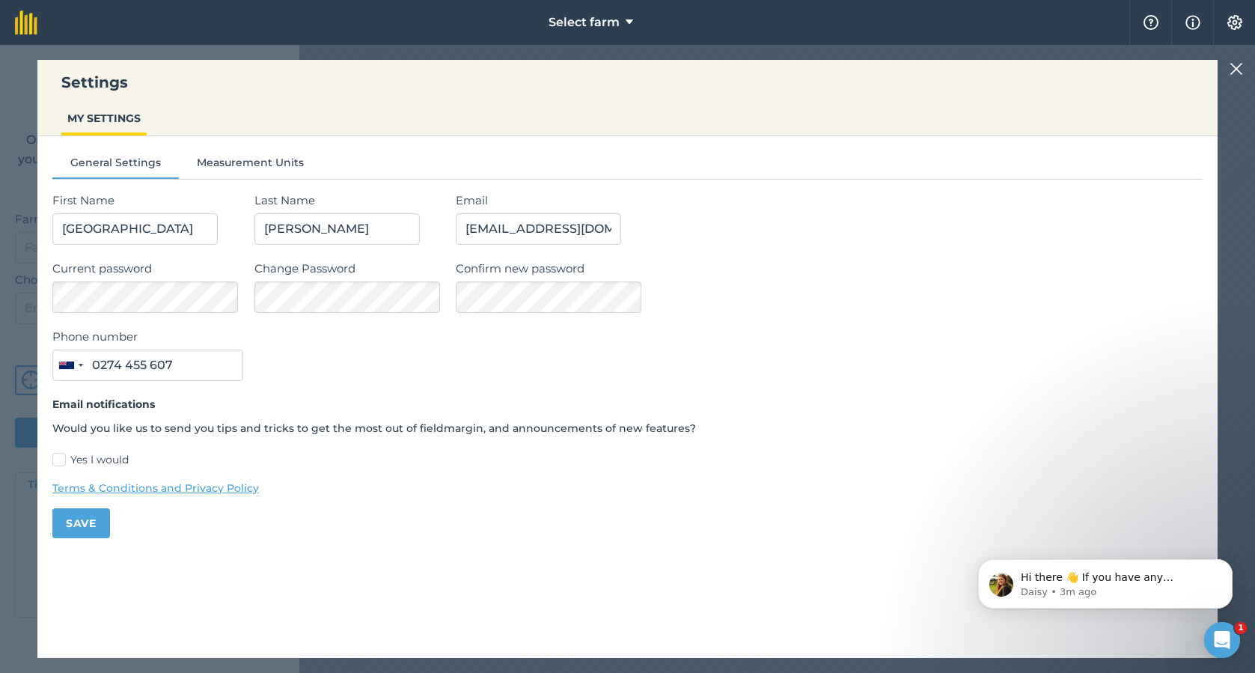
click at [273, 164] on button "Measurement Units" at bounding box center [250, 165] width 143 height 22
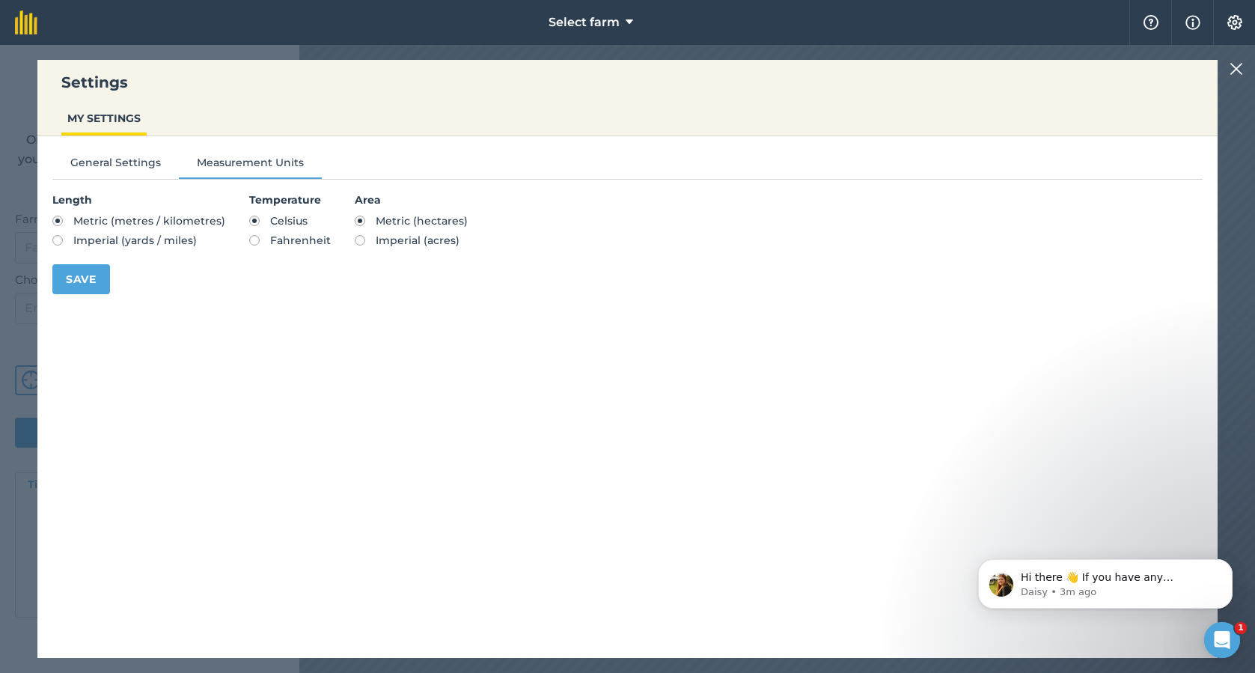
click at [85, 158] on button "General Settings" at bounding box center [115, 165] width 126 height 22
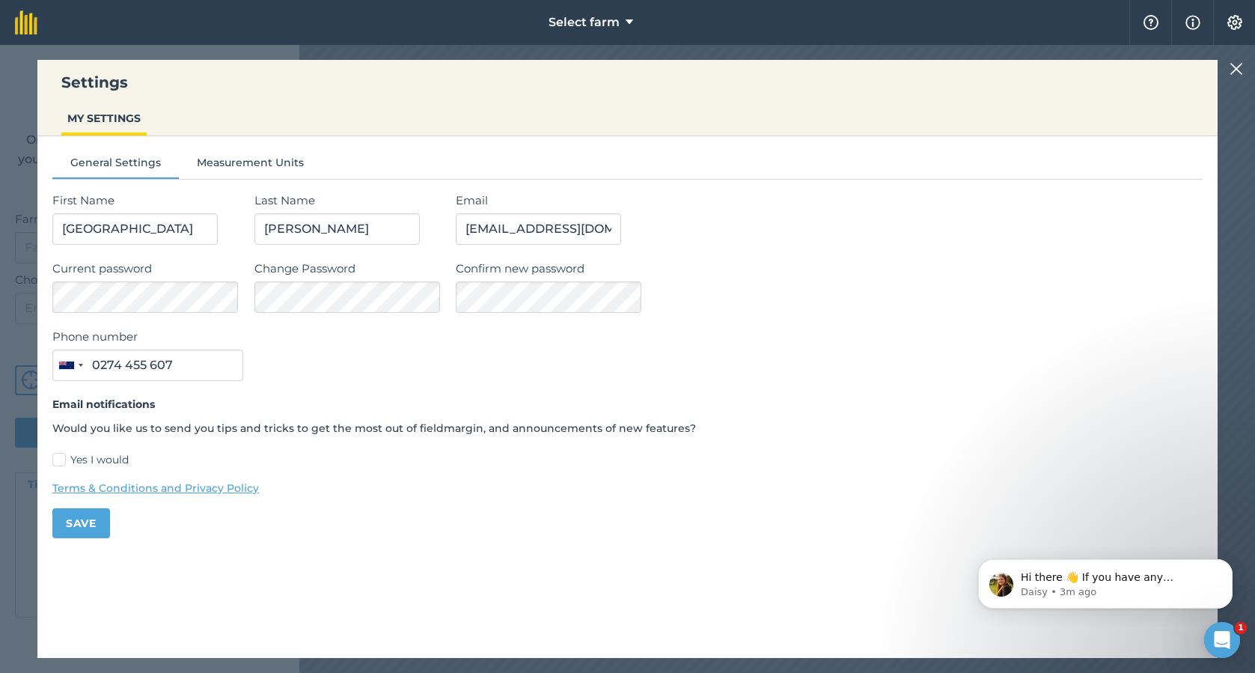
click at [1228, 70] on div "Settings MY SETTINGS General Settings Measurement Units First Name [PERSON_NAME…" at bounding box center [627, 359] width 1255 height 628
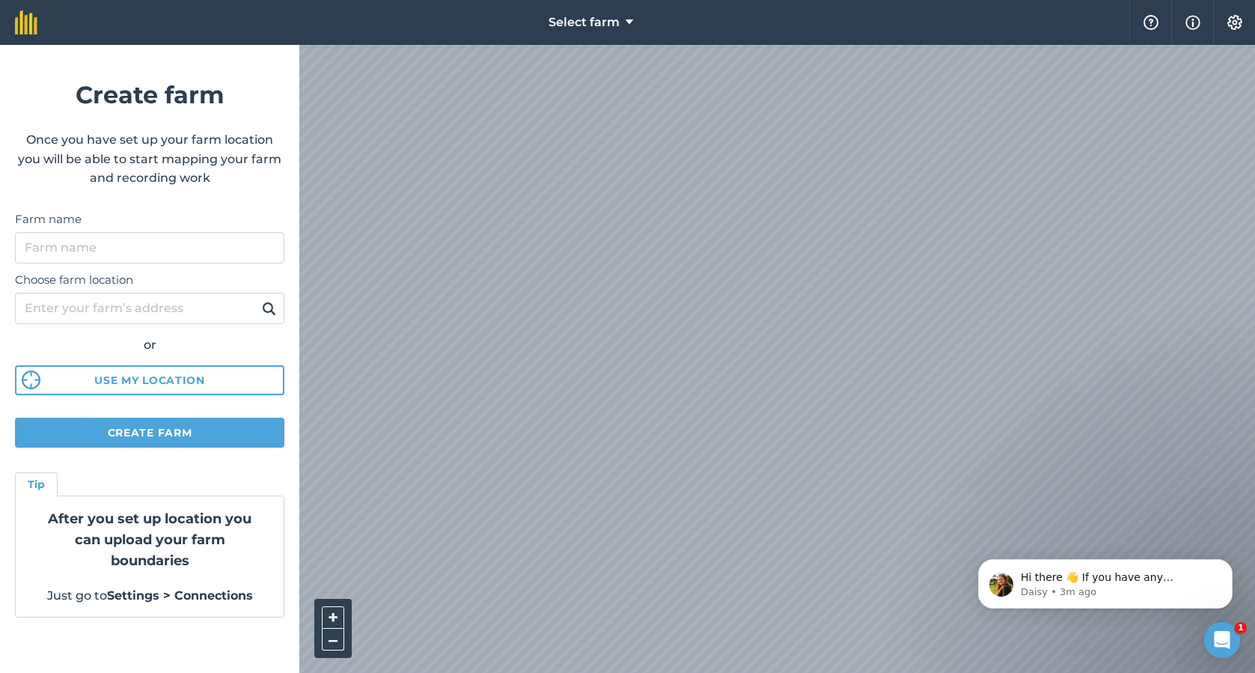
click at [596, 33] on button "Select farm" at bounding box center [591, 22] width 97 height 45
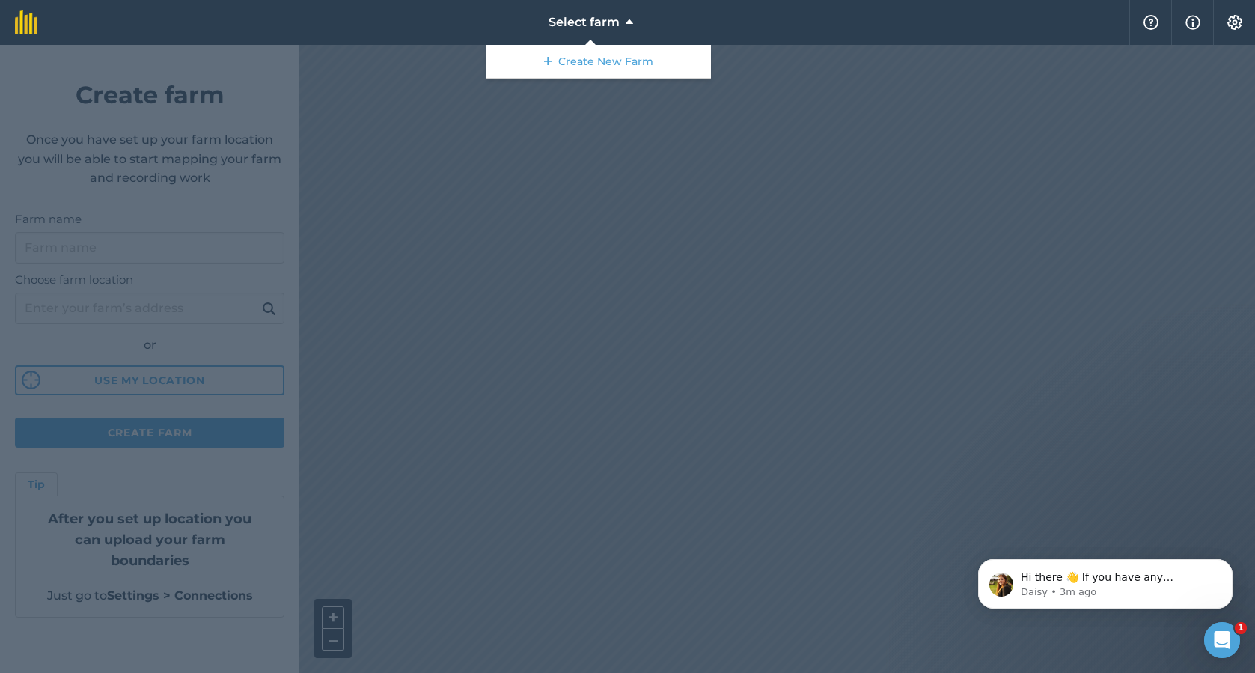
click at [638, 299] on div at bounding box center [627, 359] width 1255 height 628
